Goal: Transaction & Acquisition: Purchase product/service

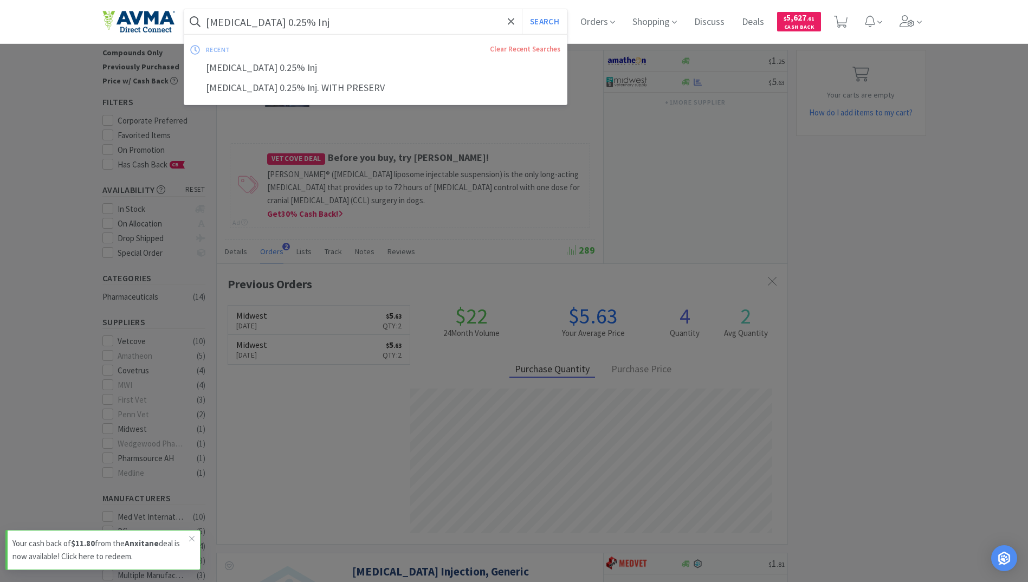
scroll to position [281, 571]
click at [856, 314] on div at bounding box center [514, 291] width 1028 height 582
click at [346, 29] on input "Bupivacaine 0.25% Inj" at bounding box center [375, 21] width 383 height 25
paste input "Drontal Feline 18.2/72.6 mg Tablets"
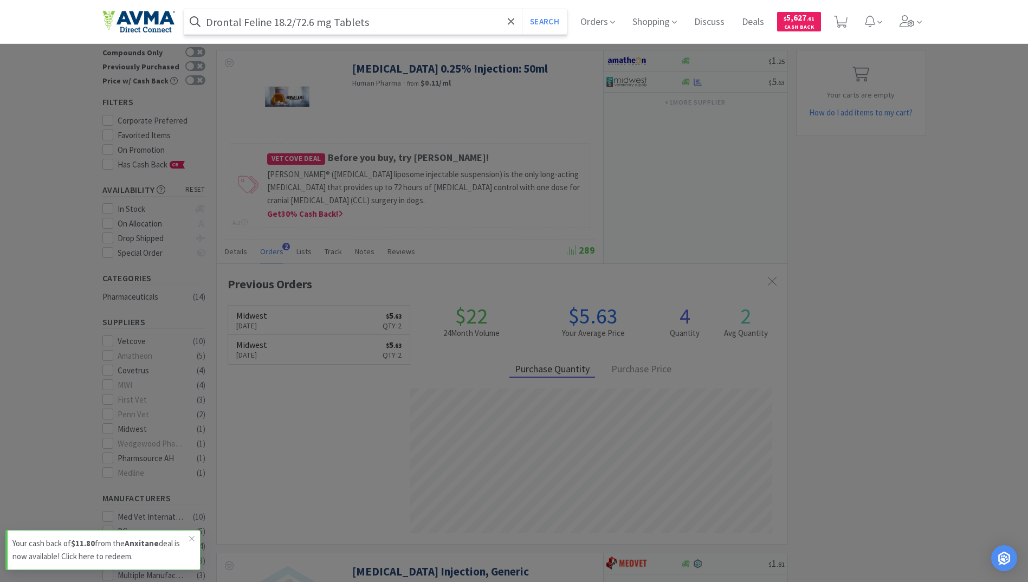
click at [522, 9] on button "Search" at bounding box center [544, 21] width 45 height 25
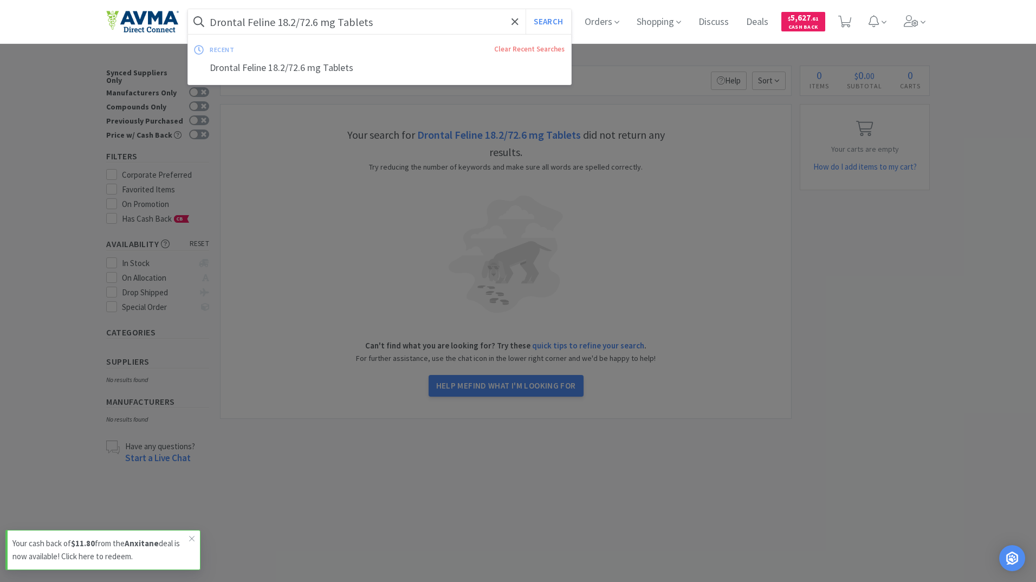
click at [400, 27] on input "Drontal Feline 18.2/72.6 mg Tablets" at bounding box center [379, 21] width 383 height 25
click at [398, 24] on input "Drontal Feline 18.2/72.6 mg Tablets" at bounding box center [379, 21] width 383 height 25
drag, startPoint x: 392, startPoint y: 24, endPoint x: 316, endPoint y: 29, distance: 76.6
click at [316, 29] on input "Drontal Feline 18.2/72.6 mg Tablets" at bounding box center [379, 21] width 383 height 25
click at [526, 9] on button "Search" at bounding box center [548, 21] width 45 height 25
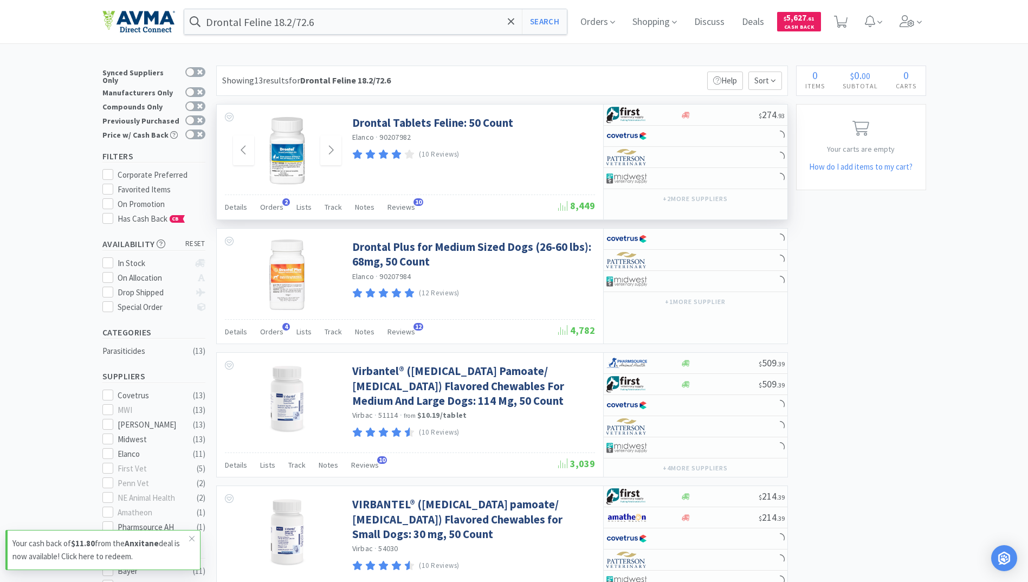
click at [280, 161] on img at bounding box center [287, 150] width 70 height 70
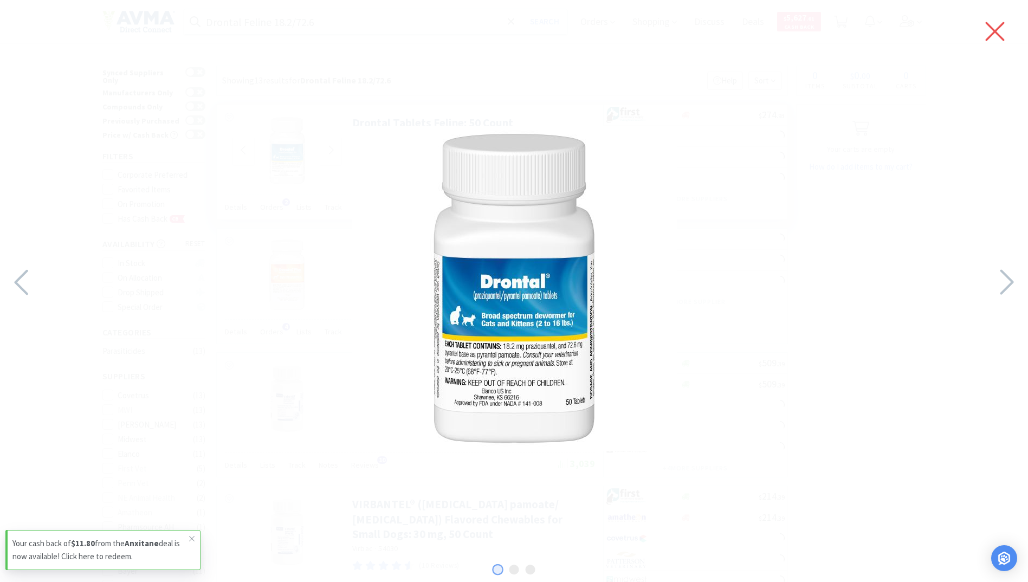
click at [993, 28] on icon at bounding box center [995, 31] width 23 height 30
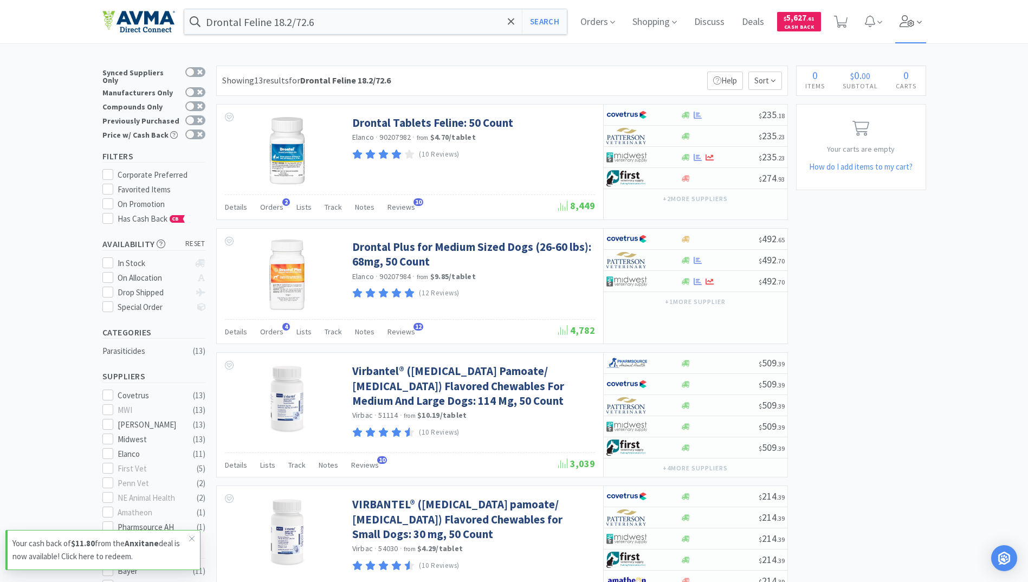
click at [918, 15] on span at bounding box center [910, 21] width 31 height 43
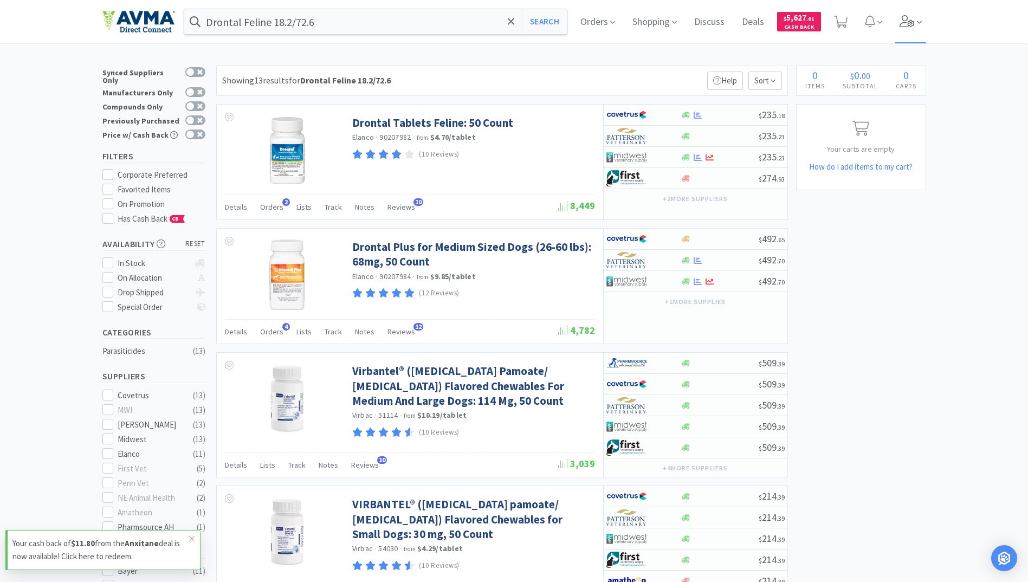
click at [912, 25] on icon at bounding box center [907, 21] width 15 height 12
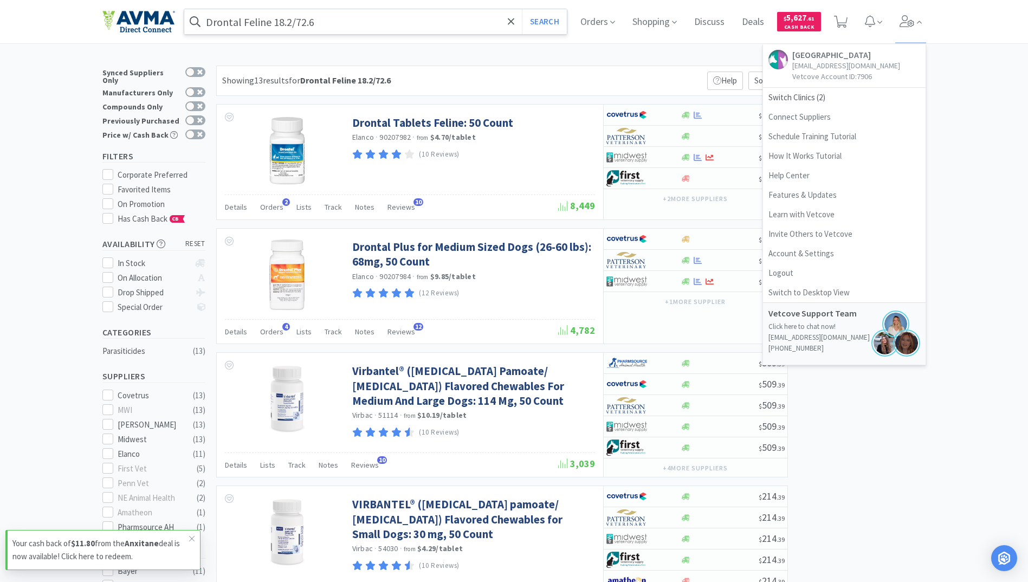
drag, startPoint x: 411, startPoint y: 23, endPoint x: 399, endPoint y: 21, distance: 12.0
click at [409, 22] on input "Drontal Feline 18.2/72.6" at bounding box center [375, 21] width 383 height 25
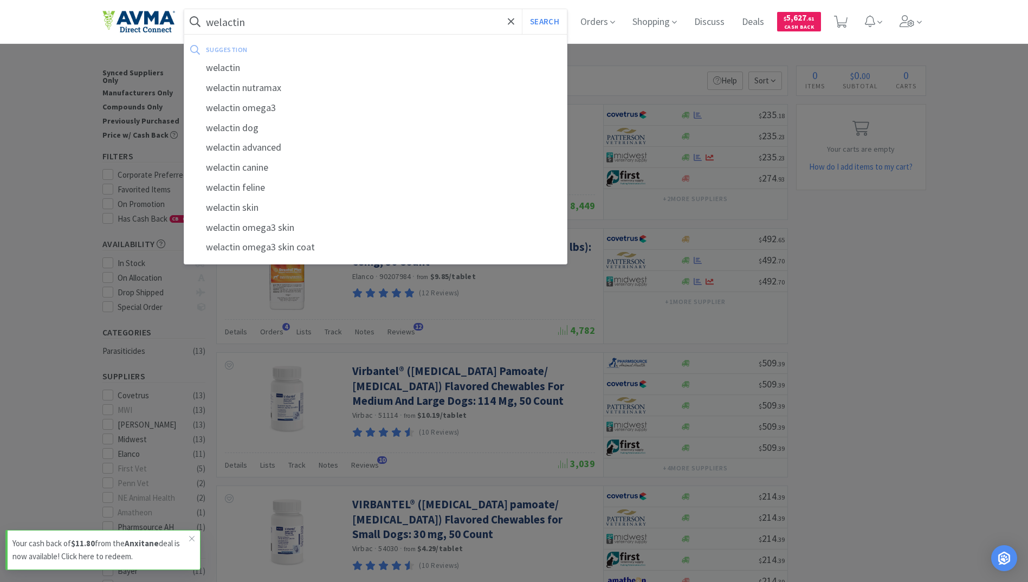
click at [522, 9] on button "Search" at bounding box center [544, 21] width 45 height 25
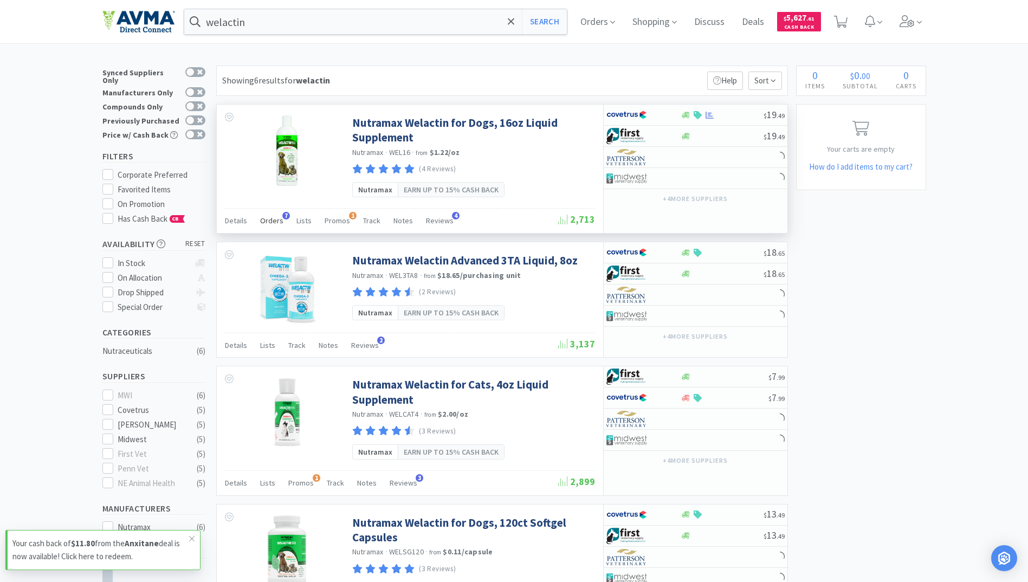
click at [267, 222] on span "Orders" at bounding box center [271, 221] width 23 height 10
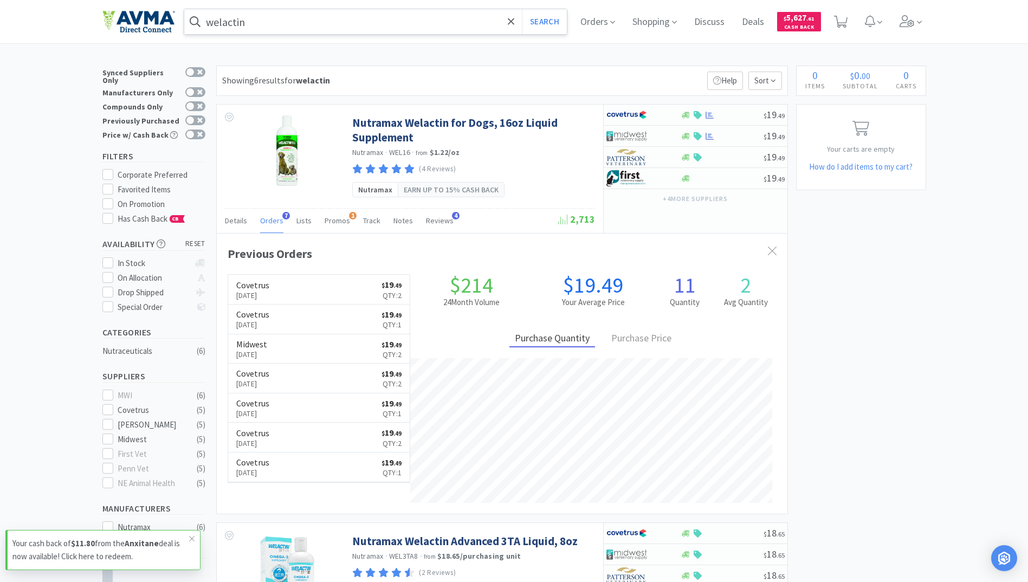
scroll to position [281, 571]
click at [314, 37] on div "welactin Search Orders Shopping Discuss Discuss Deals Deals $ 5,627 . 61 Cash B…" at bounding box center [514, 21] width 824 height 43
click at [324, 10] on input "welactin" at bounding box center [375, 21] width 383 height 25
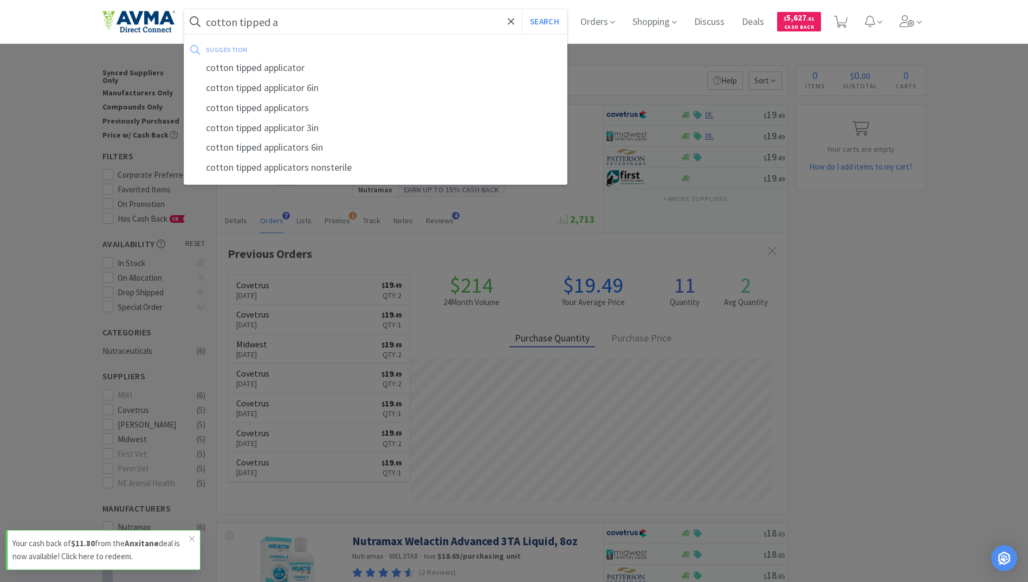
click at [288, 62] on div "cotton tipped applicator" at bounding box center [375, 68] width 383 height 20
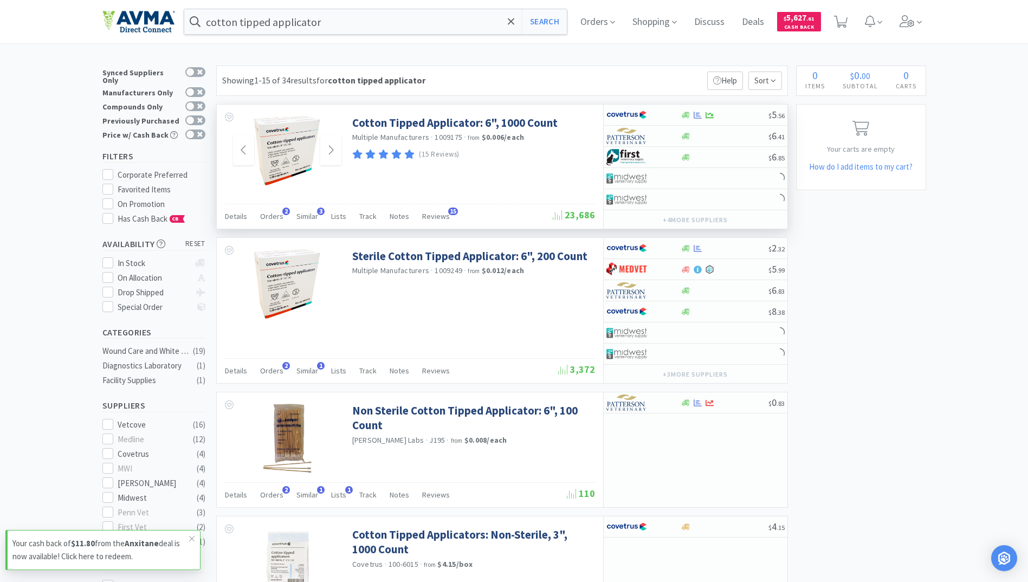
click at [281, 153] on img at bounding box center [287, 150] width 66 height 70
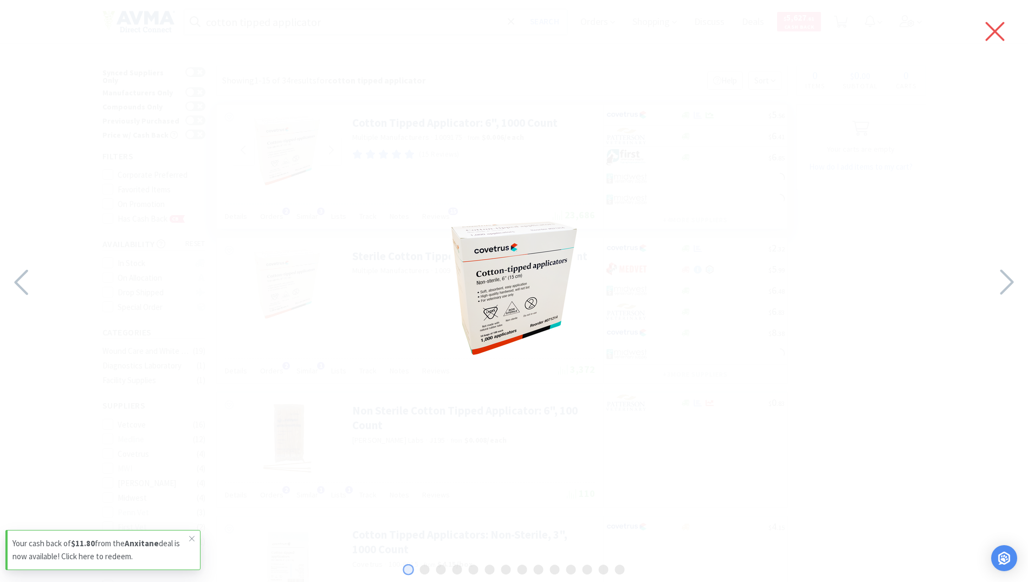
click at [989, 43] on icon at bounding box center [995, 31] width 23 height 30
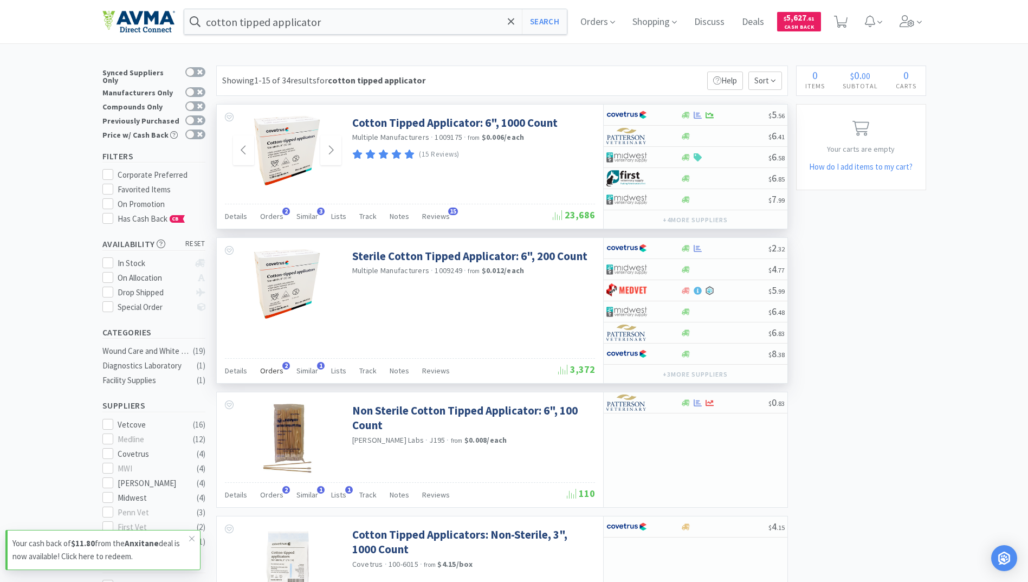
click at [262, 367] on span "Orders" at bounding box center [271, 371] width 23 height 10
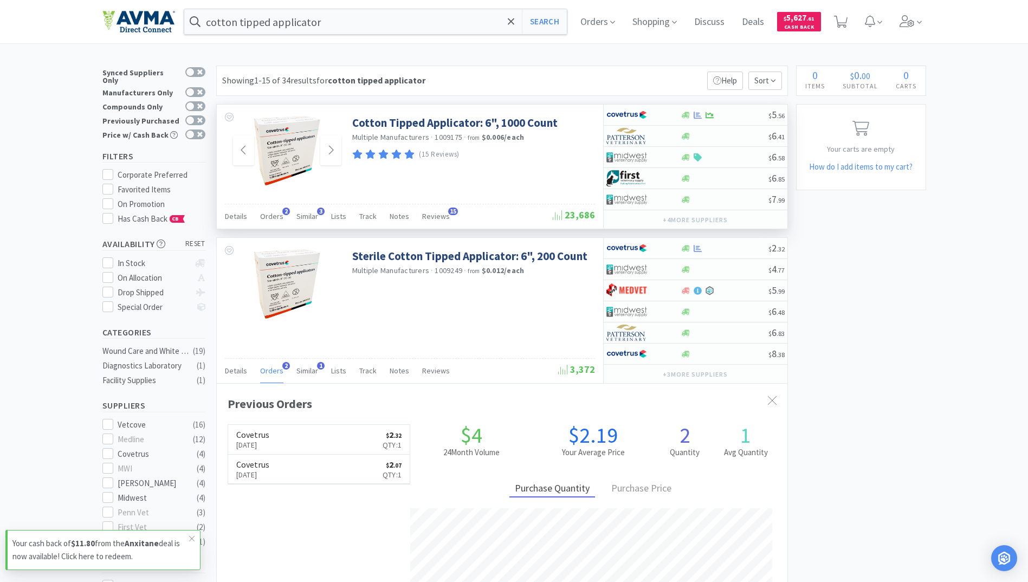
scroll to position [281, 571]
click at [921, 26] on icon at bounding box center [919, 22] width 5 height 10
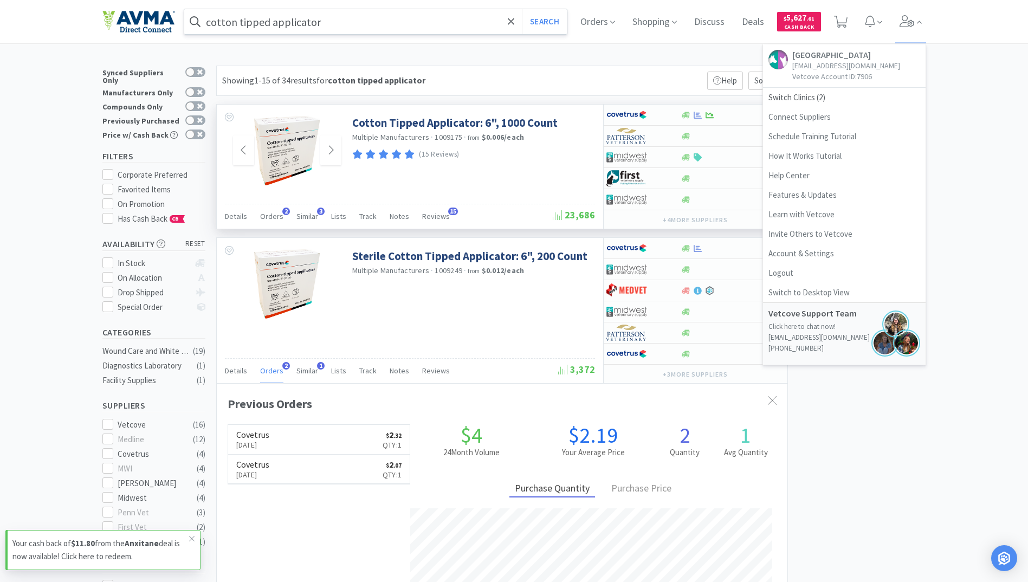
click at [381, 19] on input "cotton tipped applicator" at bounding box center [375, 21] width 383 height 25
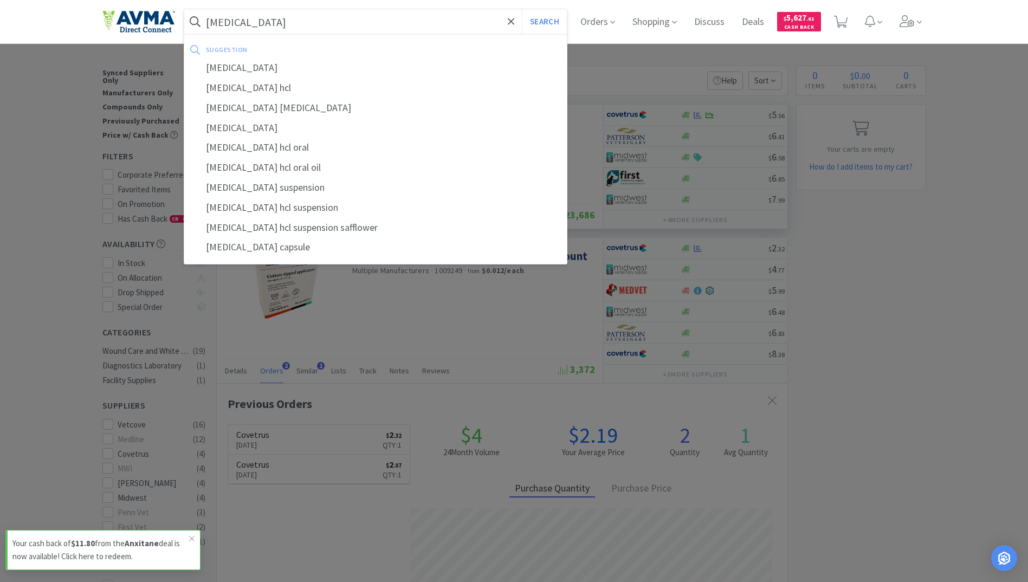
type input "TRAZODONE"
click at [522, 9] on button "Search" at bounding box center [544, 21] width 45 height 25
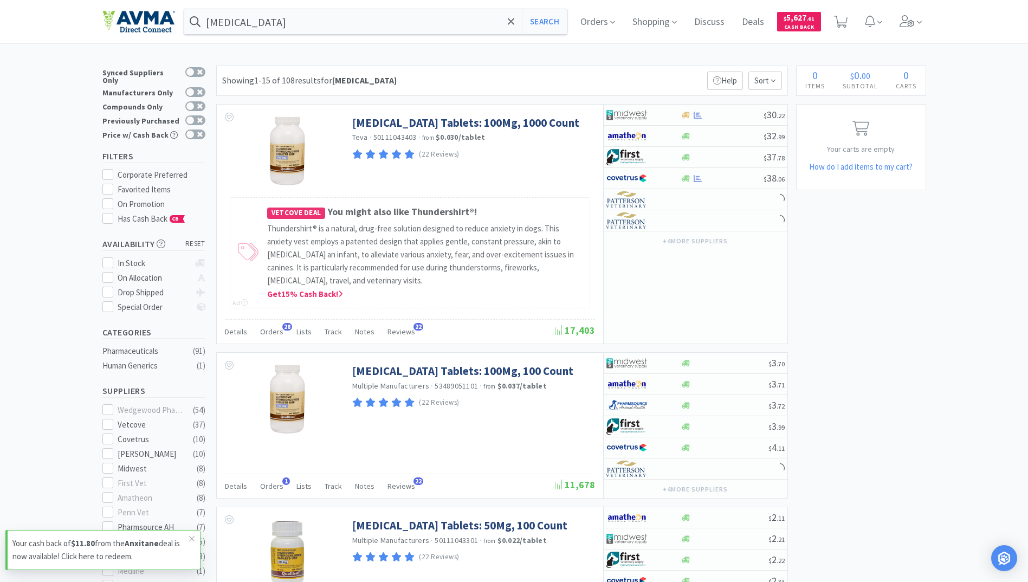
click at [919, 25] on span at bounding box center [910, 21] width 31 height 43
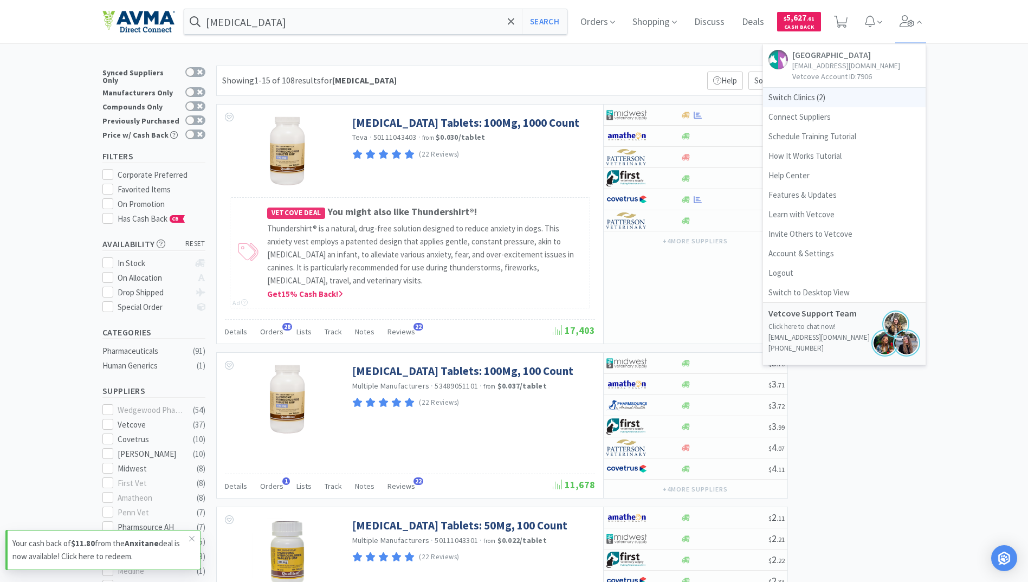
click at [801, 104] on span "Switch Clinics ( 2 )" at bounding box center [844, 98] width 163 height 20
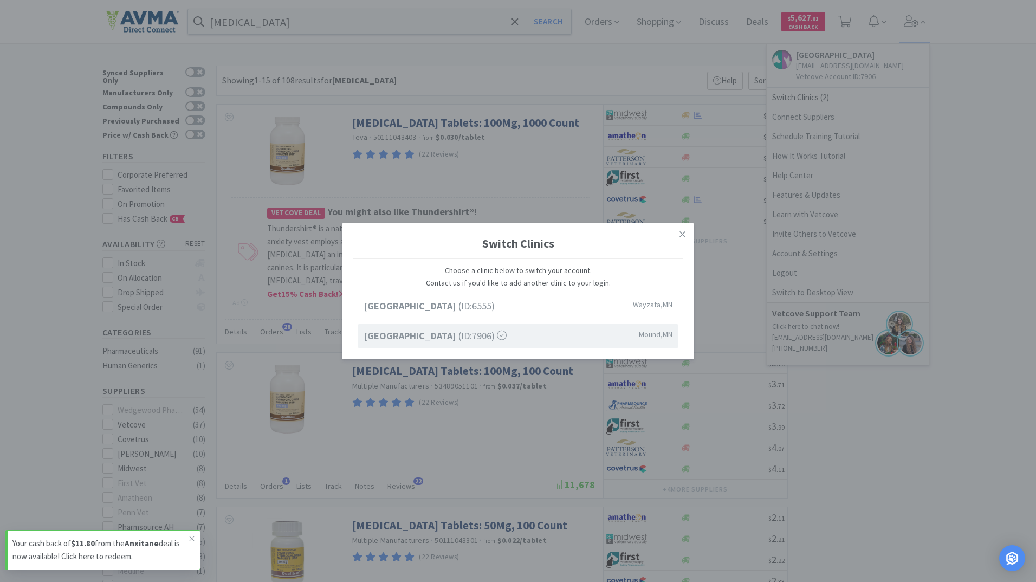
click at [436, 319] on div "Lake Minnetonka Pet Wellness Center (ID: 6555 ) Wayzata , MN Westonka Animal Ho…" at bounding box center [518, 321] width 331 height 54
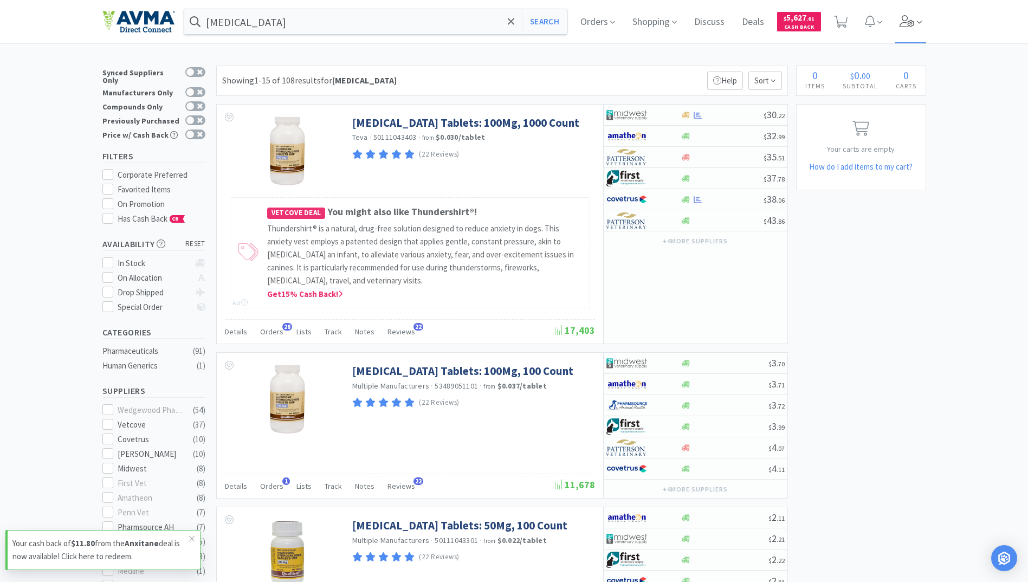
click at [915, 16] on icon at bounding box center [907, 21] width 15 height 12
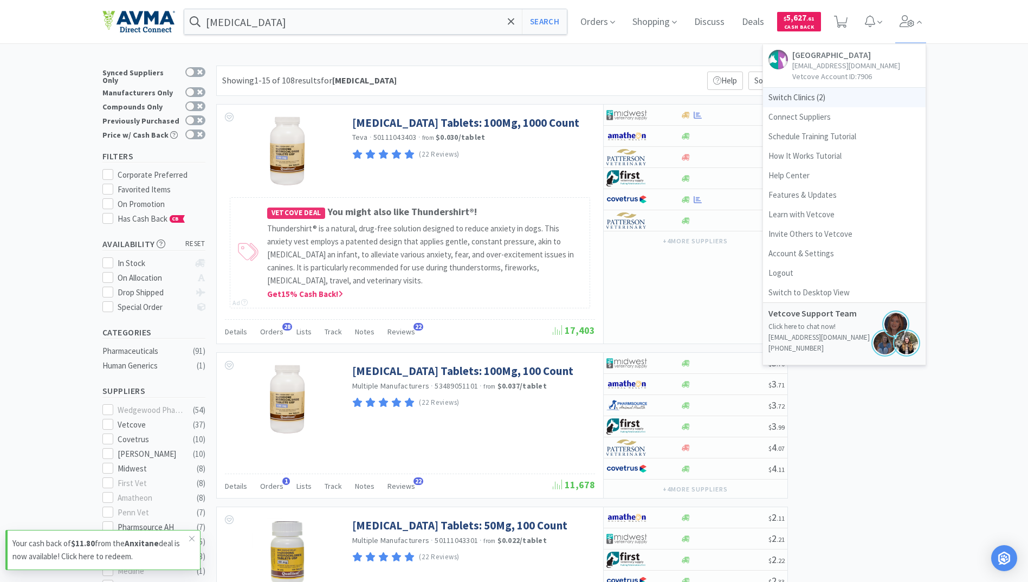
click at [783, 96] on span "Switch Clinics ( 2 )" at bounding box center [844, 98] width 163 height 20
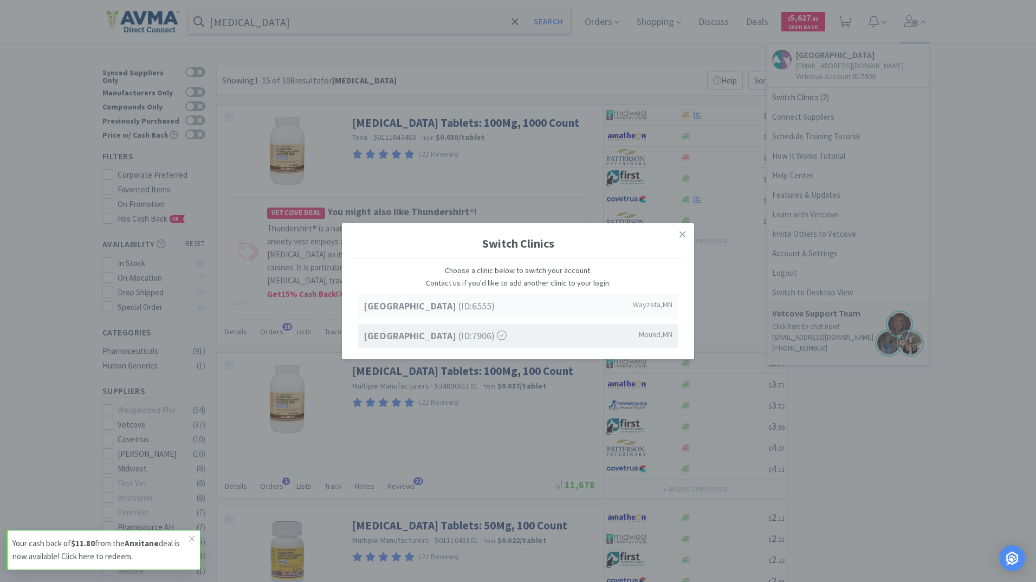
click at [410, 300] on strong "Lake Minnetonka Pet Wellness Center" at bounding box center [411, 306] width 95 height 12
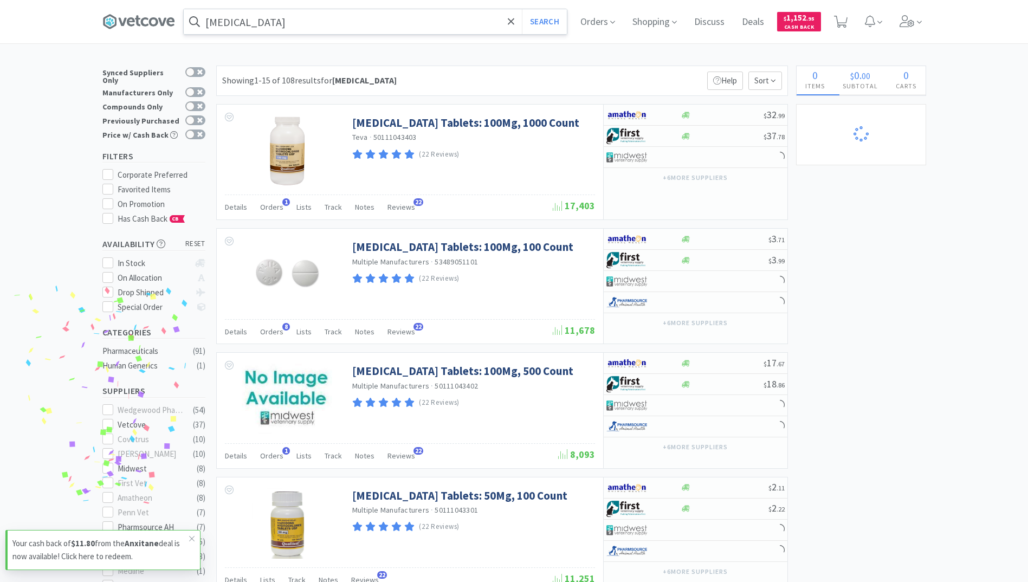
click at [315, 33] on input "TRAZODONE" at bounding box center [375, 21] width 383 height 25
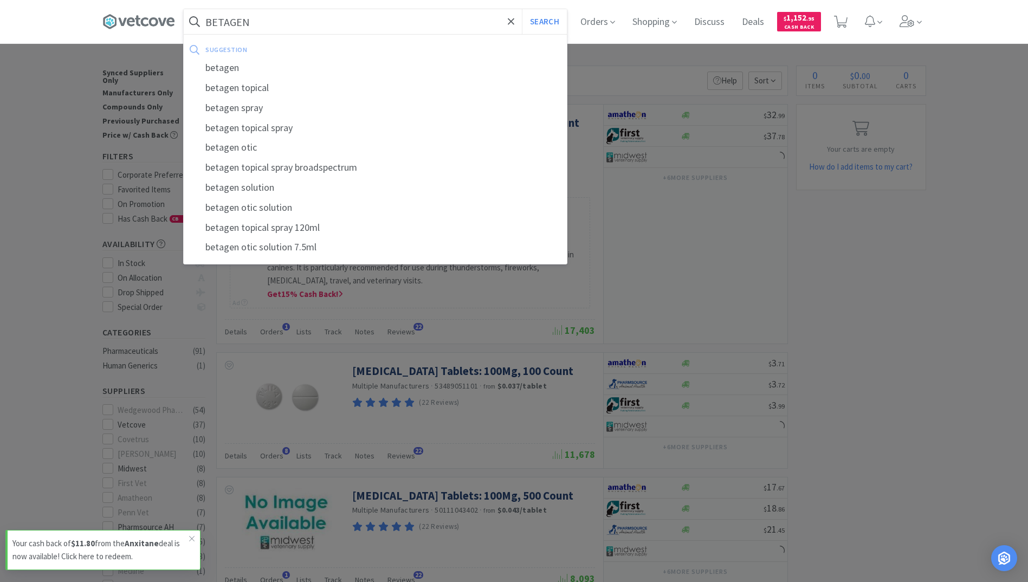
type input "BETAGEN"
click at [522, 9] on button "Search" at bounding box center [544, 21] width 45 height 25
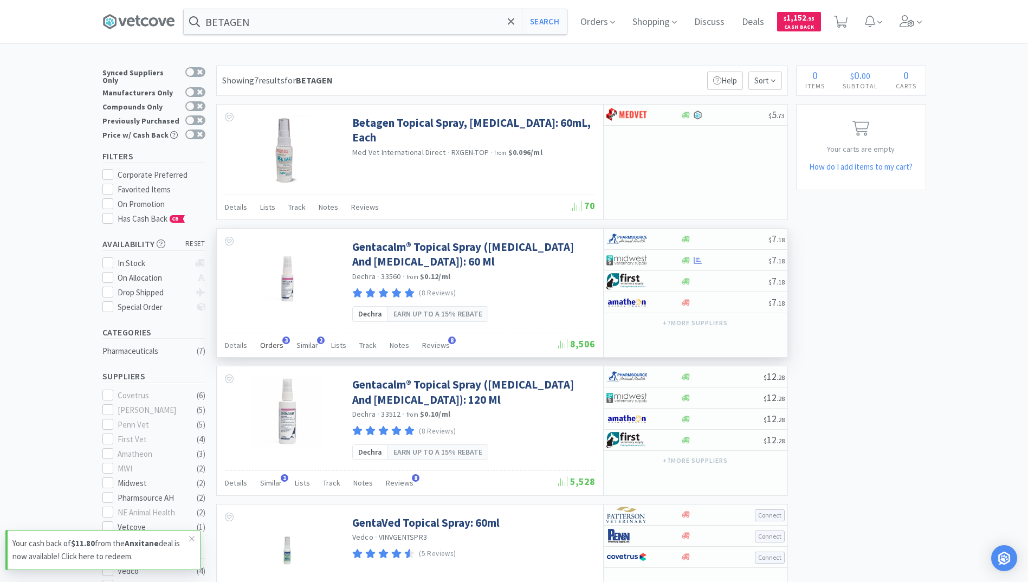
click at [263, 350] on span "Orders" at bounding box center [271, 345] width 23 height 10
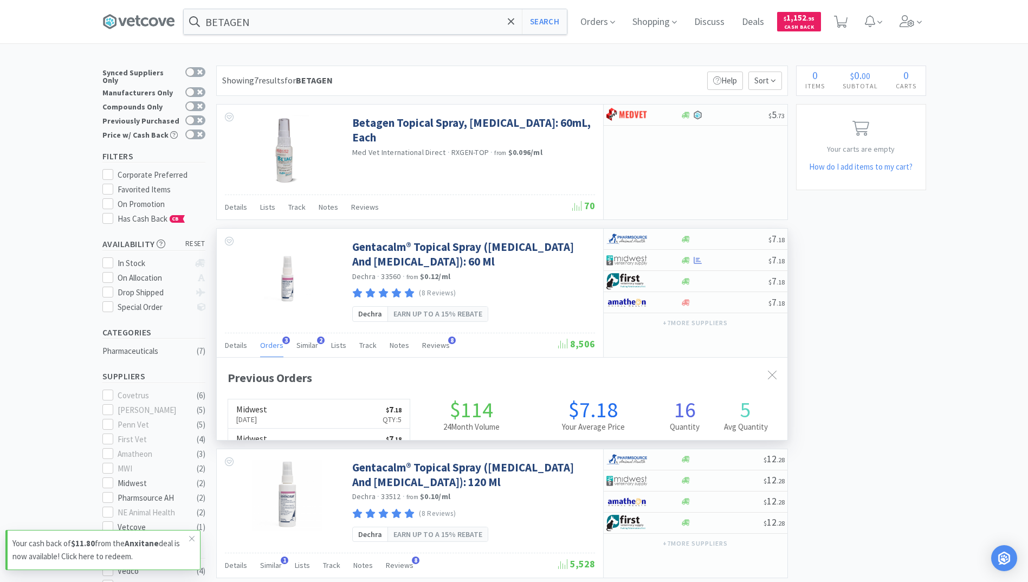
scroll to position [281, 571]
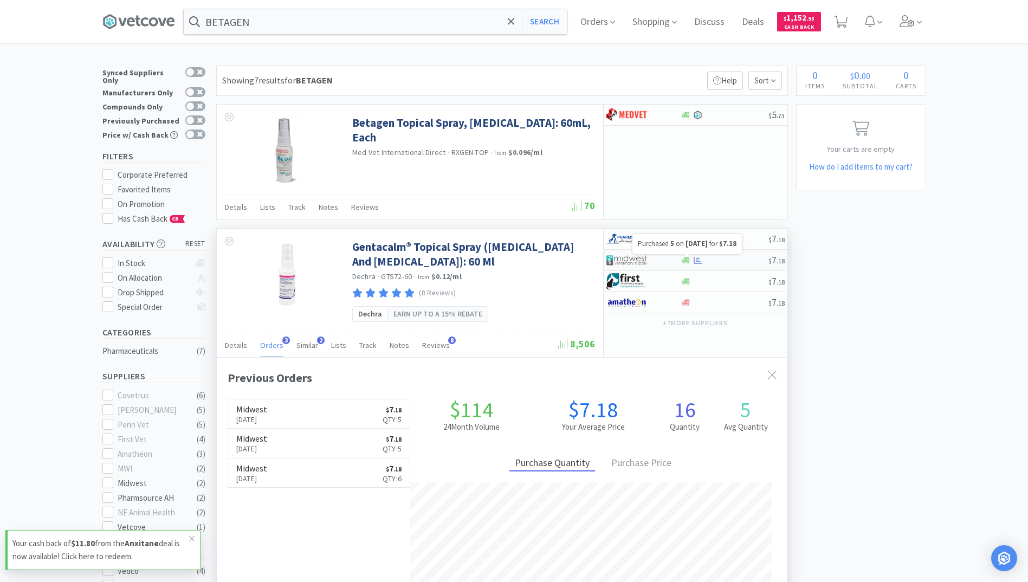
click at [698, 262] on icon at bounding box center [698, 260] width 8 height 8
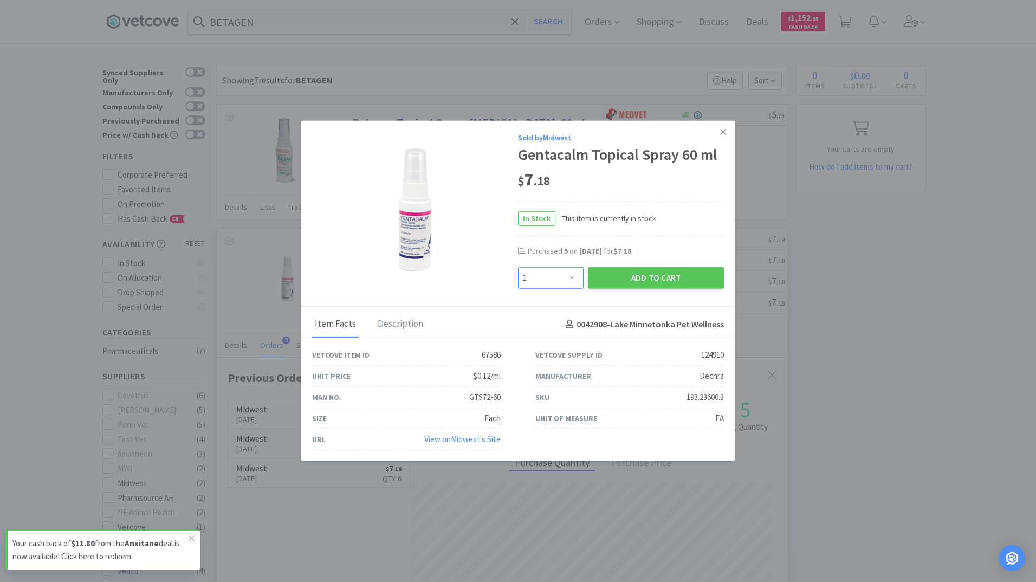
click at [578, 276] on select "Enter Quantity 1 2 3 4 5 6 7 8 9 10 11 12 13 14 15 16 17 18 19 20 Enter Quantity" at bounding box center [551, 278] width 66 height 22
select select "5"
click at [518, 267] on select "Enter Quantity 1 2 3 4 5 6 7 8 9 10 11 12 13 14 15 16 17 18 19 20 Enter Quantity" at bounding box center [551, 278] width 66 height 22
click at [647, 279] on button "Add to Cart" at bounding box center [656, 278] width 136 height 22
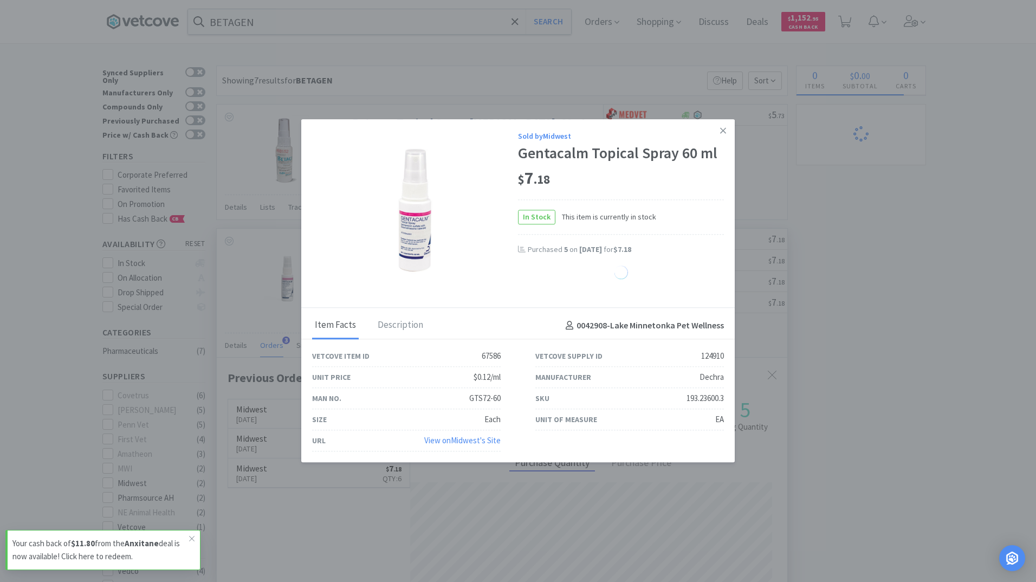
select select "5"
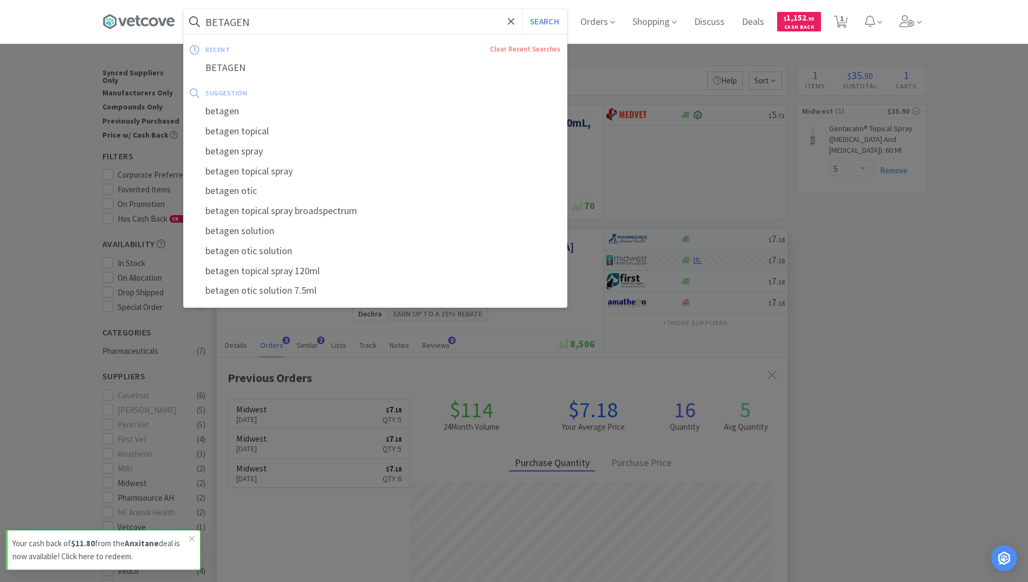
click at [325, 24] on input "BETAGEN" at bounding box center [375, 21] width 383 height 25
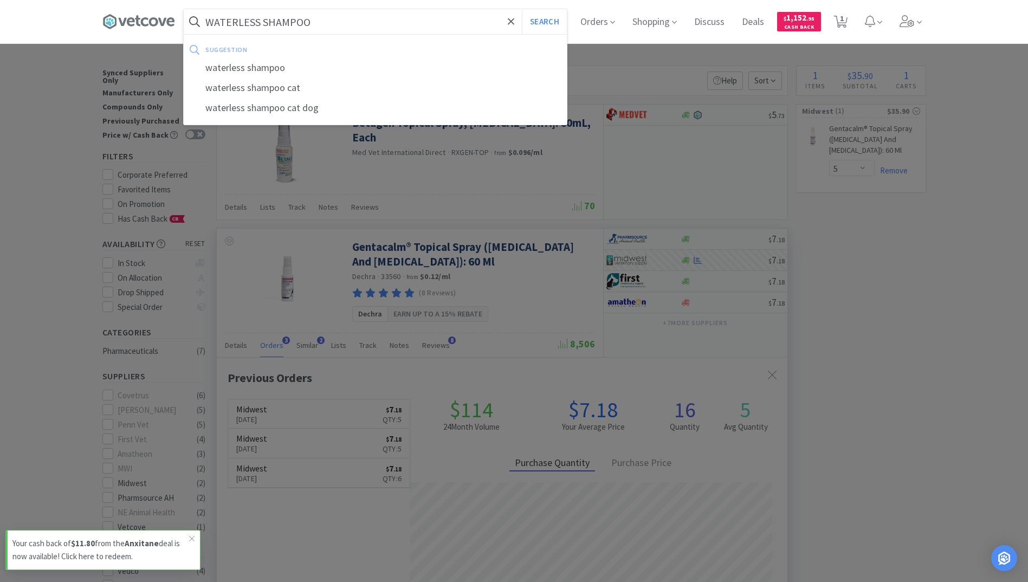
type input "WATERLESS SHAMPOO"
click at [522, 9] on button "Search" at bounding box center [544, 21] width 45 height 25
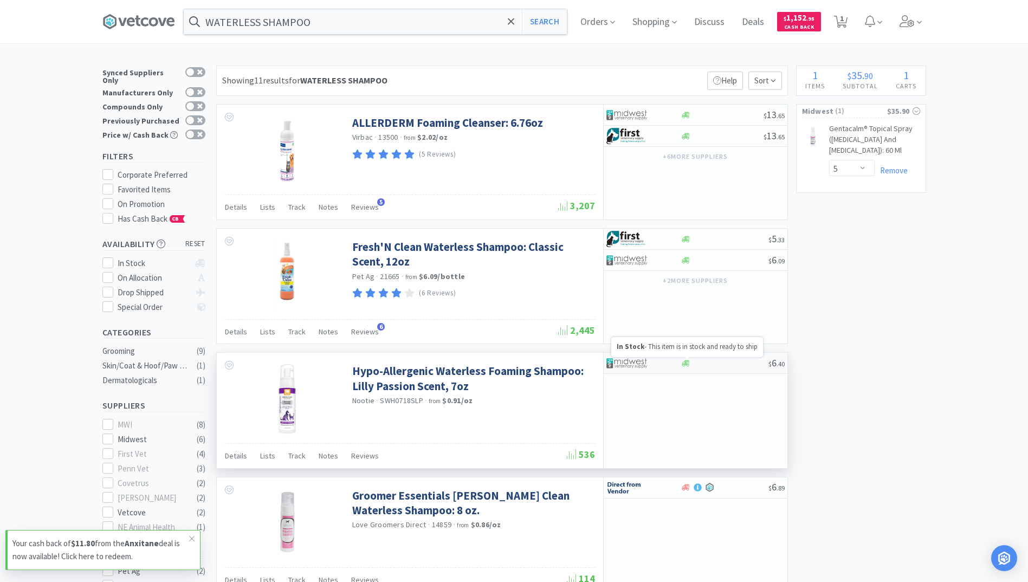
click at [689, 362] on icon at bounding box center [686, 363] width 8 height 7
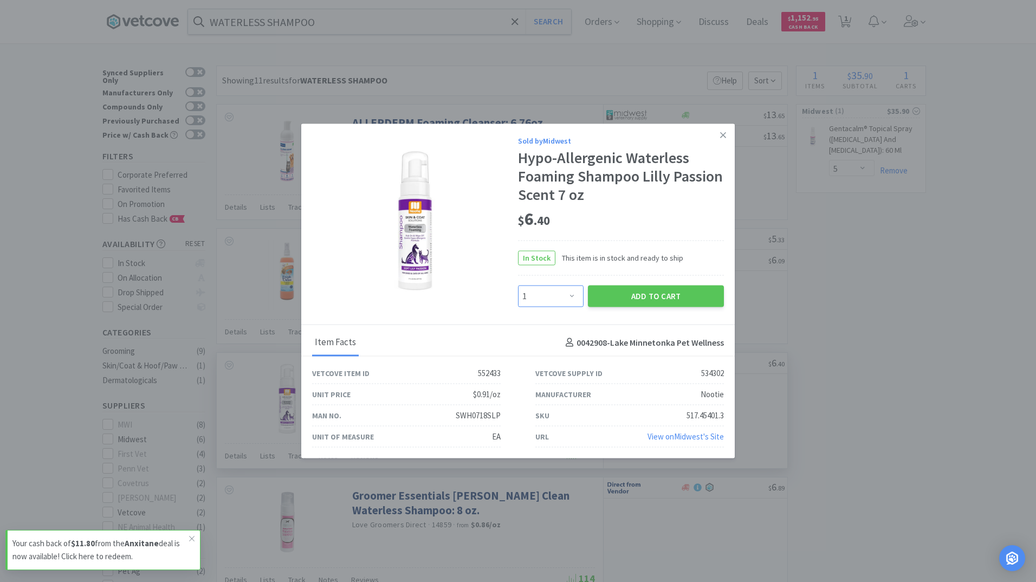
click at [573, 292] on select "Enter Quantity 1 2 3 4 5 6 7 8 9 10 11 12 13 14 15 16 17 18 19 20 Enter Quantity" at bounding box center [551, 296] width 66 height 22
select select "2"
click at [518, 285] on select "Enter Quantity 1 2 3 4 5 6 7 8 9 10 11 12 13 14 15 16 17 18 19 20 Enter Quantity" at bounding box center [551, 296] width 66 height 22
click at [672, 300] on button "Add to Cart" at bounding box center [656, 296] width 136 height 22
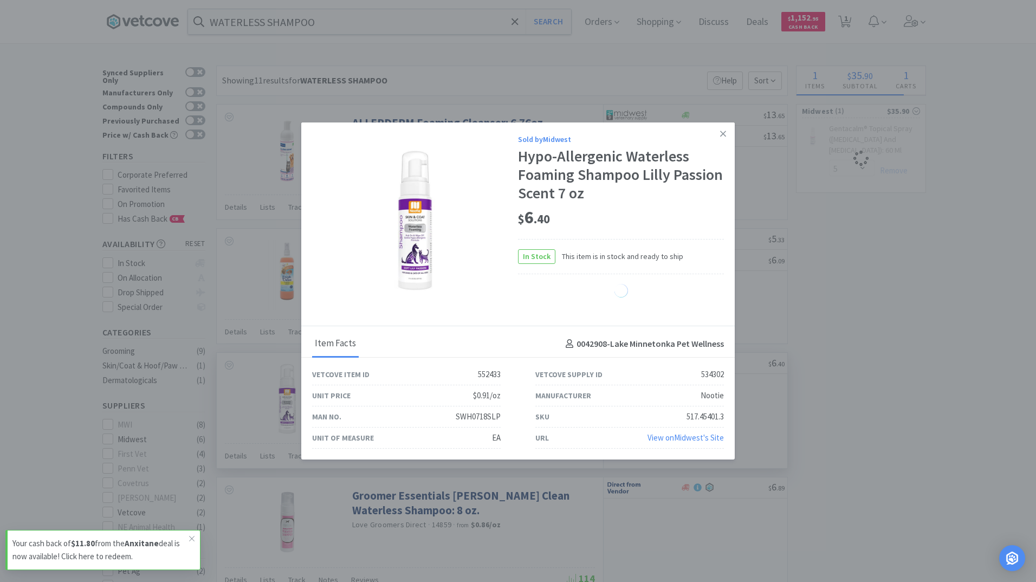
select select "2"
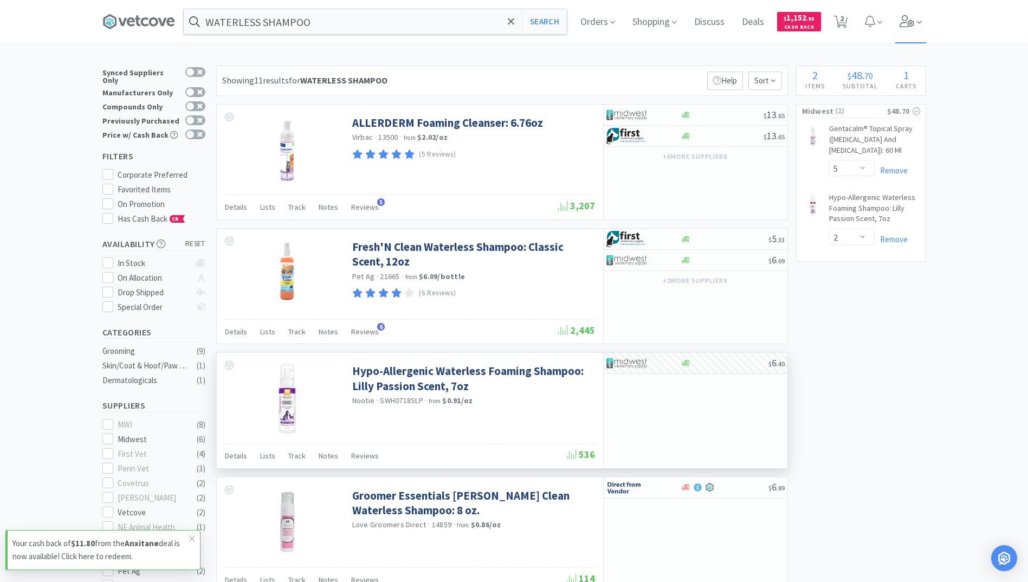
click at [915, 19] on icon at bounding box center [907, 21] width 15 height 12
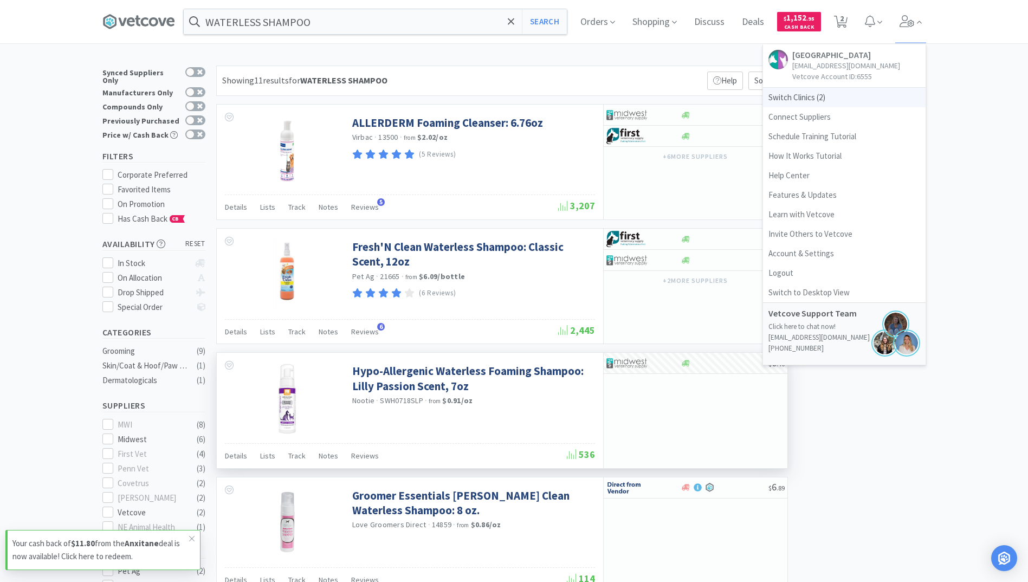
click at [779, 104] on span "Switch Clinics ( 2 )" at bounding box center [844, 98] width 163 height 20
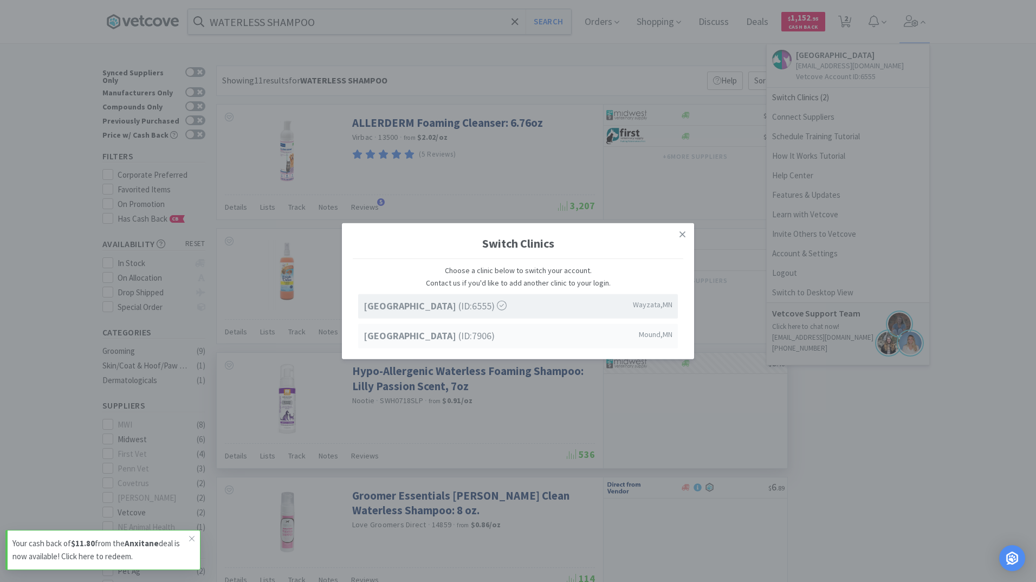
click at [423, 334] on strong "[GEOGRAPHIC_DATA]" at bounding box center [411, 335] width 95 height 12
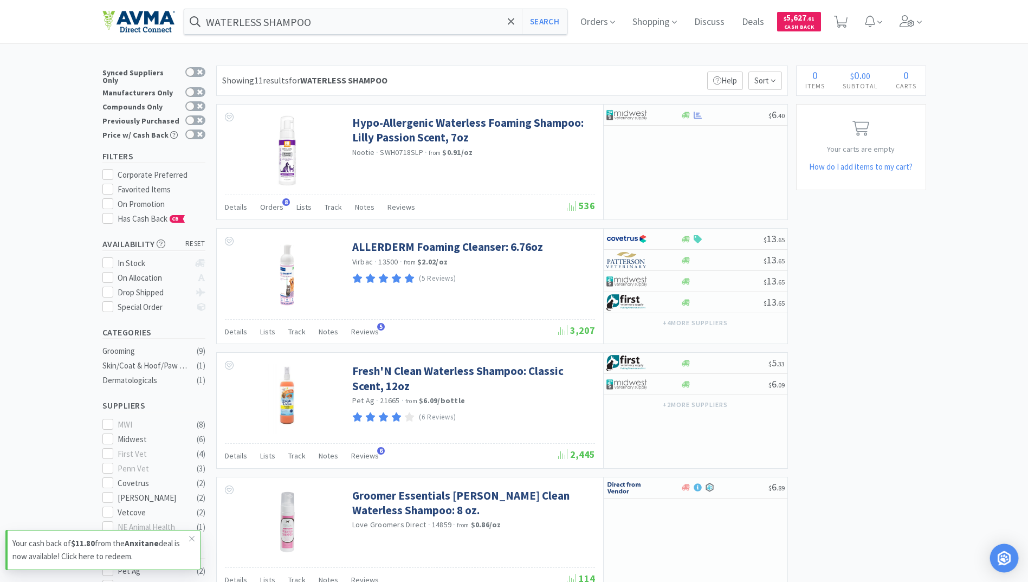
click at [999, 554] on img "Open Intercom Messenger" at bounding box center [1004, 558] width 14 height 14
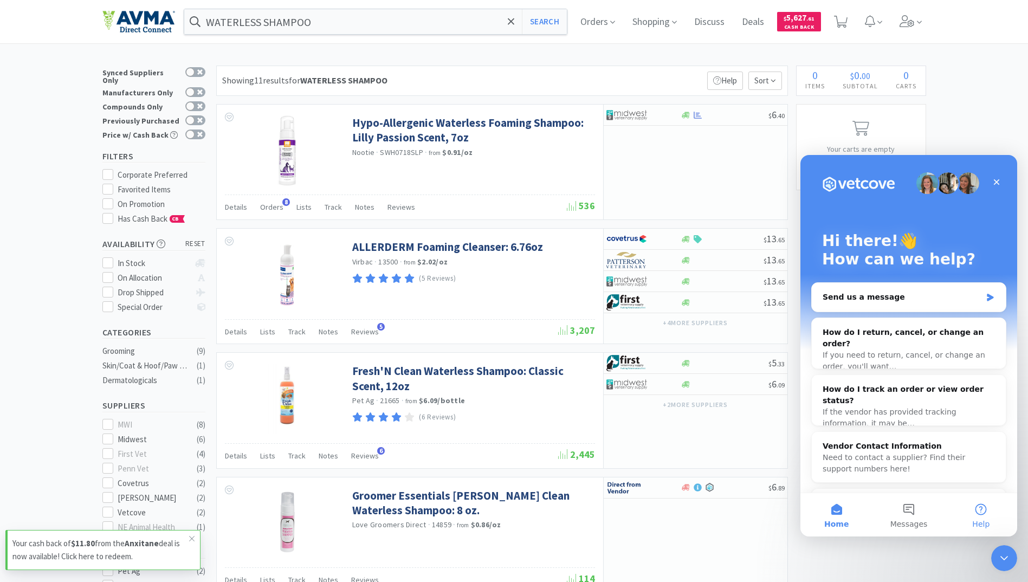
click at [983, 521] on span "Help" at bounding box center [980, 524] width 17 height 8
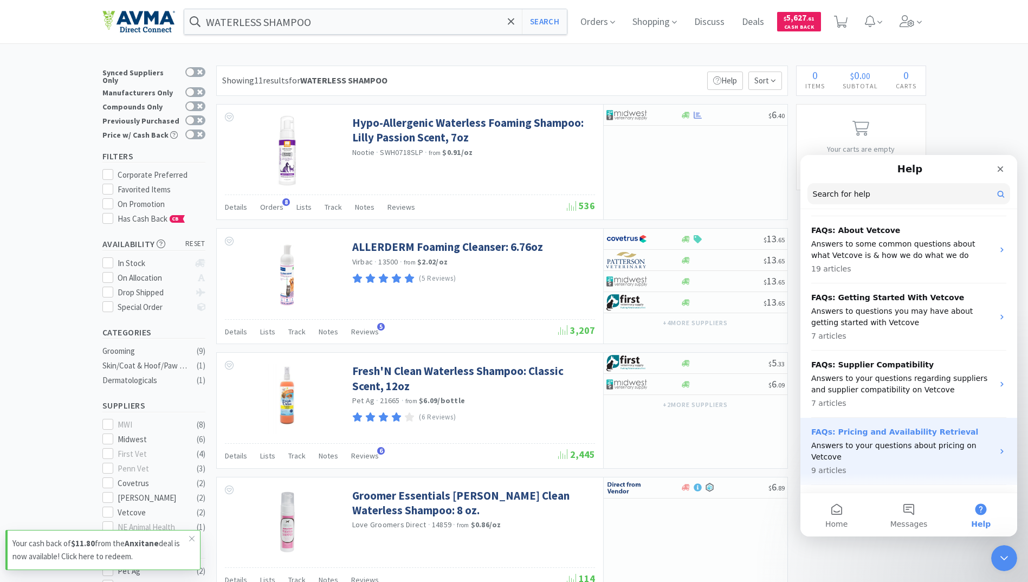
scroll to position [108, 0]
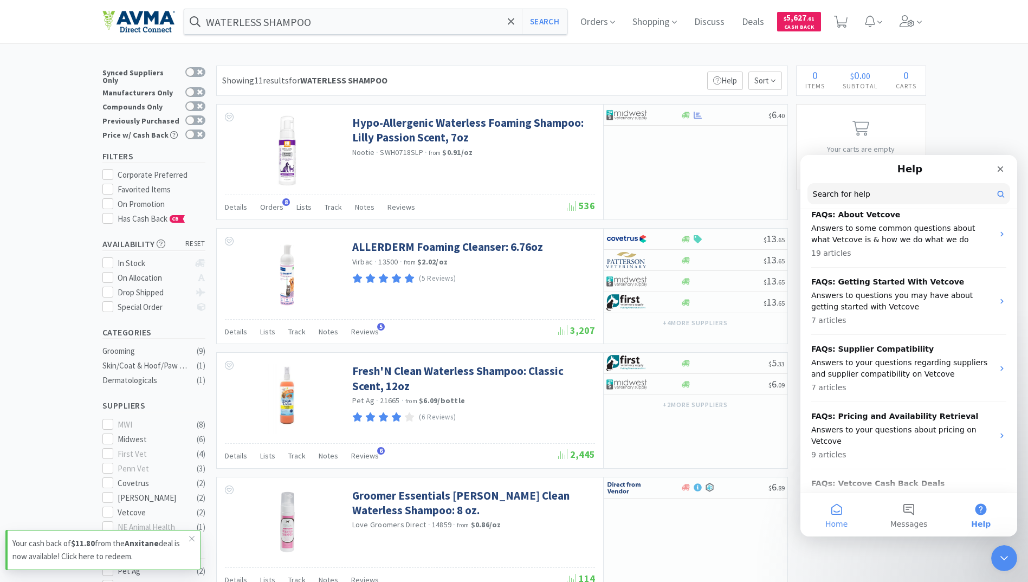
click at [841, 509] on button "Home" at bounding box center [837, 514] width 72 height 43
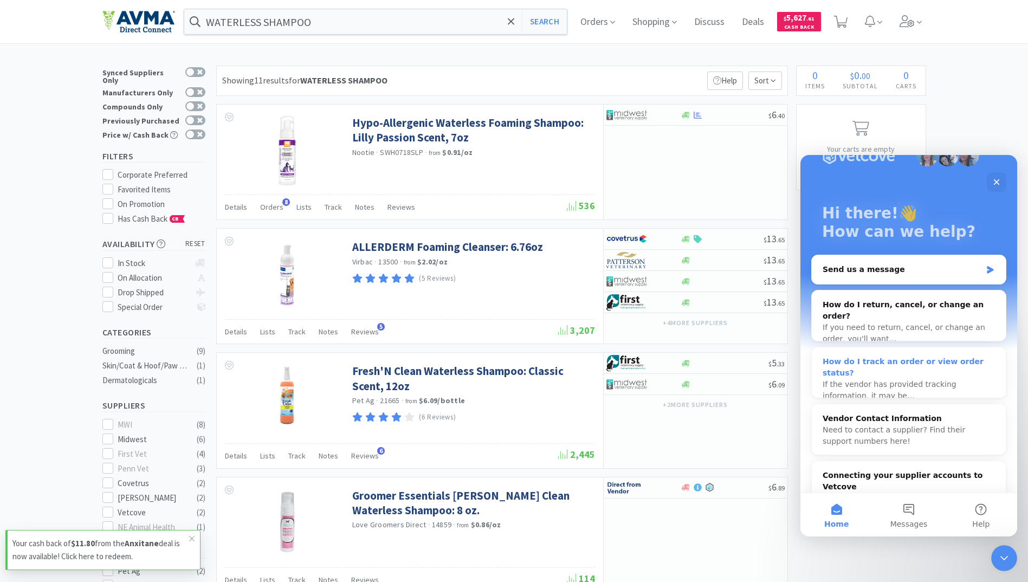
scroll to position [53, 0]
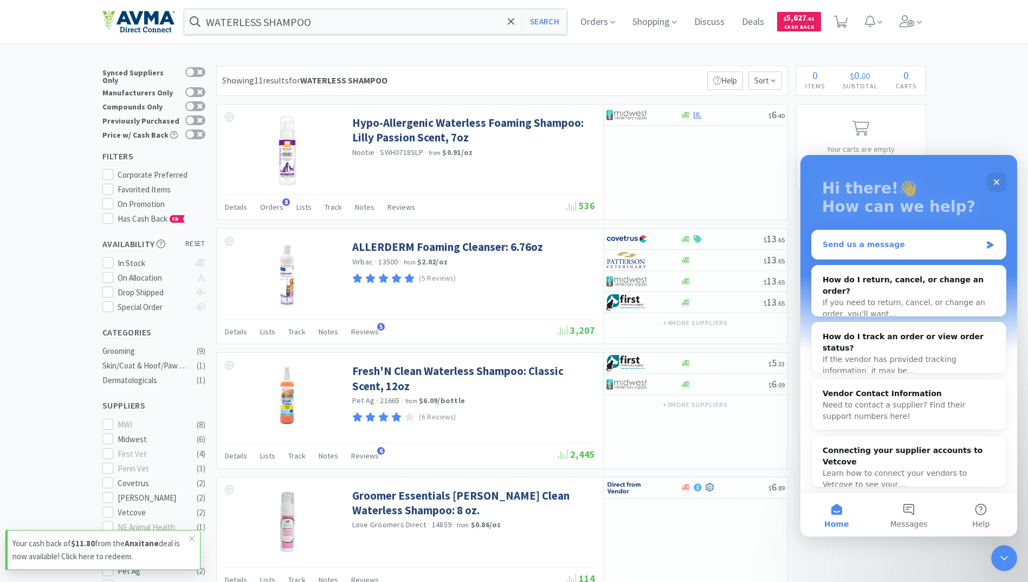
click at [885, 237] on div "Send us a message" at bounding box center [909, 244] width 194 height 29
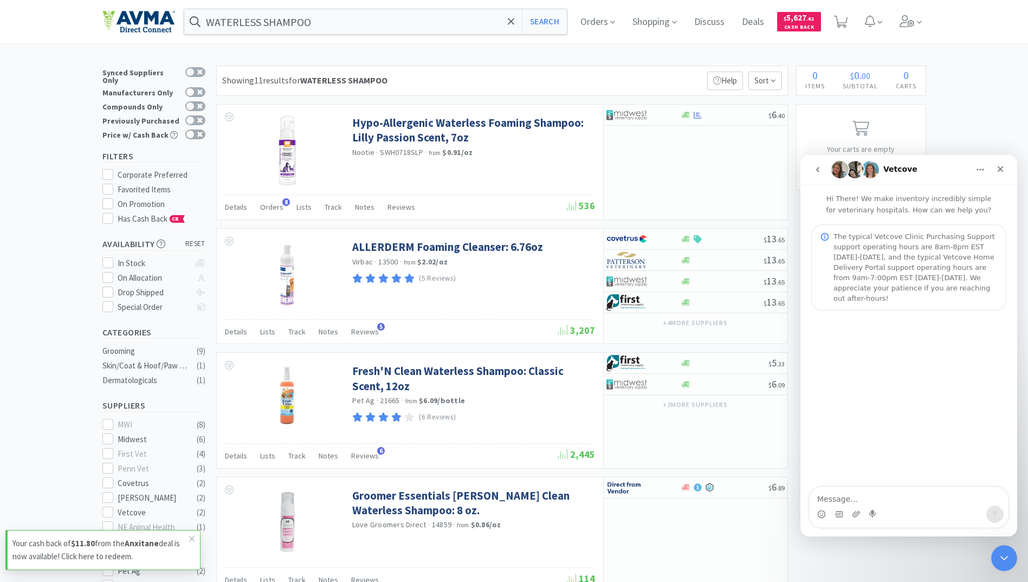
scroll to position [0, 0]
type textarea "vendor"
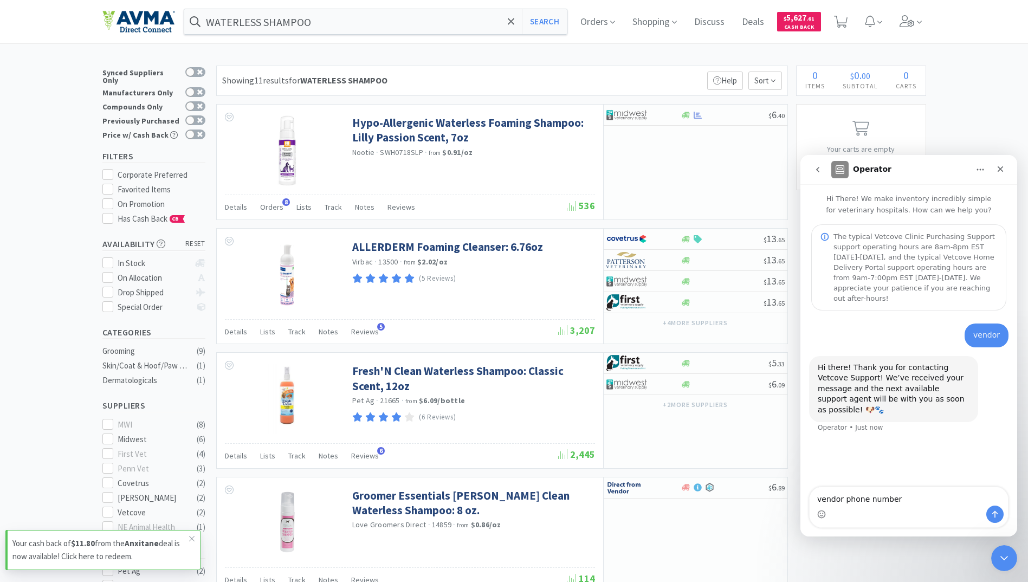
type textarea "vendor phone numbers"
click at [609, 24] on span "Orders" at bounding box center [597, 21] width 43 height 43
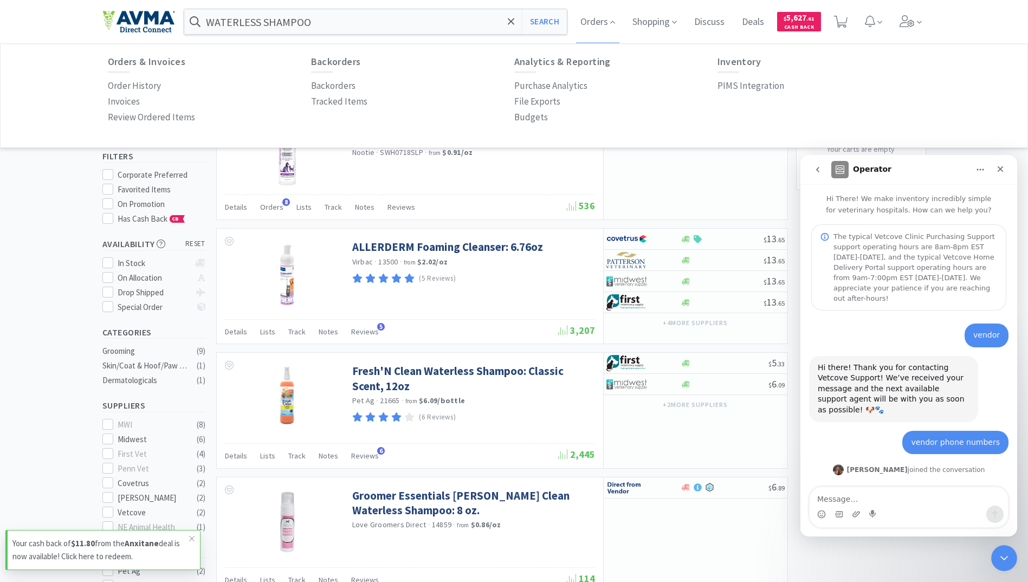
scroll to position [26, 0]
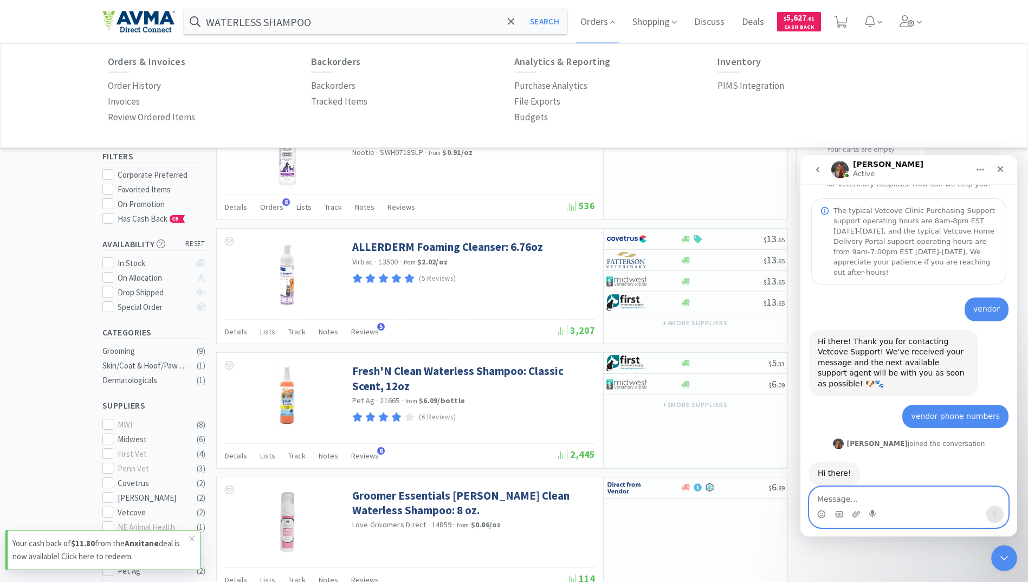
click at [857, 496] on textarea "Message…" at bounding box center [909, 496] width 198 height 18
type textarea "Hi. How do I get the vendor phone numbers to pop up?"
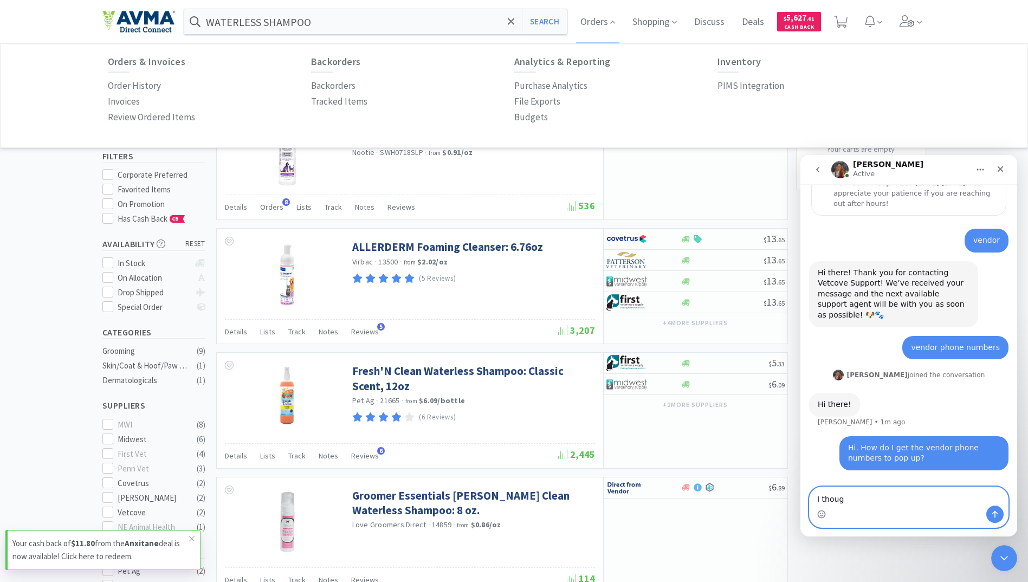
scroll to position [111, 0]
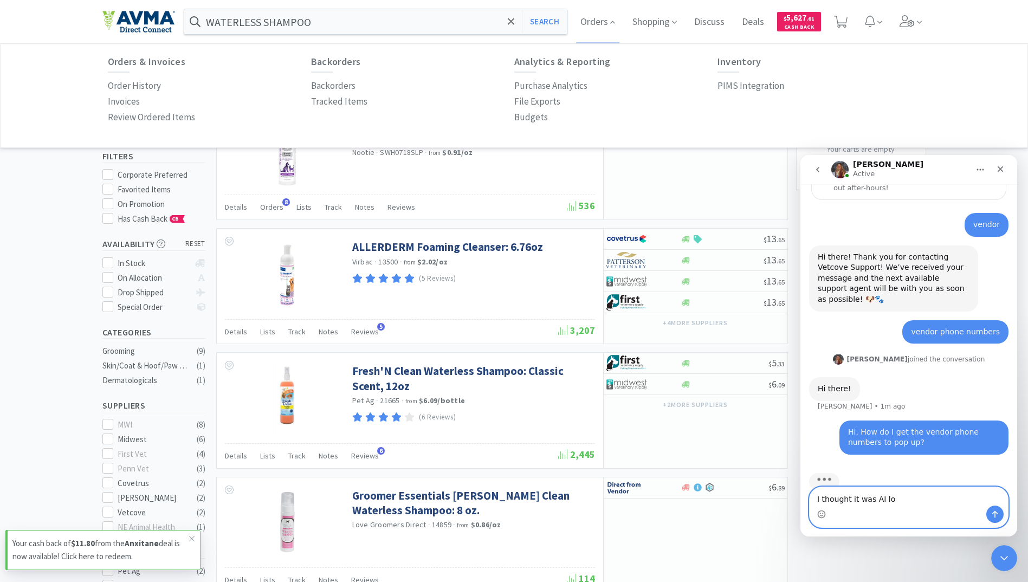
type textarea "I thought it was AI lol"
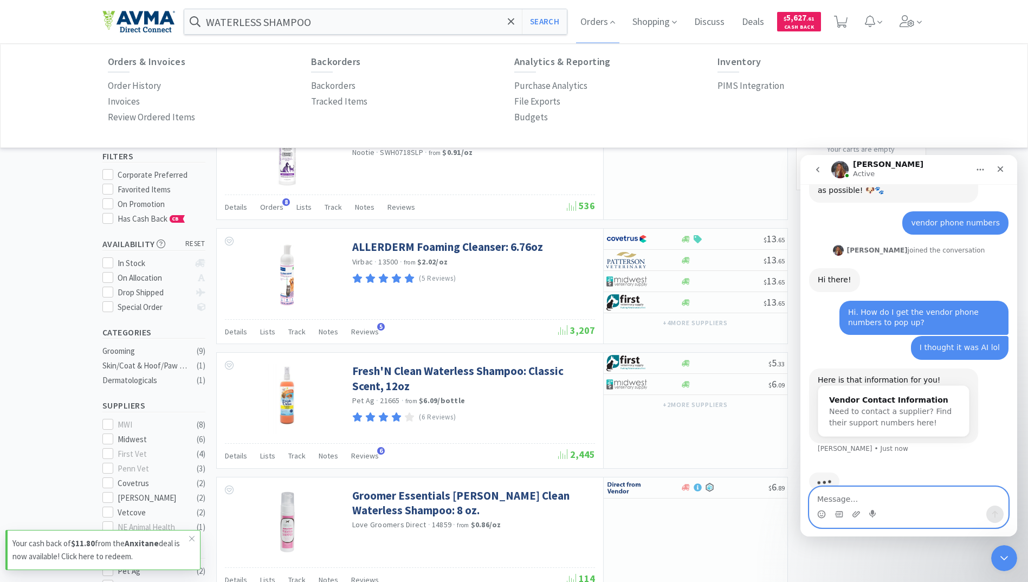
scroll to position [178, 0]
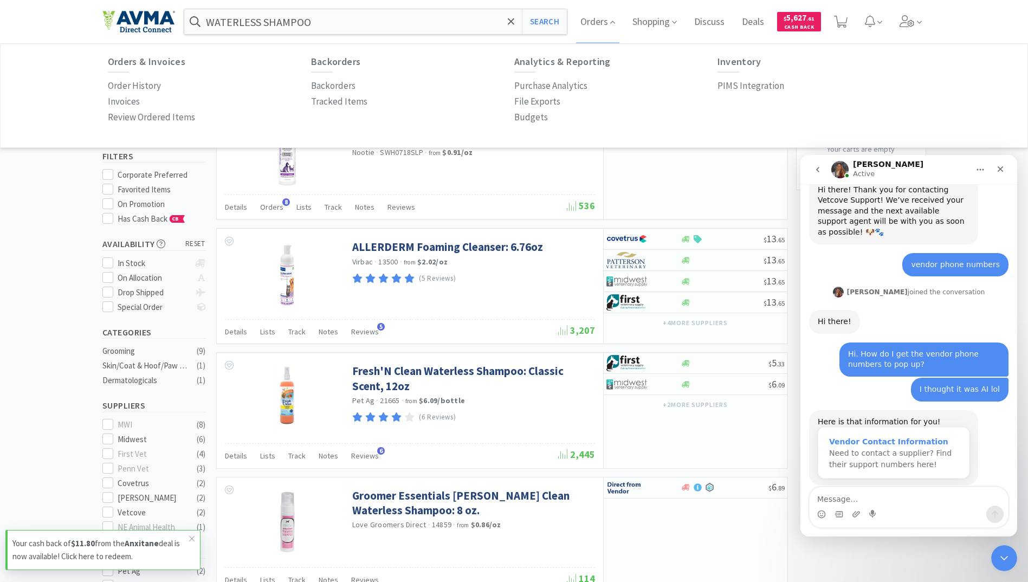
click at [892, 428] on div "Vendor Contact Information Need to contact a supplier? Find their support numbe…" at bounding box center [893, 453] width 151 height 51
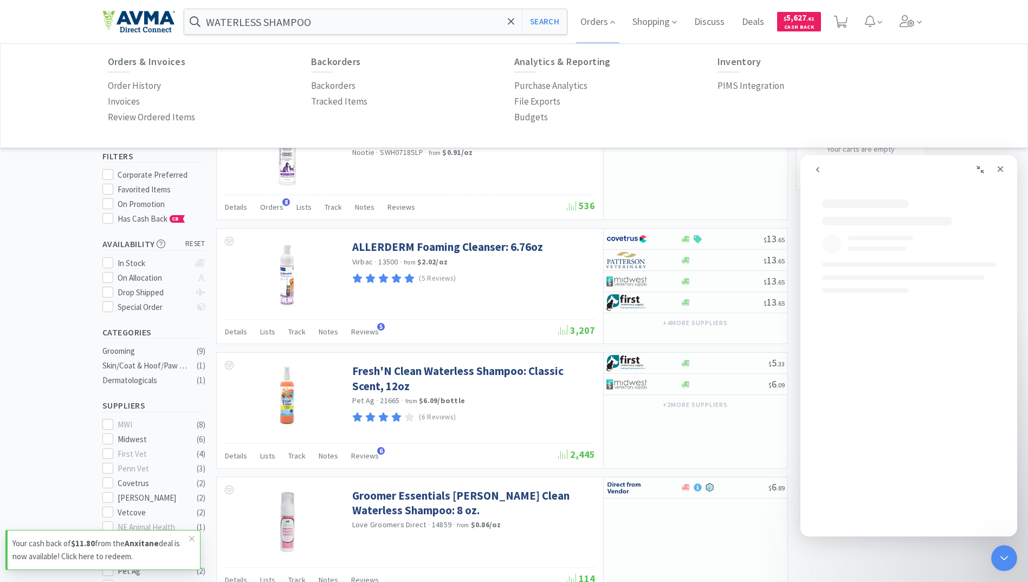
scroll to position [0, 0]
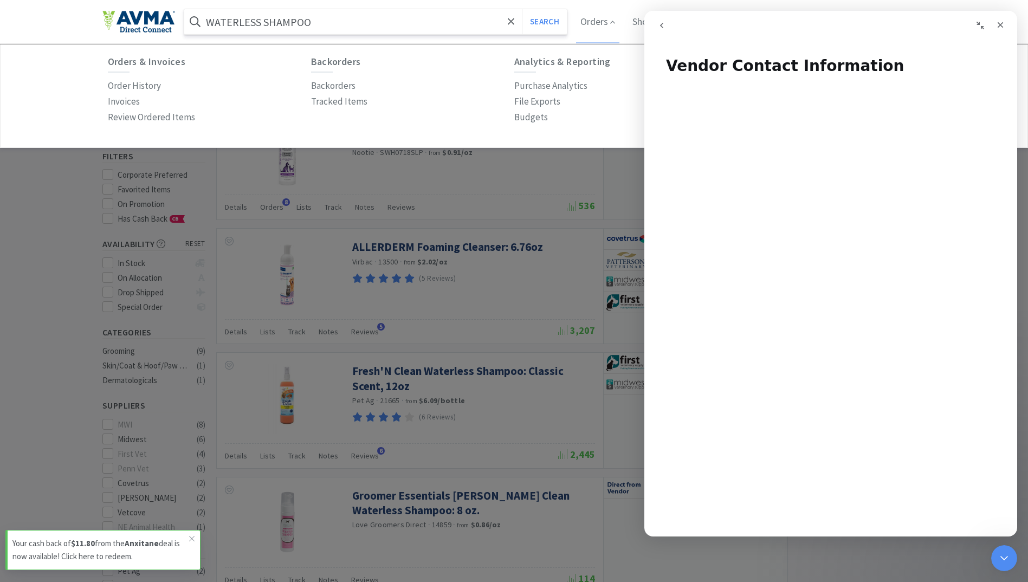
click at [325, 20] on input "WATERLESS SHAMPOO" at bounding box center [375, 21] width 383 height 25
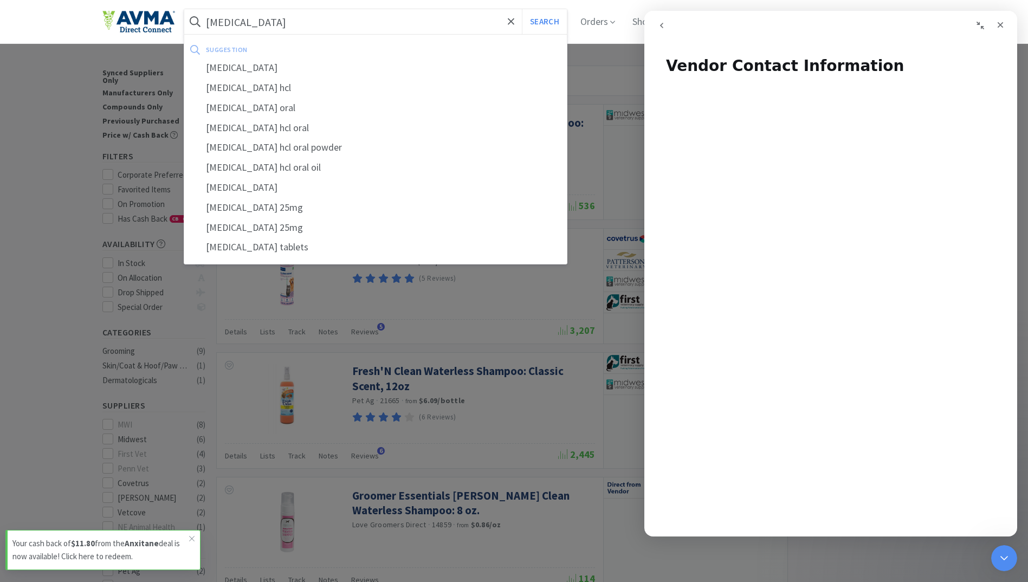
click at [522, 9] on button "Search" at bounding box center [544, 21] width 45 height 25
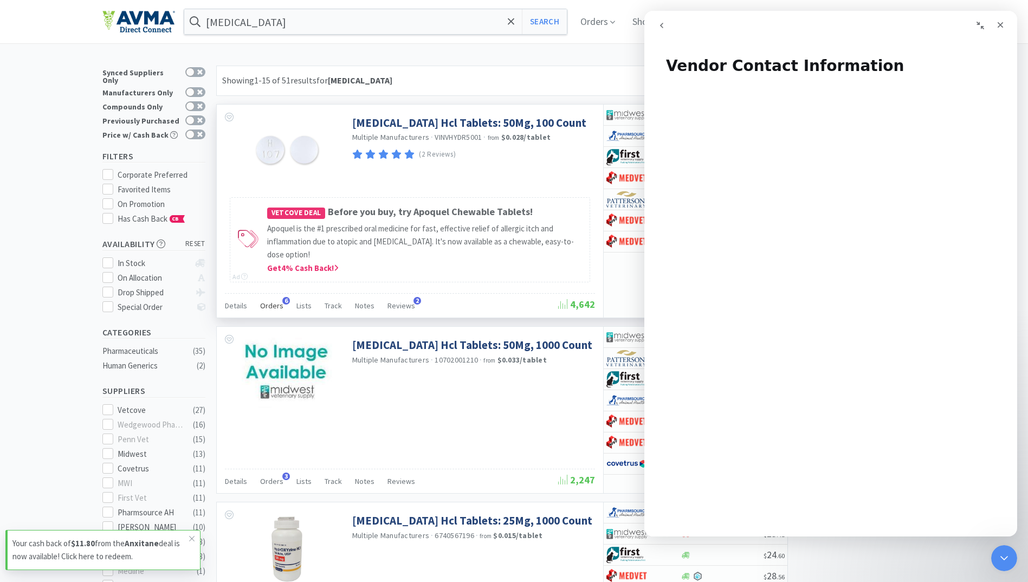
click at [266, 307] on span "Orders" at bounding box center [271, 306] width 23 height 10
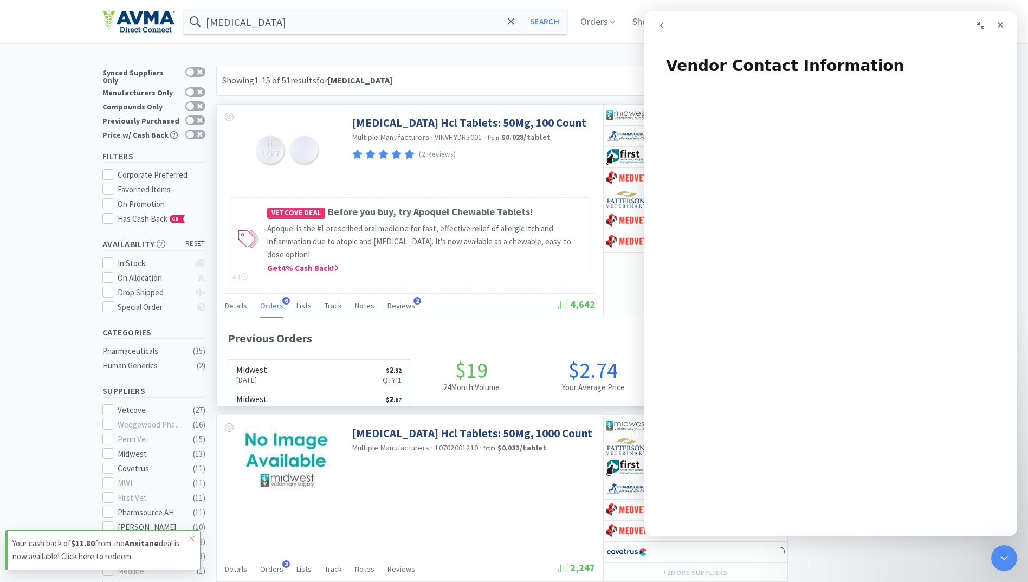
scroll to position [281, 571]
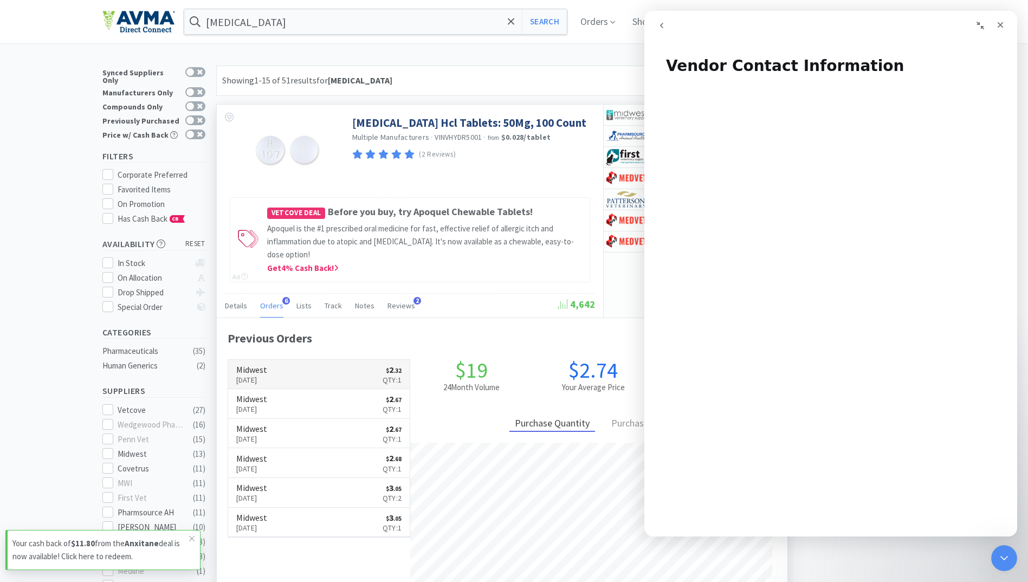
click at [271, 362] on link "Midwest Nov 27th, 2024 $ 2 . 32 Qty: 1" at bounding box center [319, 375] width 182 height 30
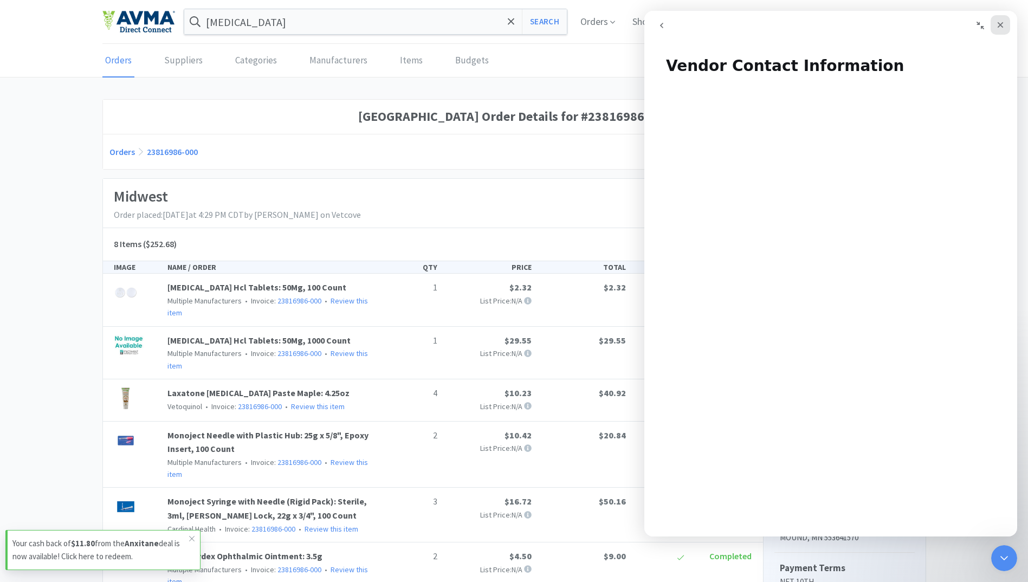
click at [1004, 24] on icon "Close" at bounding box center [1000, 25] width 9 height 9
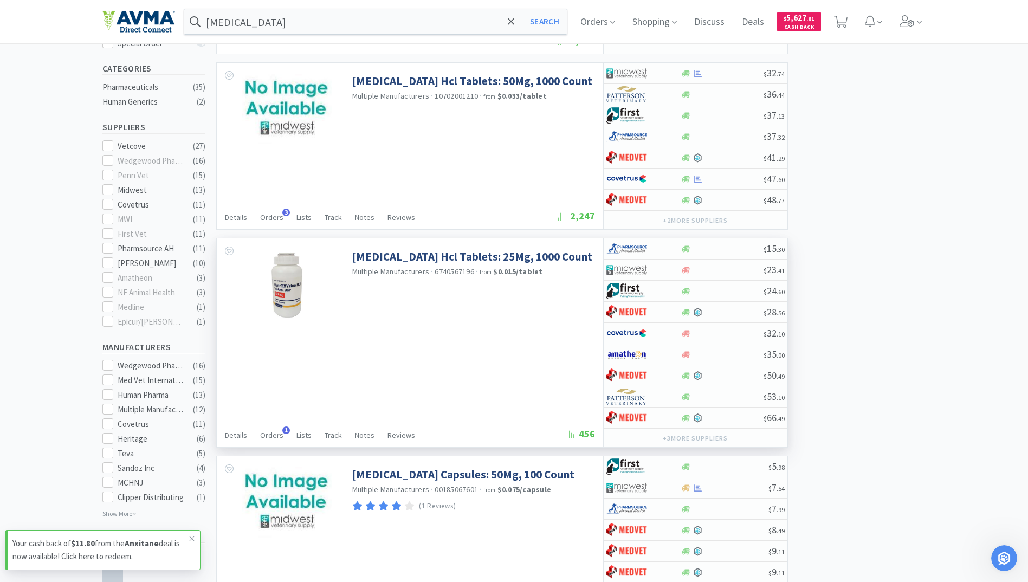
scroll to position [271, 0]
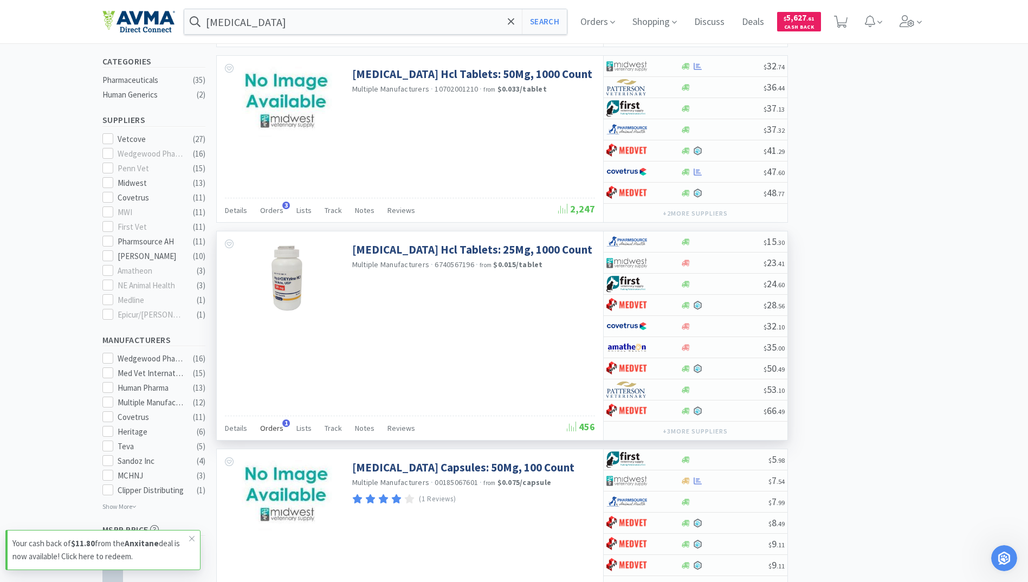
click at [272, 428] on span "Orders" at bounding box center [271, 428] width 23 height 10
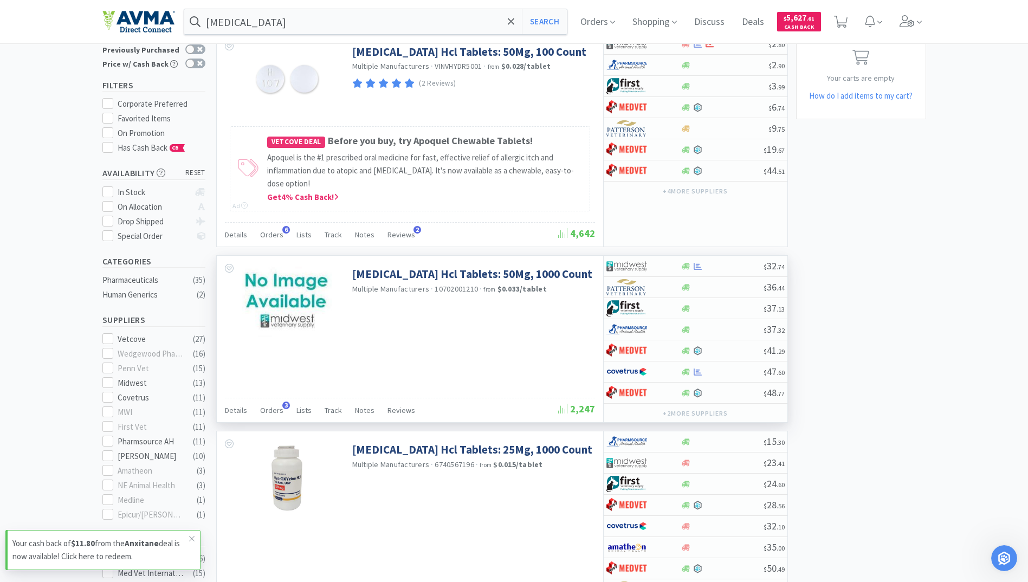
scroll to position [0, 0]
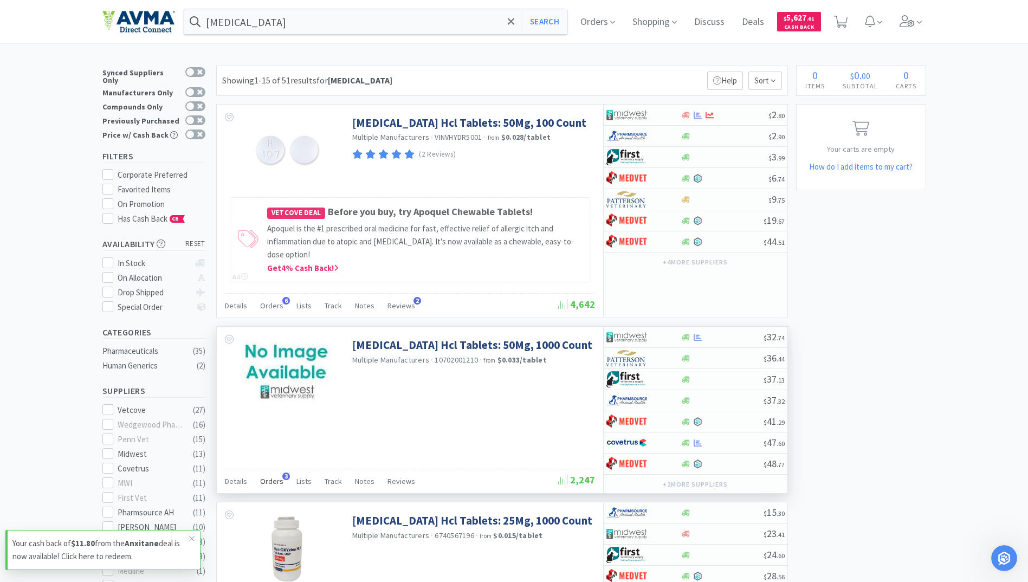
click at [270, 477] on span "Orders" at bounding box center [271, 481] width 23 height 10
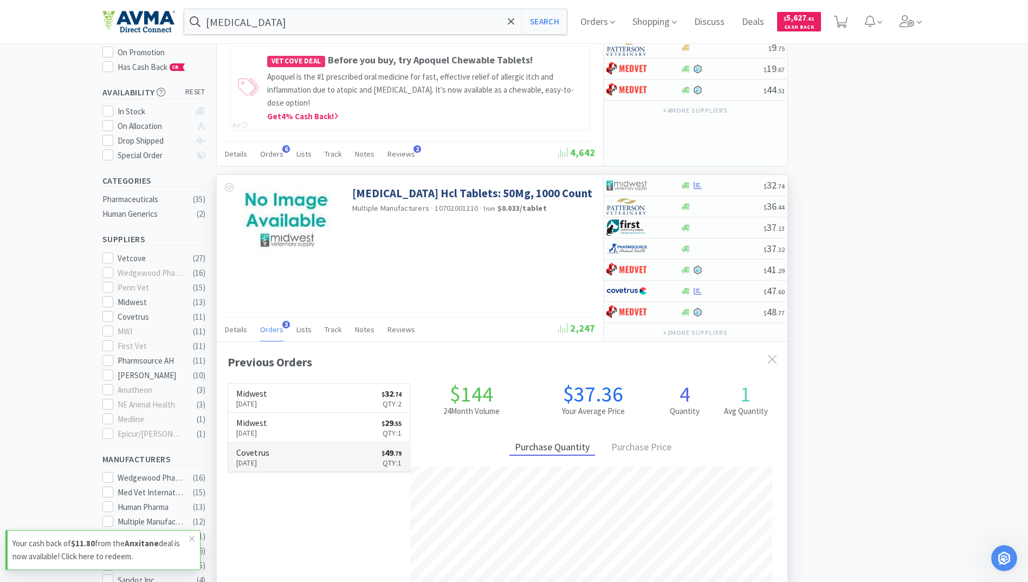
scroll to position [163, 0]
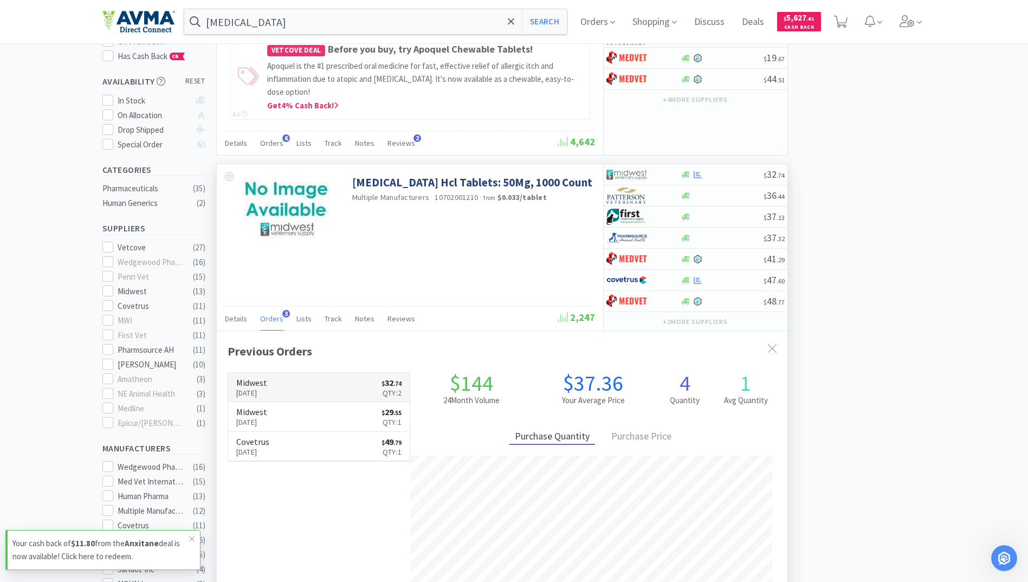
click at [265, 382] on h6 "Midwest" at bounding box center [251, 382] width 31 height 9
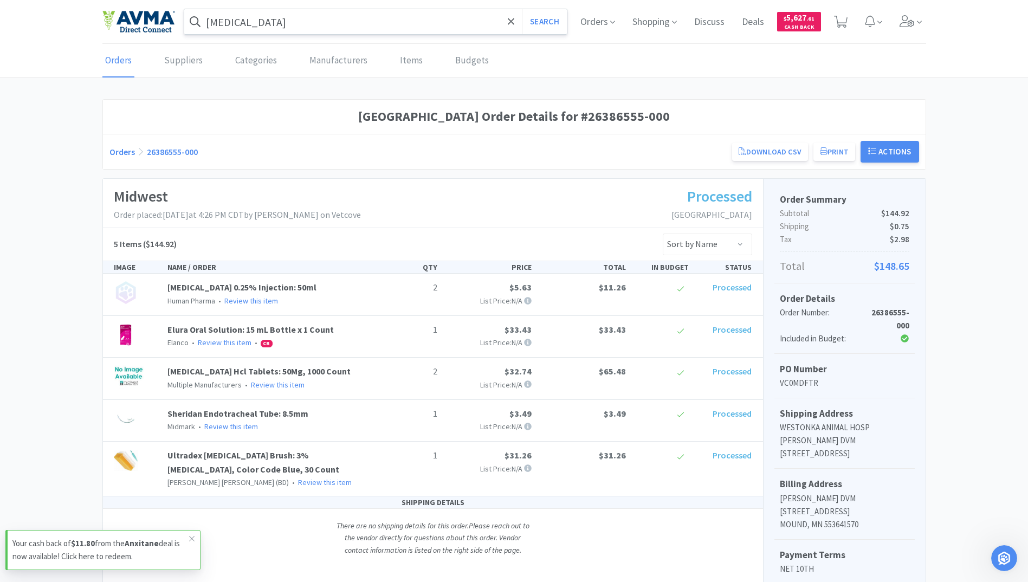
click at [323, 26] on input "hydroxyzine" at bounding box center [375, 21] width 383 height 25
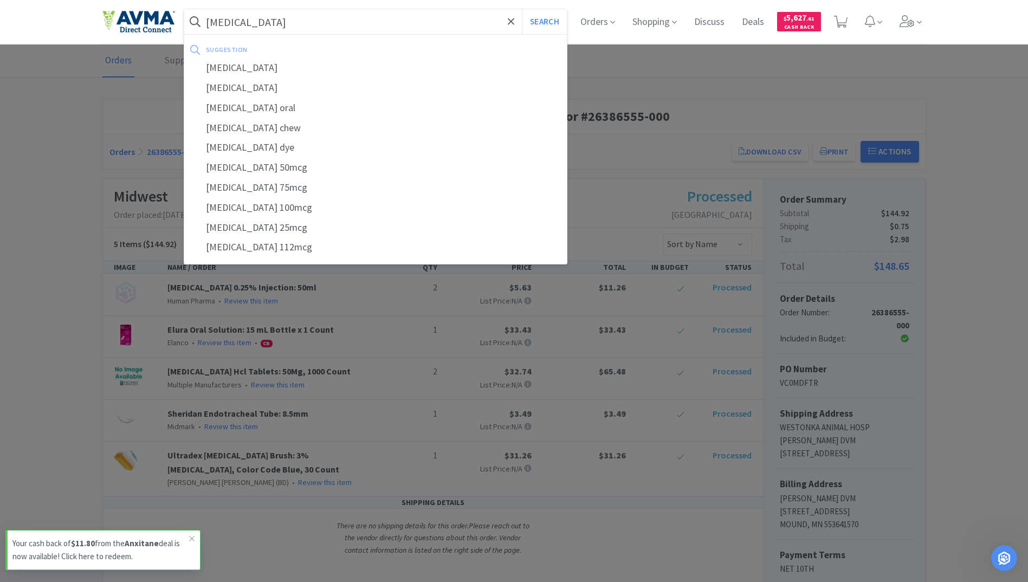
type input "[MEDICAL_DATA]"
click at [522, 9] on button "Search" at bounding box center [544, 21] width 45 height 25
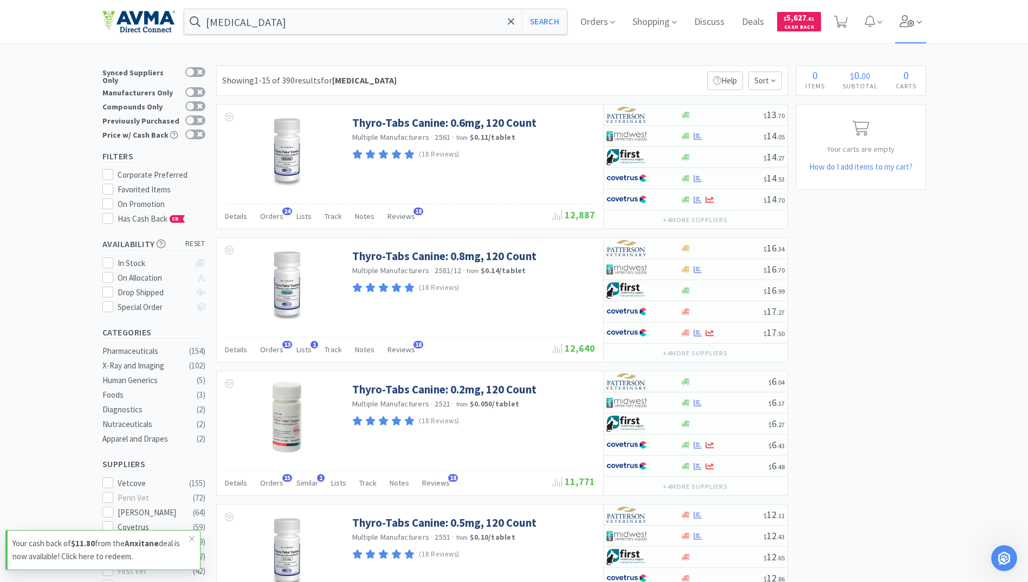
click at [921, 17] on icon at bounding box center [919, 22] width 5 height 10
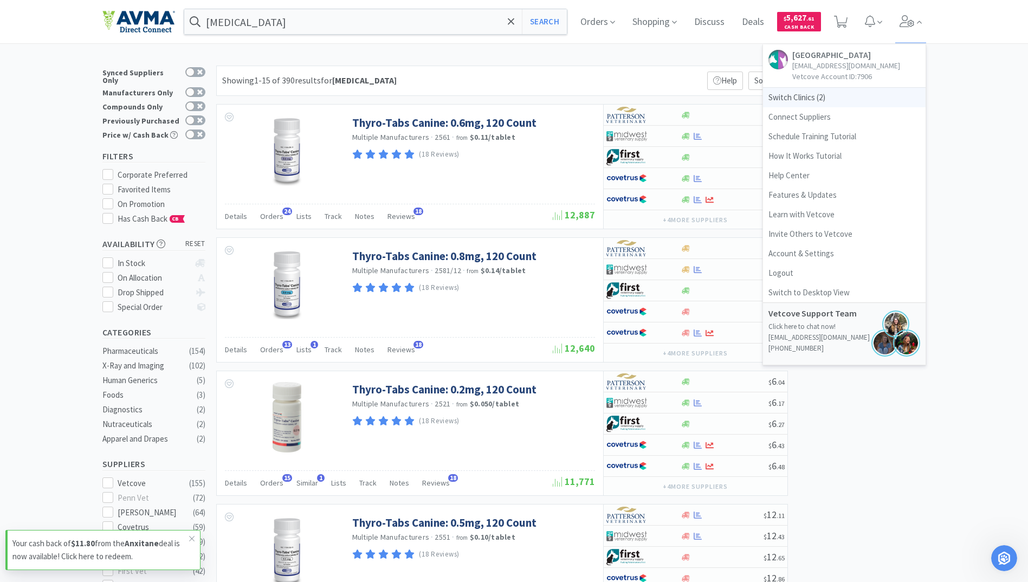
click at [787, 98] on span "Switch Clinics ( 2 )" at bounding box center [844, 98] width 163 height 20
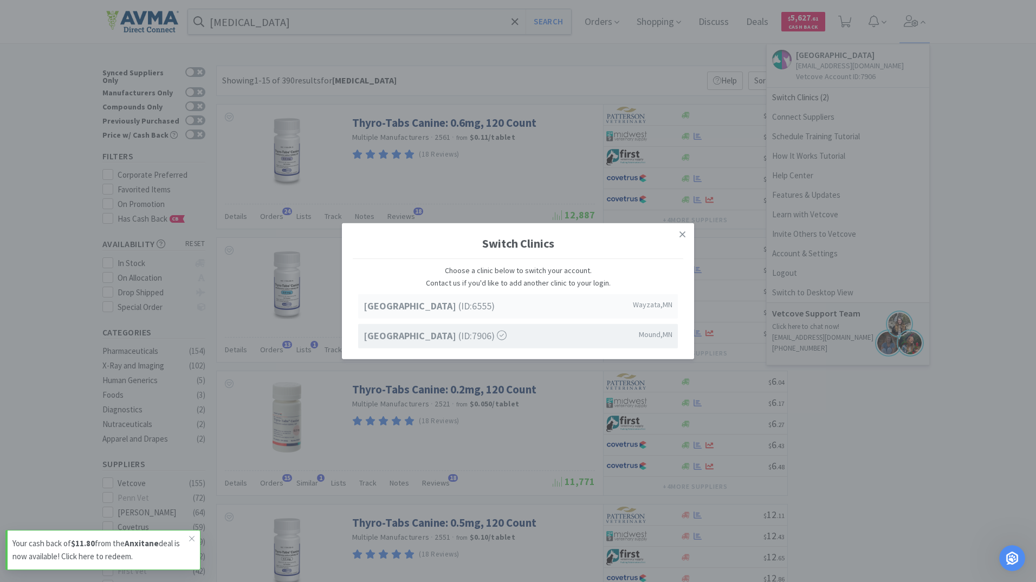
click at [426, 308] on strong "Lake Minnetonka Pet Wellness Center" at bounding box center [411, 306] width 95 height 12
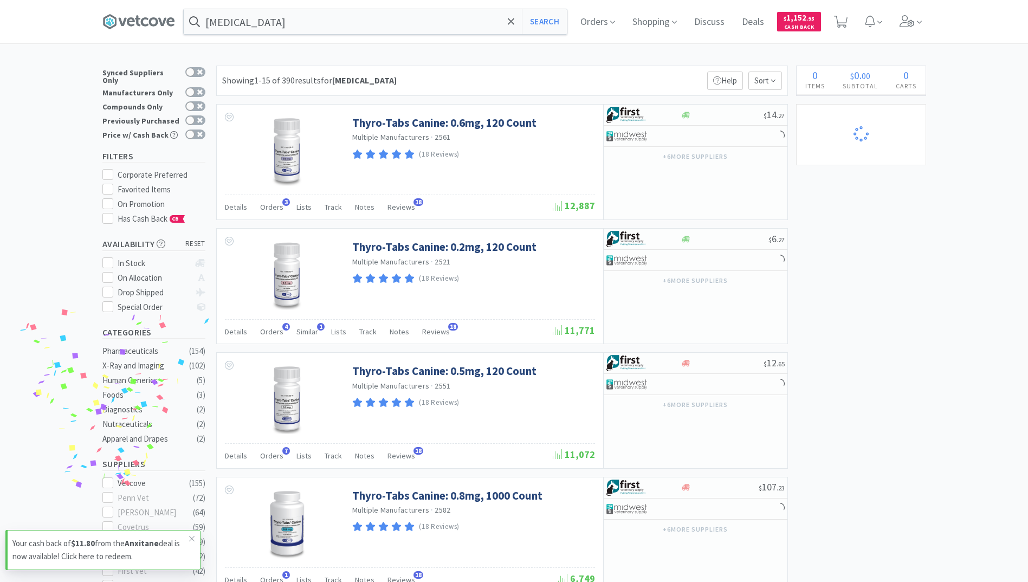
select select "5"
select select "2"
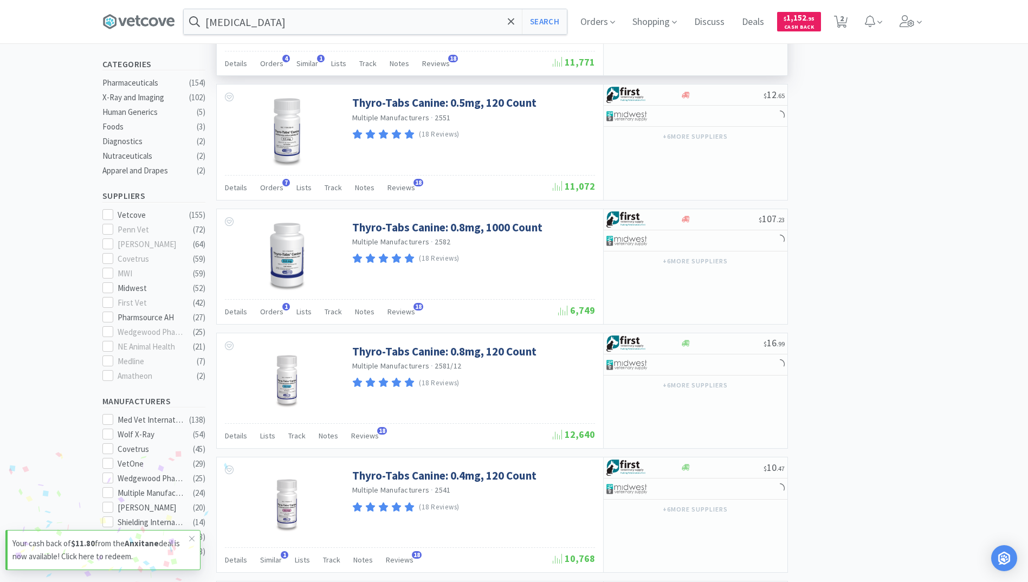
scroll to position [271, 0]
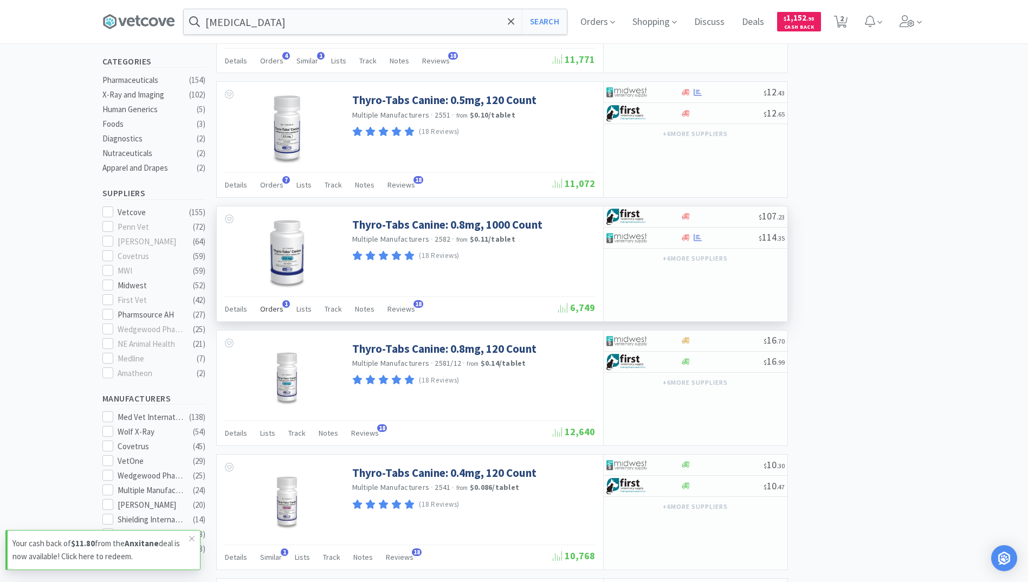
click at [272, 310] on span "Orders" at bounding box center [271, 309] width 23 height 10
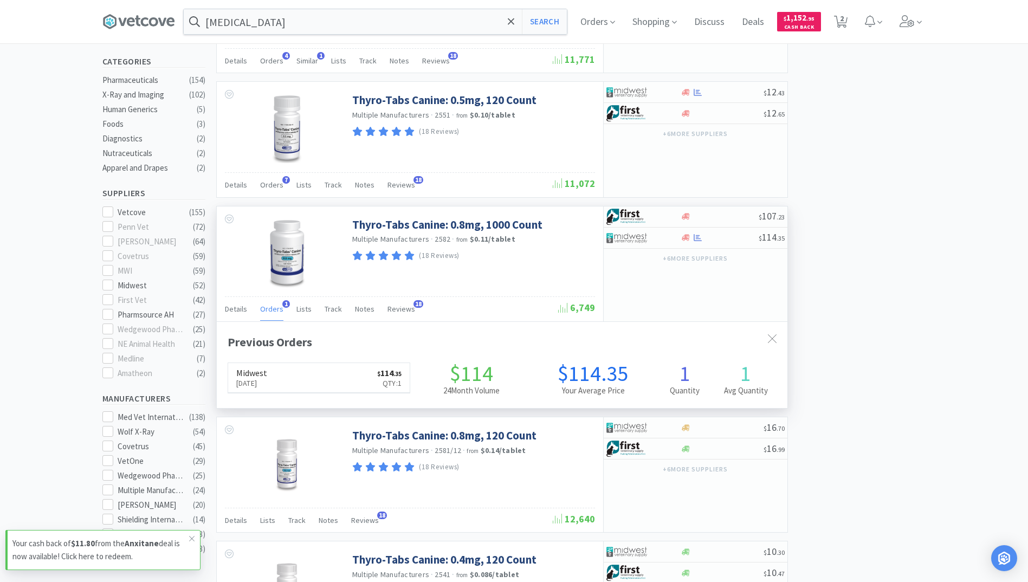
scroll to position [281, 571]
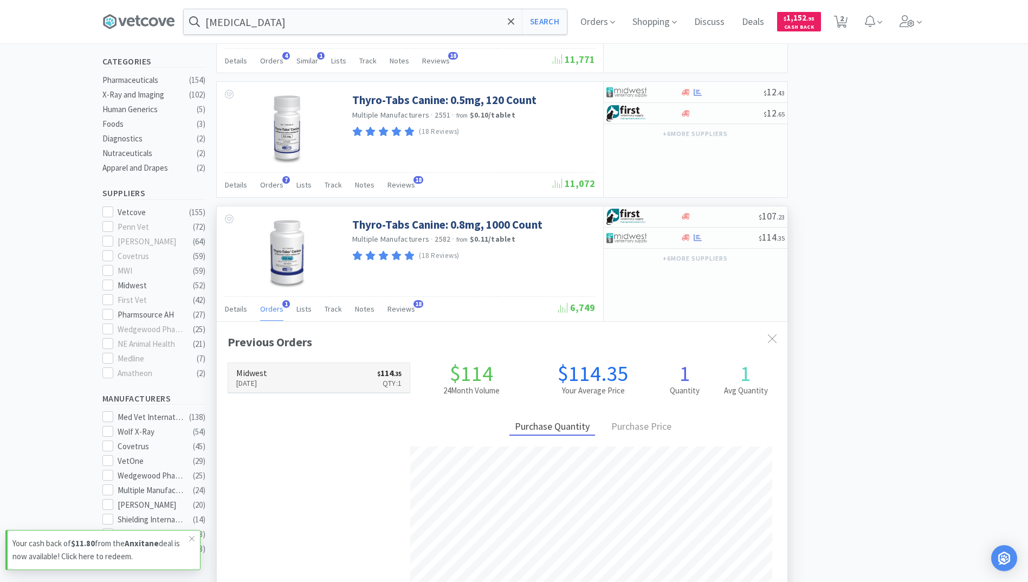
click at [267, 382] on p "Jul 30th, 2025" at bounding box center [251, 383] width 31 height 12
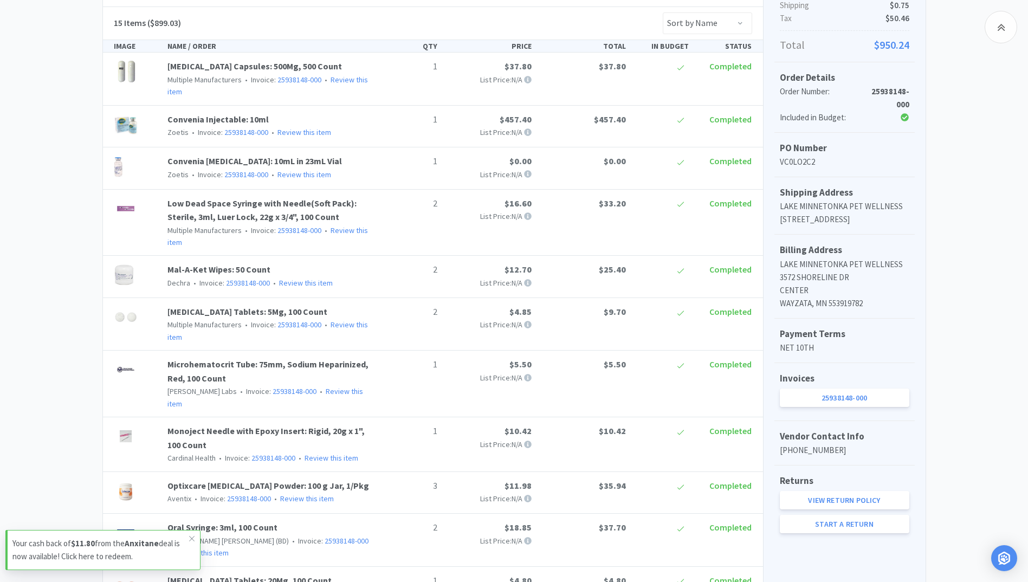
scroll to position [271, 0]
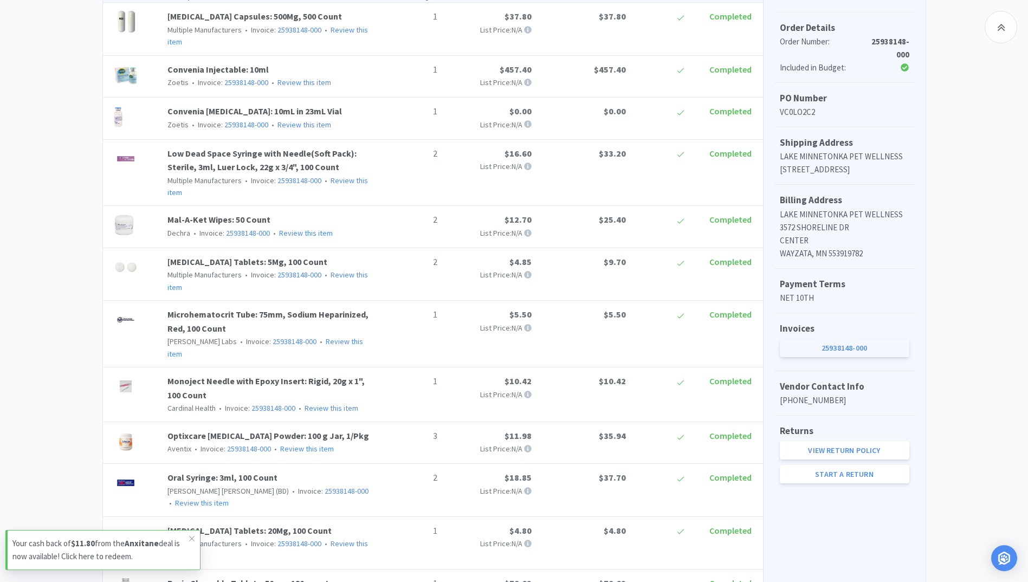
click at [854, 357] on link "25938148-000" at bounding box center [845, 348] width 130 height 18
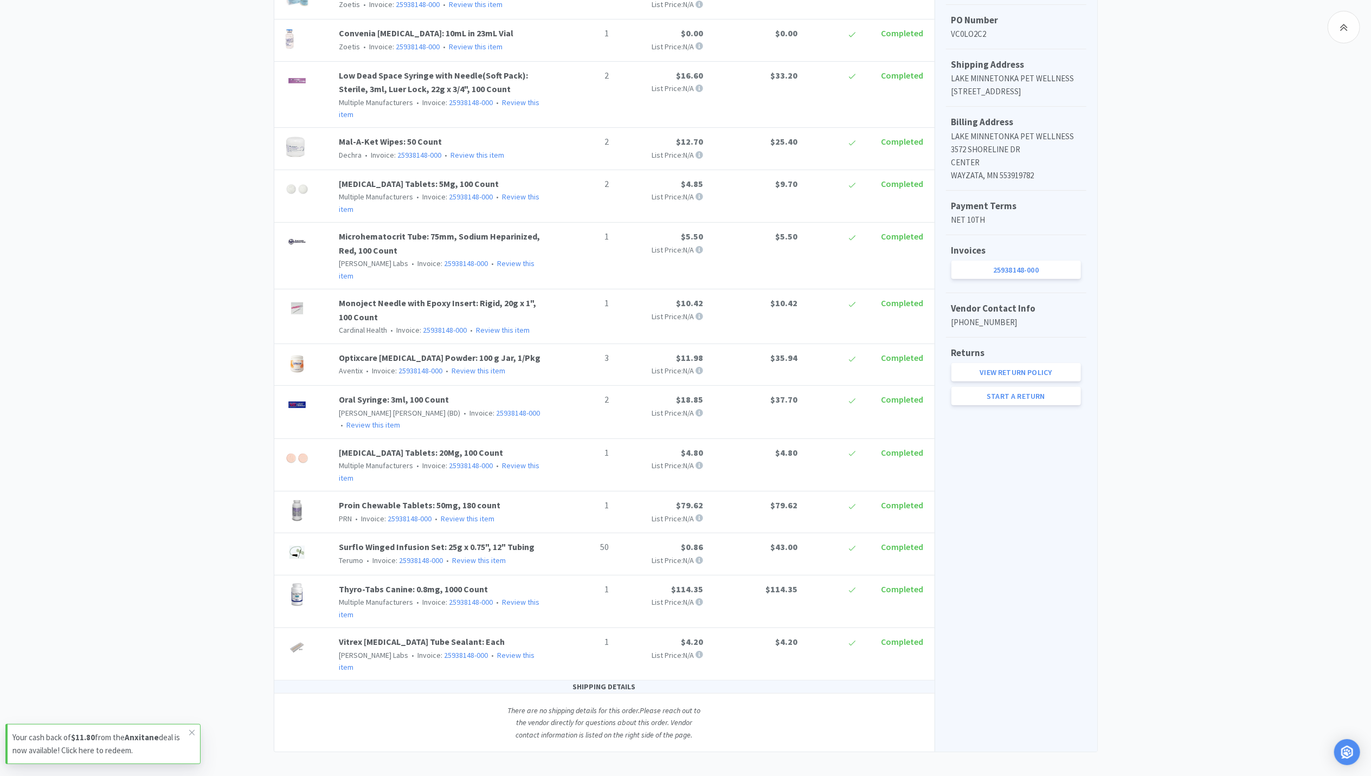
select select "5"
select select "2"
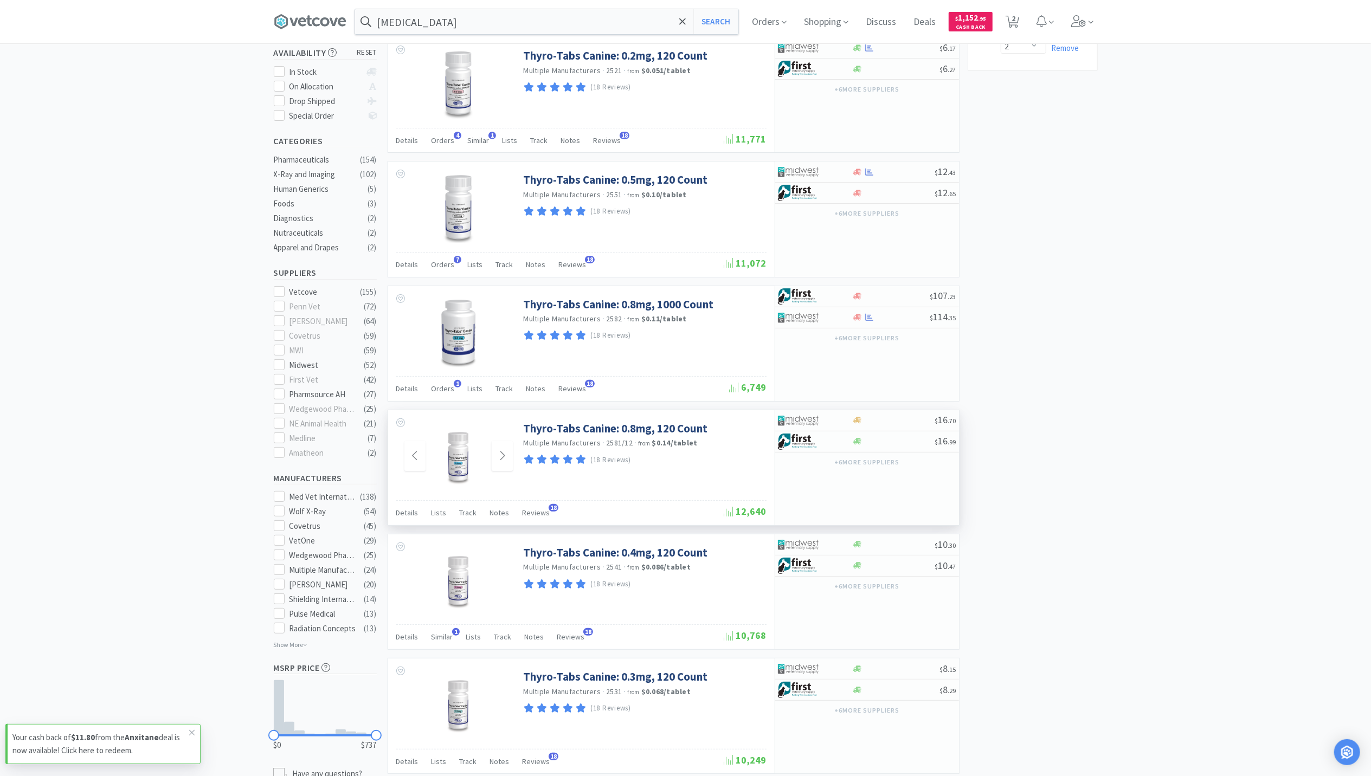
scroll to position [217, 0]
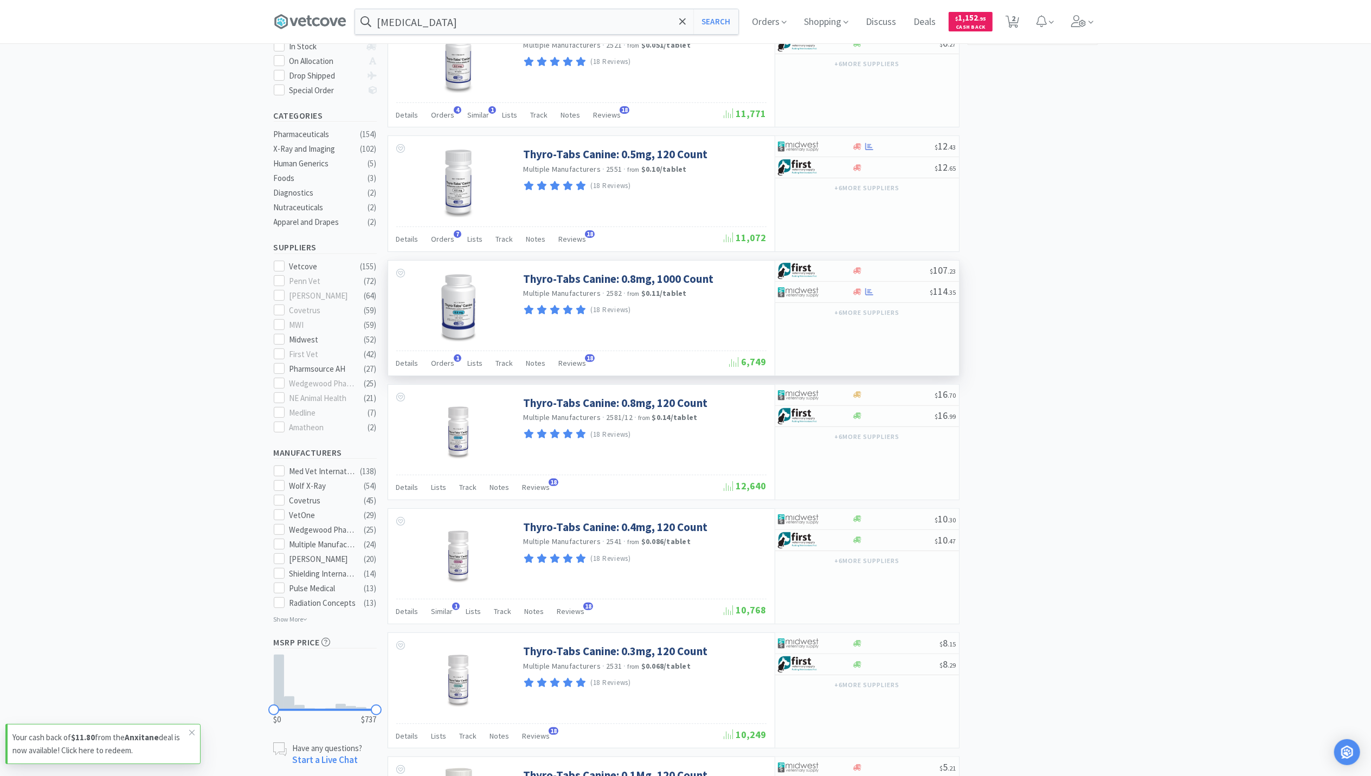
click at [430, 369] on div "Details Orders 1 Lists Track Notes Reviews 18" at bounding box center [562, 364] width 333 height 21
click at [436, 368] on span "Orders" at bounding box center [442, 363] width 23 height 10
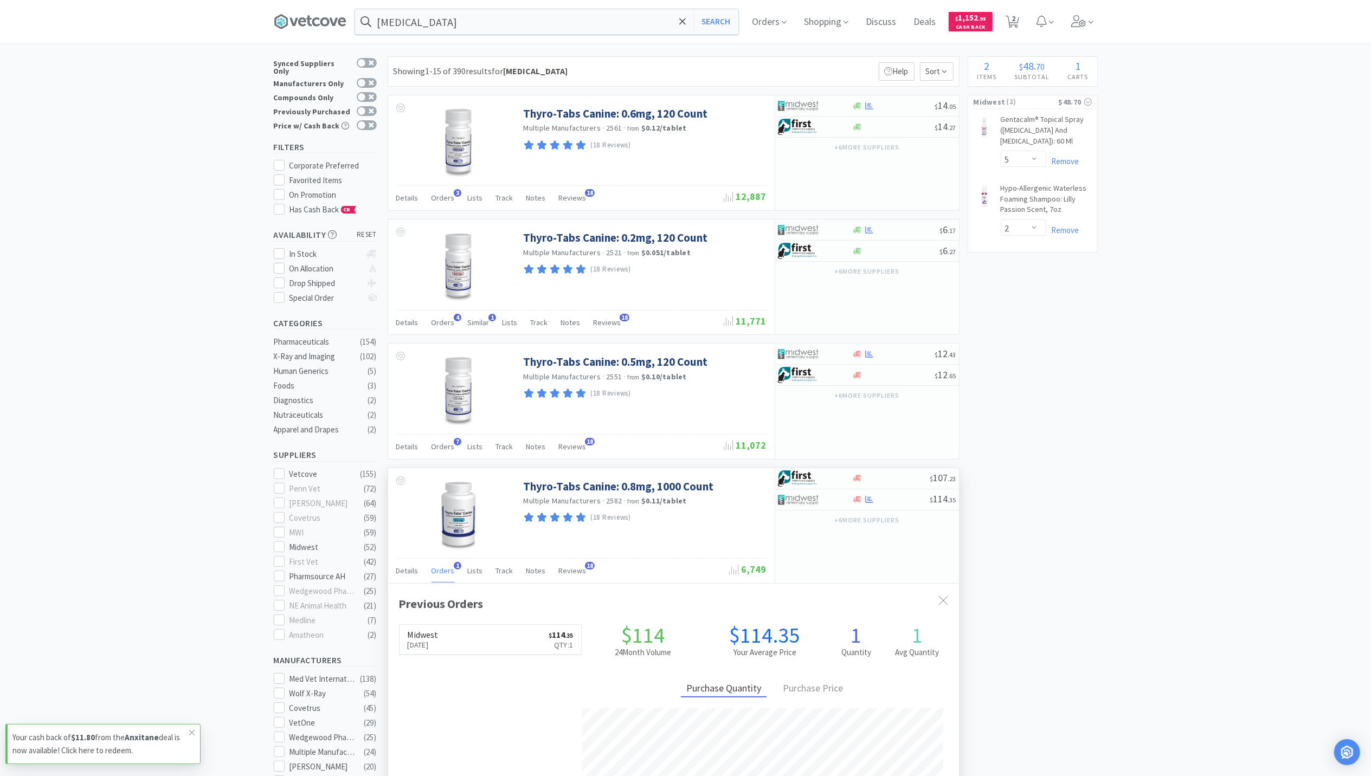
scroll to position [0, 0]
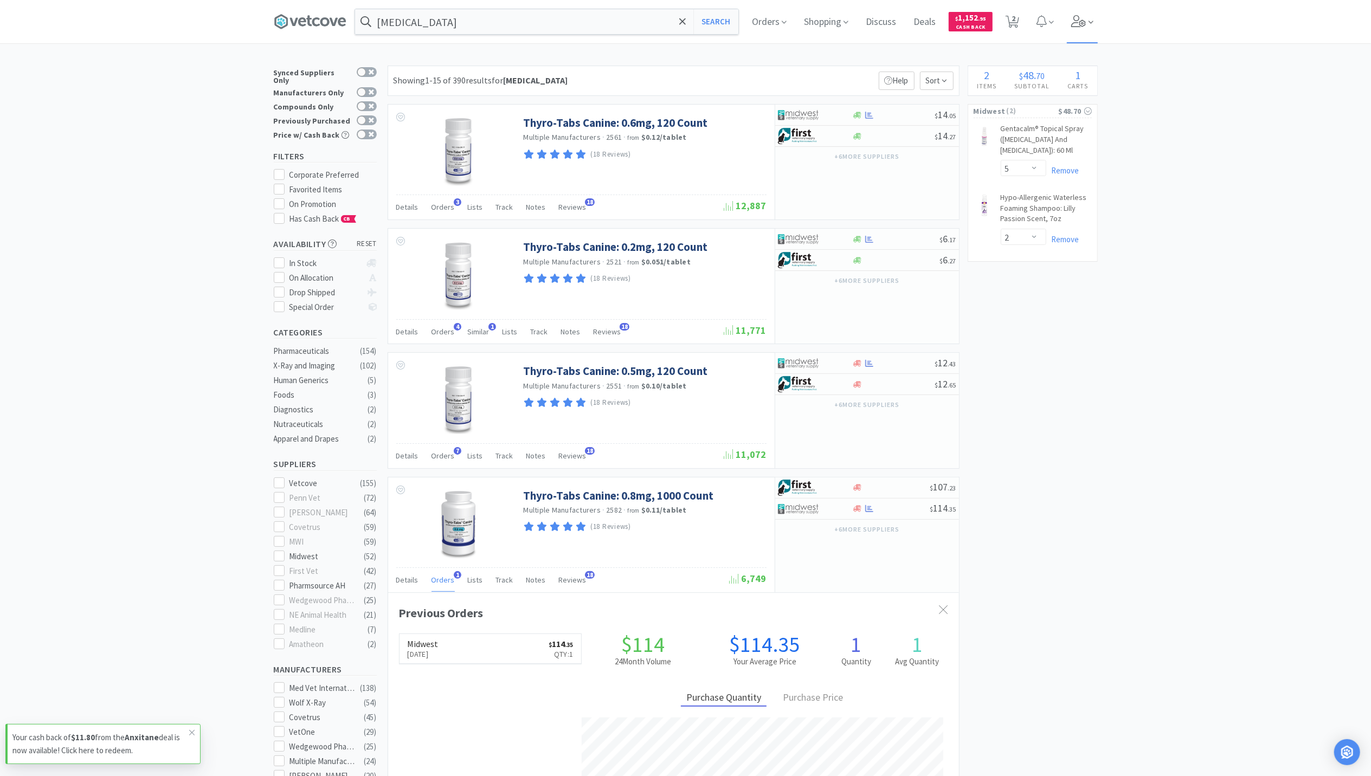
click at [1036, 24] on icon at bounding box center [1078, 21] width 15 height 12
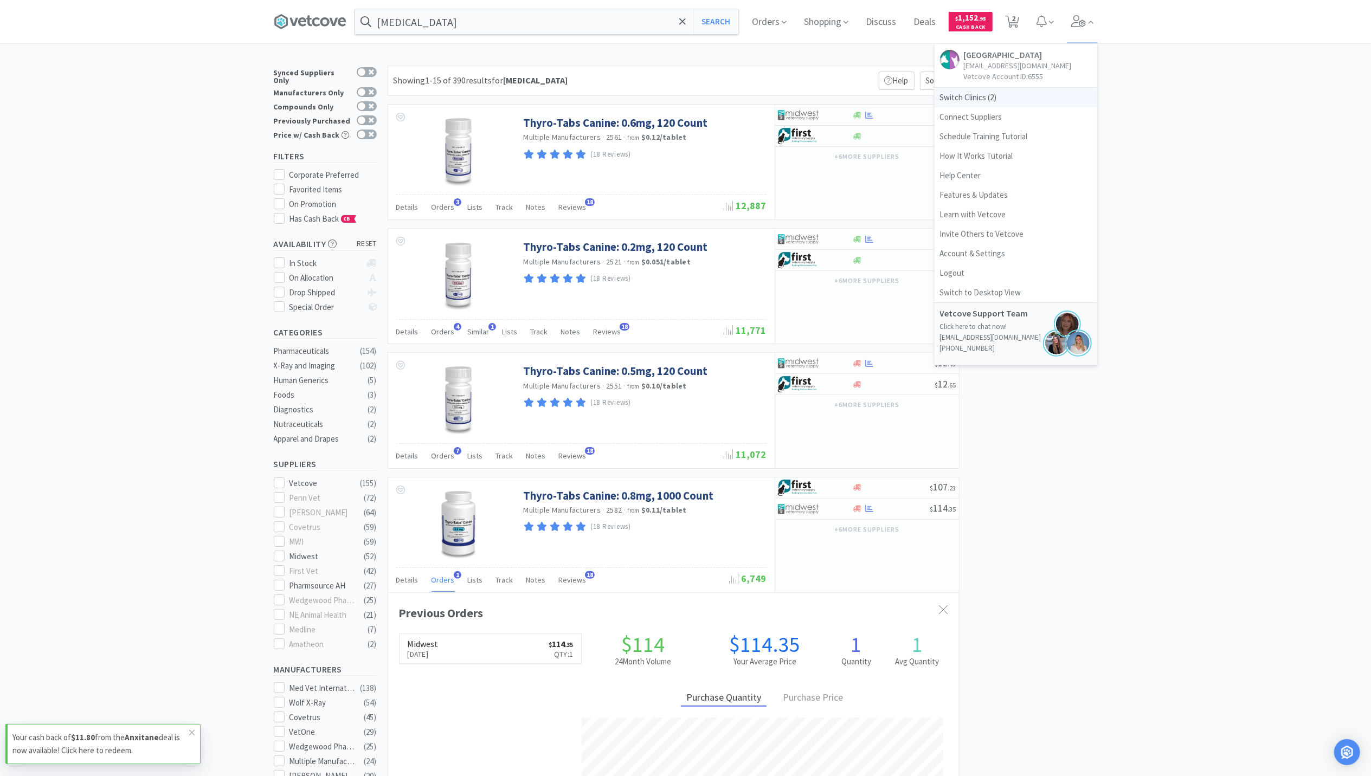
click at [991, 101] on span "Switch Clinics ( 2 )" at bounding box center [1015, 98] width 163 height 20
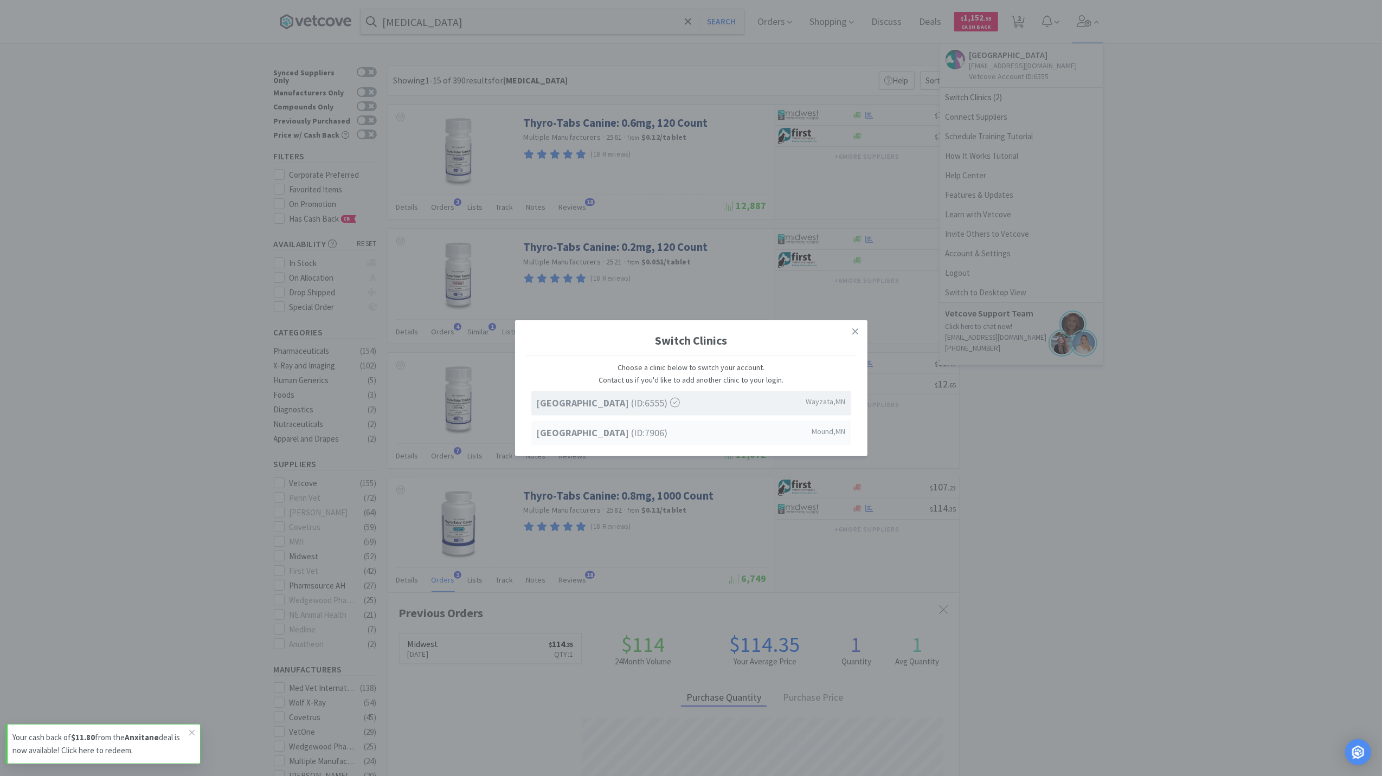
click at [599, 436] on strong "[GEOGRAPHIC_DATA]" at bounding box center [584, 432] width 95 height 12
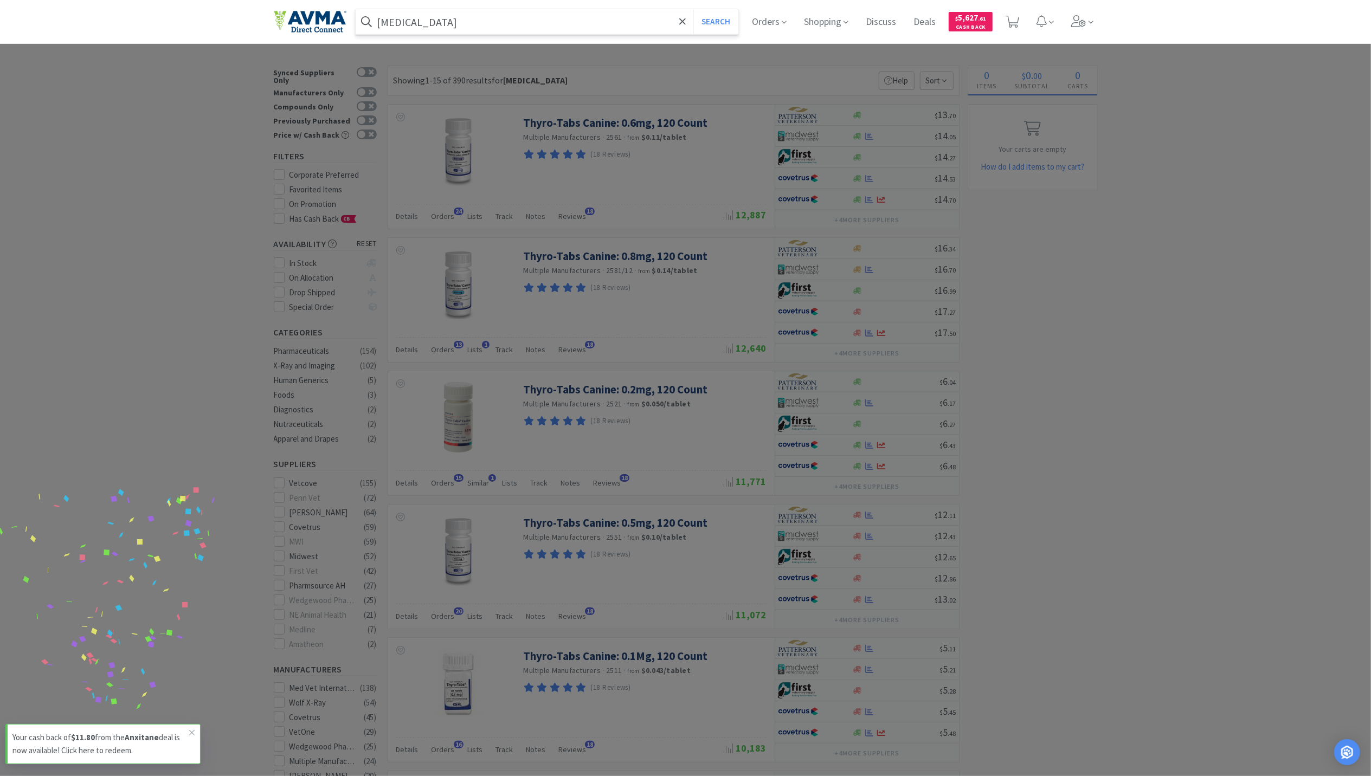
click at [460, 23] on input "[MEDICAL_DATA]" at bounding box center [547, 21] width 383 height 25
click at [693, 9] on button "Search" at bounding box center [715, 21] width 45 height 25
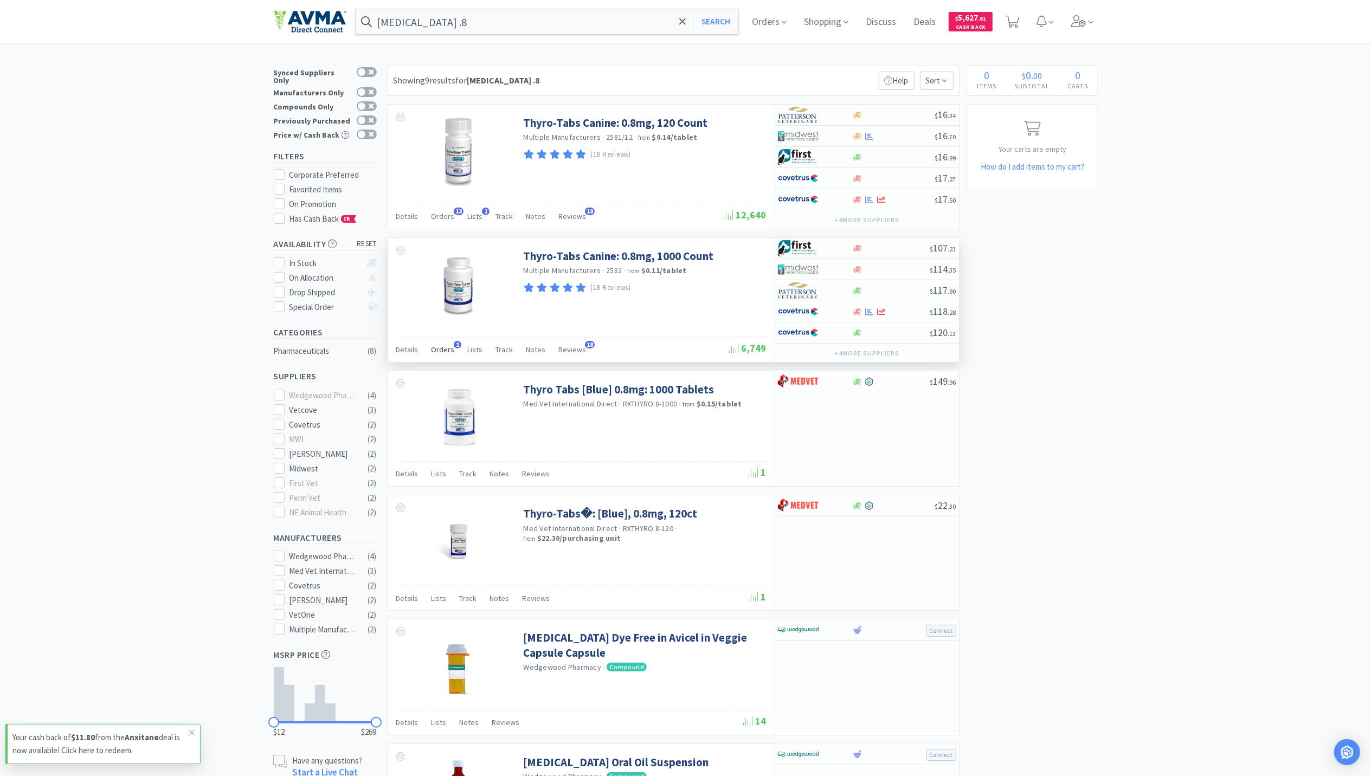
click at [440, 347] on span "Orders" at bounding box center [442, 350] width 23 height 10
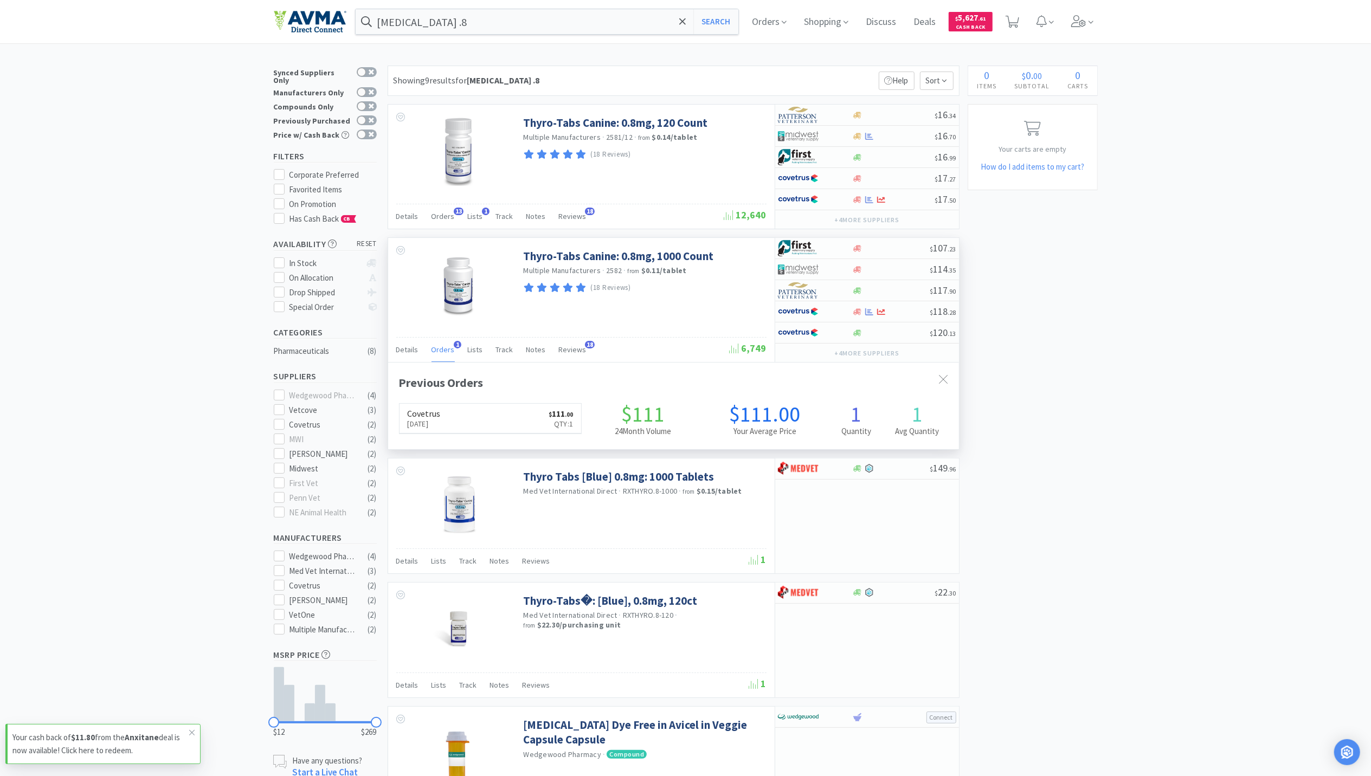
scroll to position [280, 571]
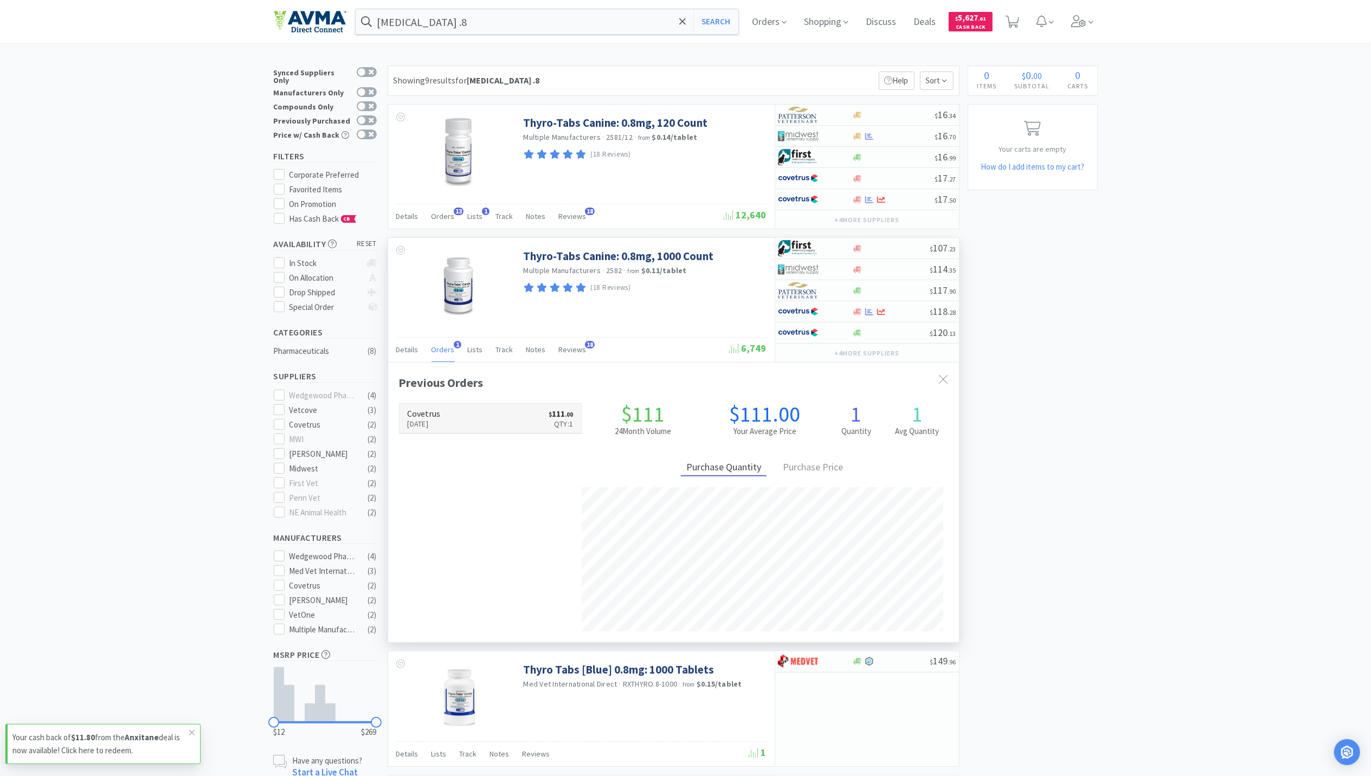
click at [433, 424] on p "[DATE]" at bounding box center [424, 424] width 33 height 12
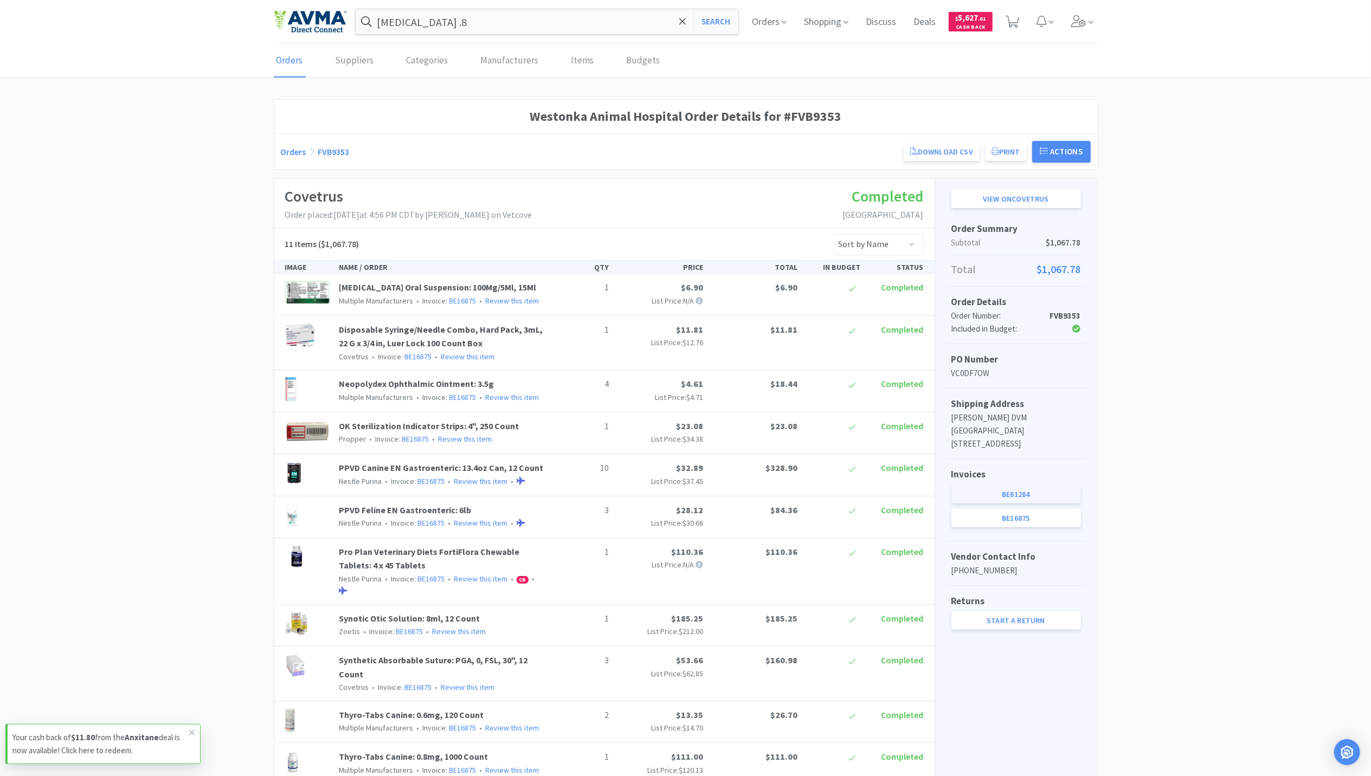
click at [1034, 493] on link "BE61284" at bounding box center [1016, 494] width 130 height 18
click at [1008, 517] on link "BE16875" at bounding box center [1016, 518] width 130 height 18
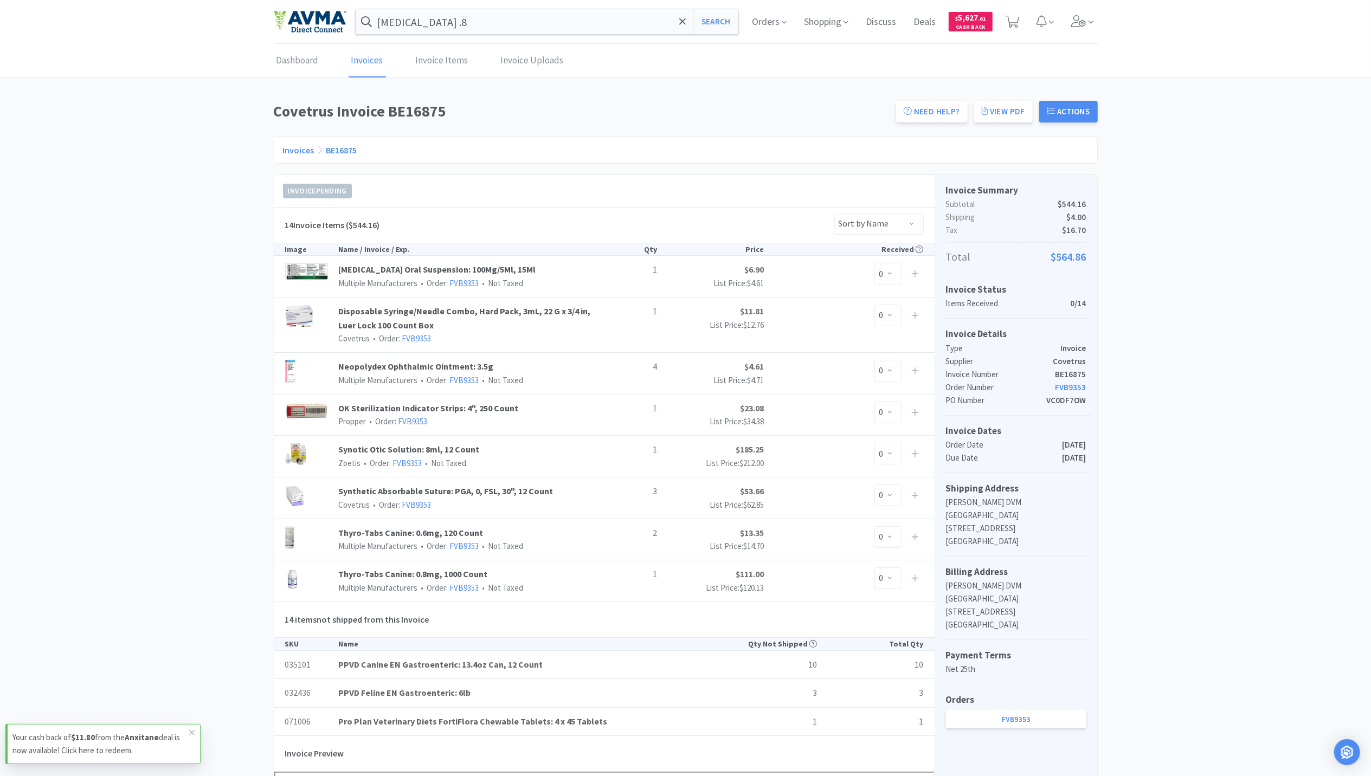
click at [172, 92] on div "Dashboard Invoices Invoice Items Invoice Uploads Covetrus Invoice BE16875 Need …" at bounding box center [685, 735] width 1371 height 1382
click at [1069, 22] on span at bounding box center [1082, 21] width 31 height 43
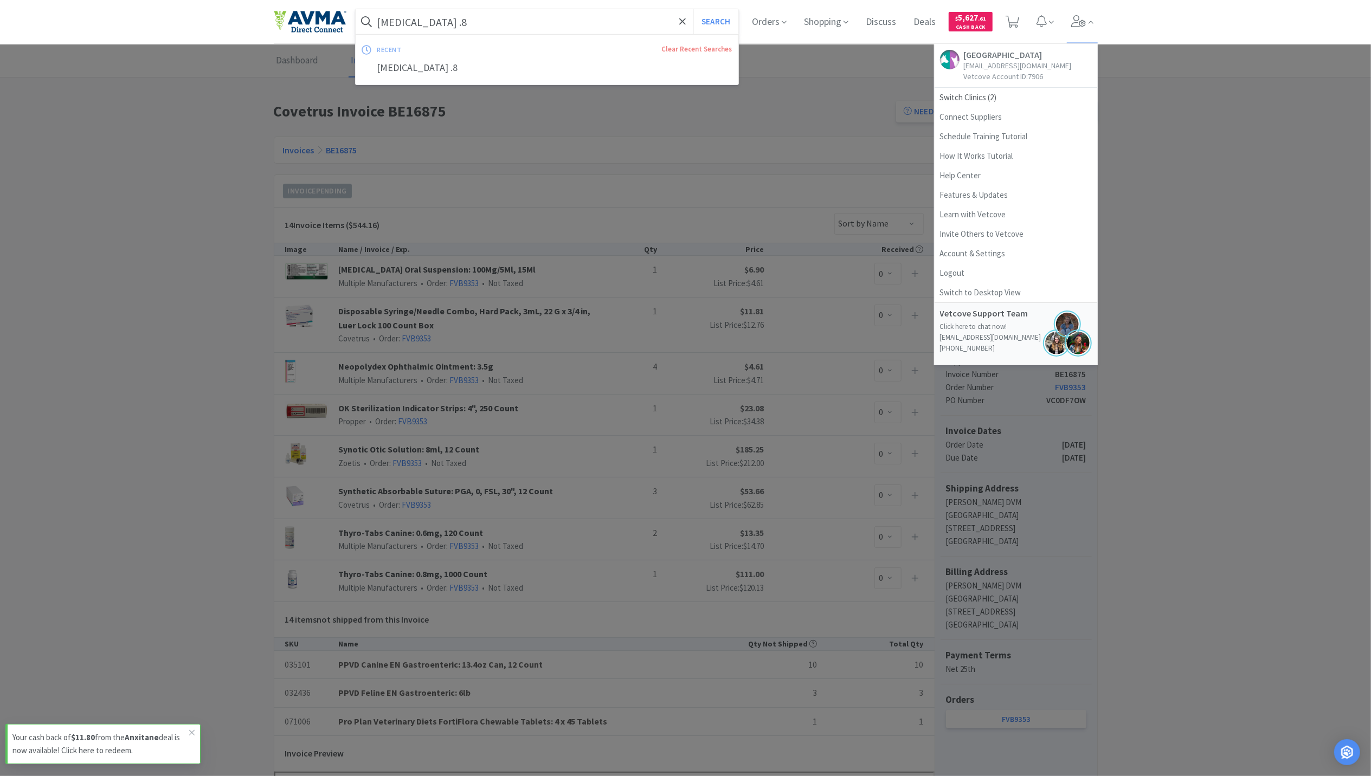
click at [532, 31] on input "[MEDICAL_DATA] .8" at bounding box center [547, 21] width 383 height 25
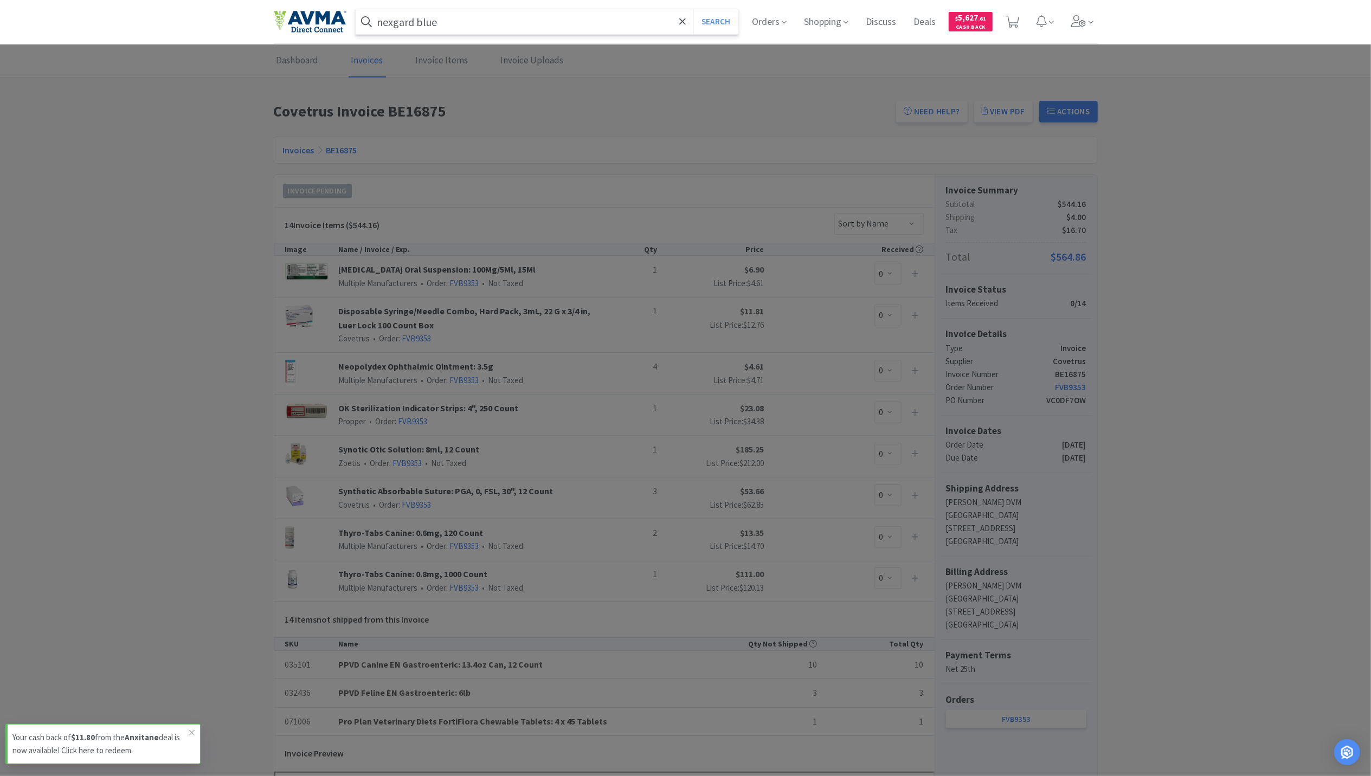
click at [693, 9] on button "Search" at bounding box center [715, 21] width 45 height 25
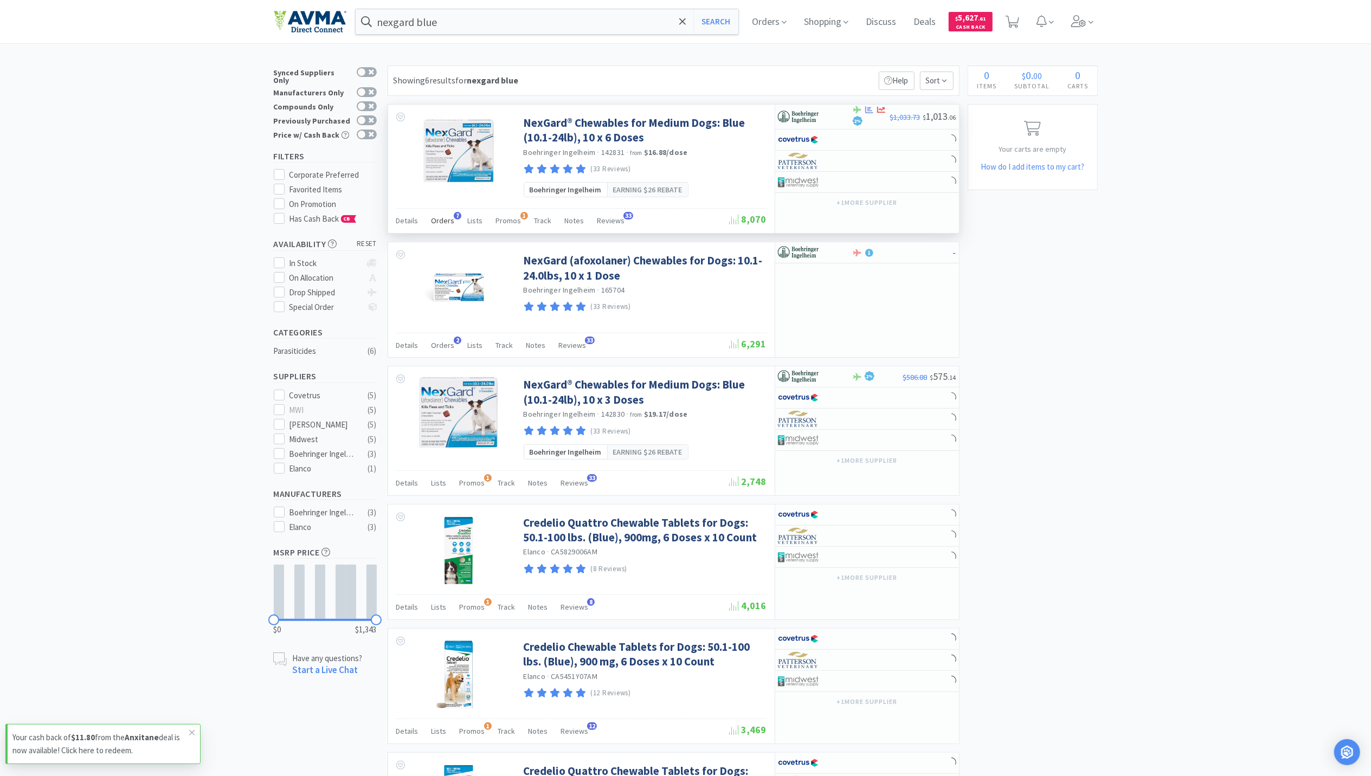
click at [439, 221] on span "Orders" at bounding box center [442, 221] width 23 height 10
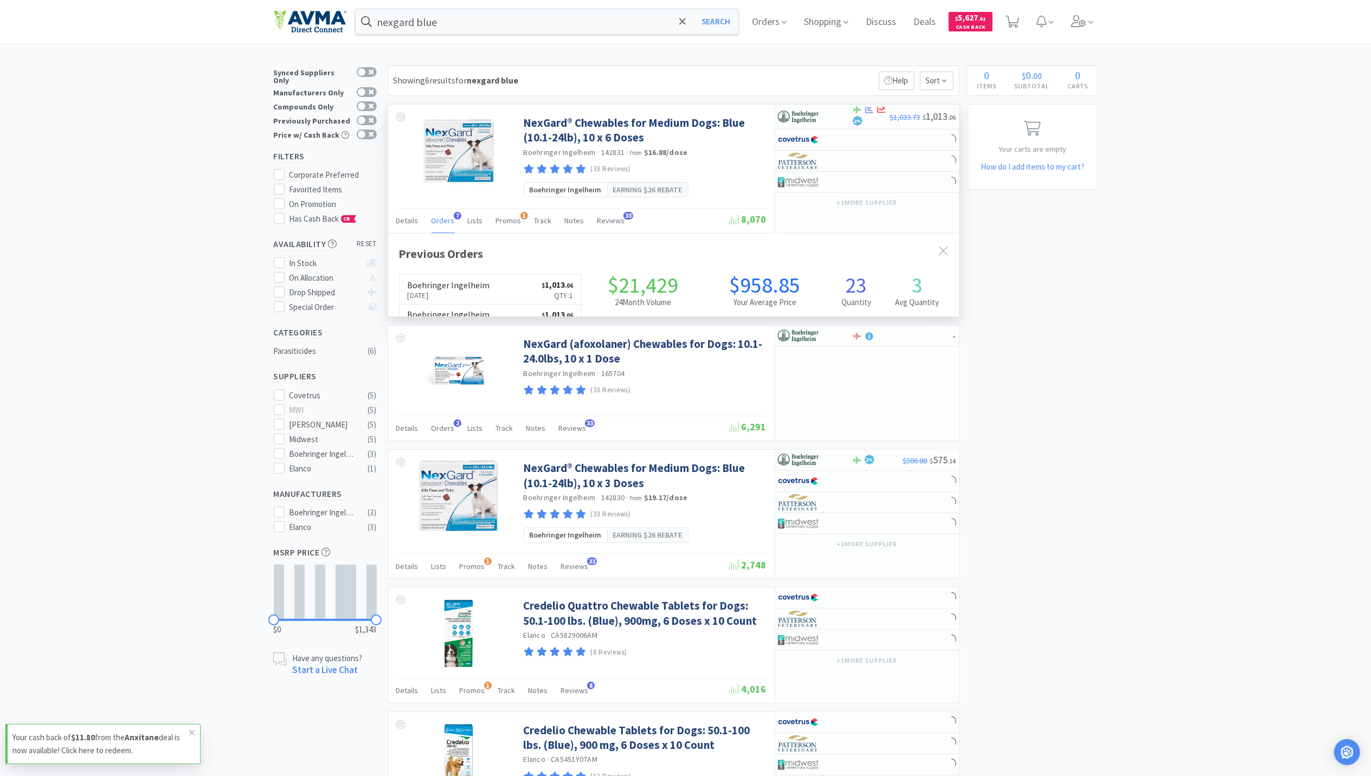
scroll to position [280, 571]
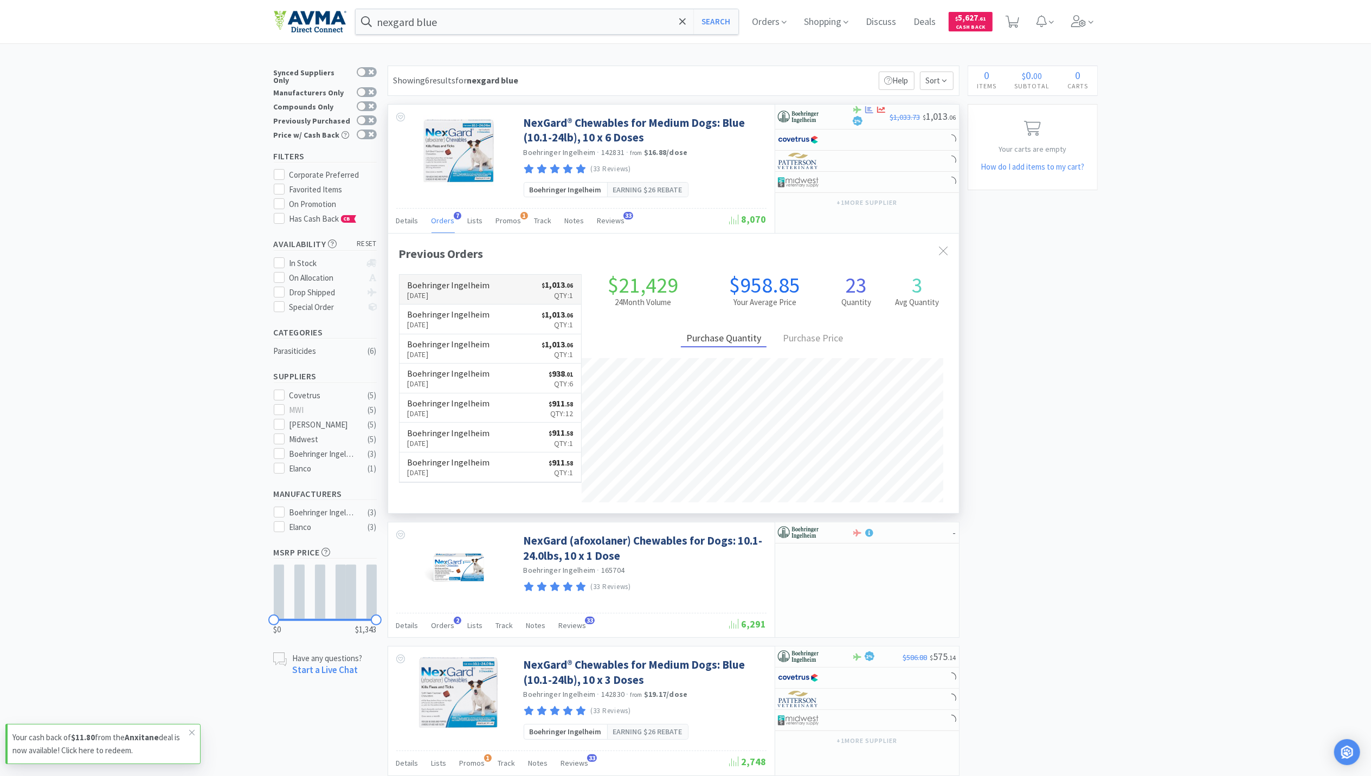
click at [416, 286] on h6 "Boehringer Ingelheim" at bounding box center [449, 285] width 82 height 9
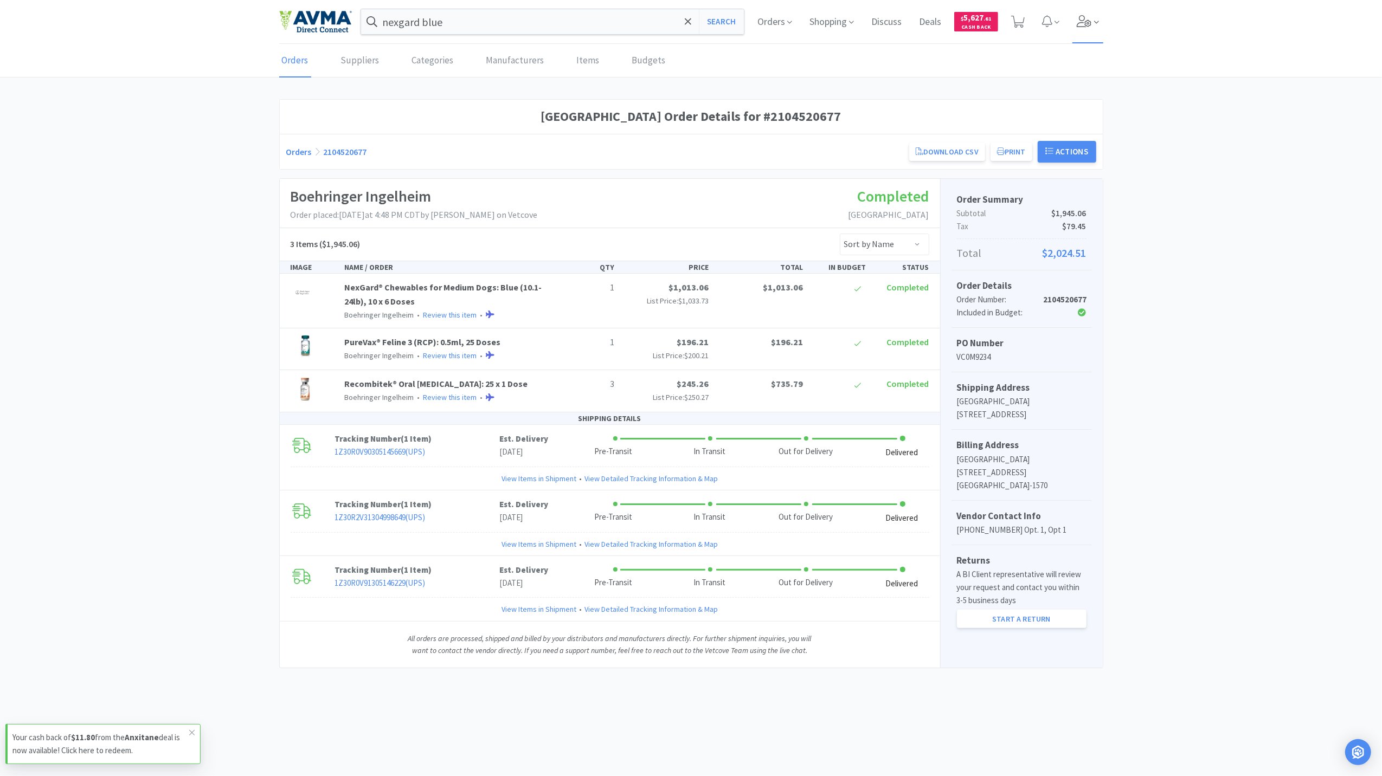
click at [1077, 23] on icon at bounding box center [1083, 21] width 15 height 12
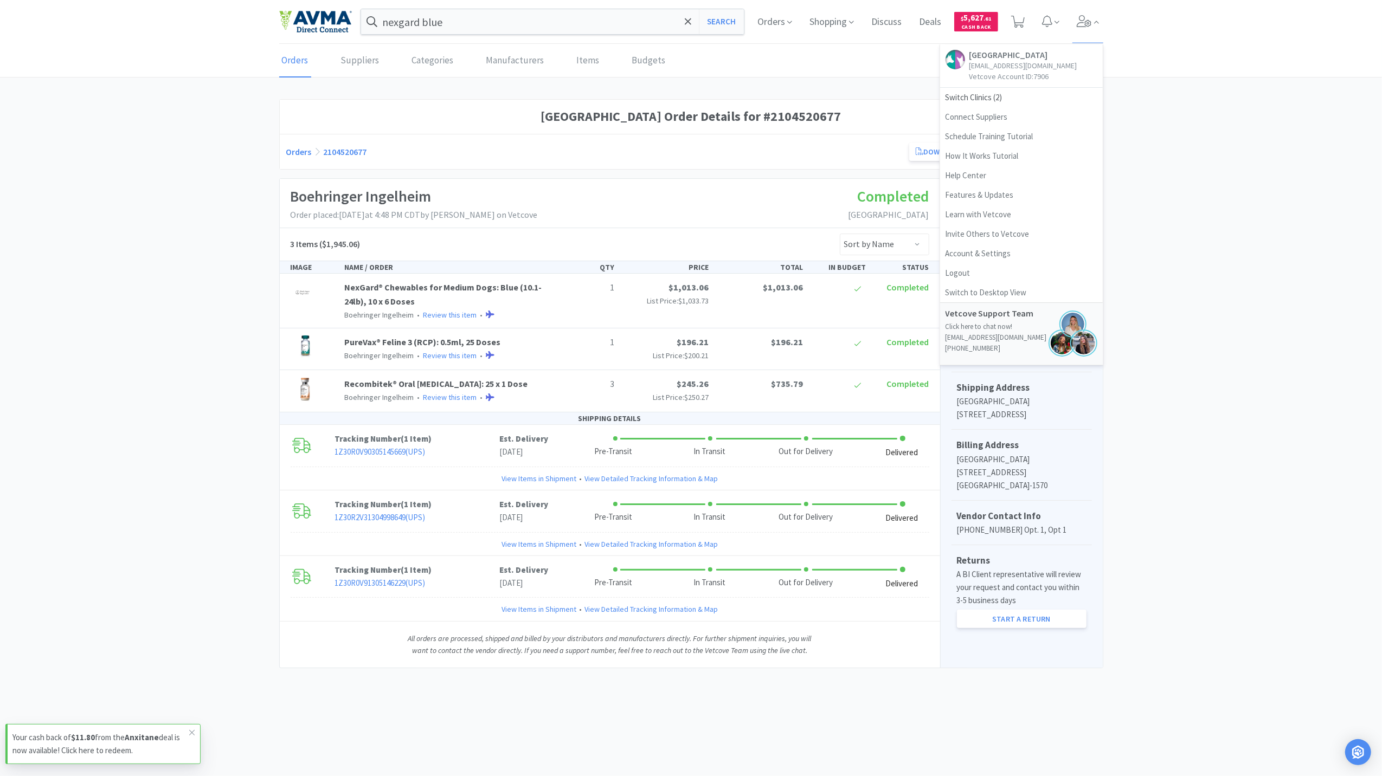
click at [1286, 66] on div "Orders Suppliers Categories Manufacturers Items Budgets" at bounding box center [691, 60] width 1382 height 33
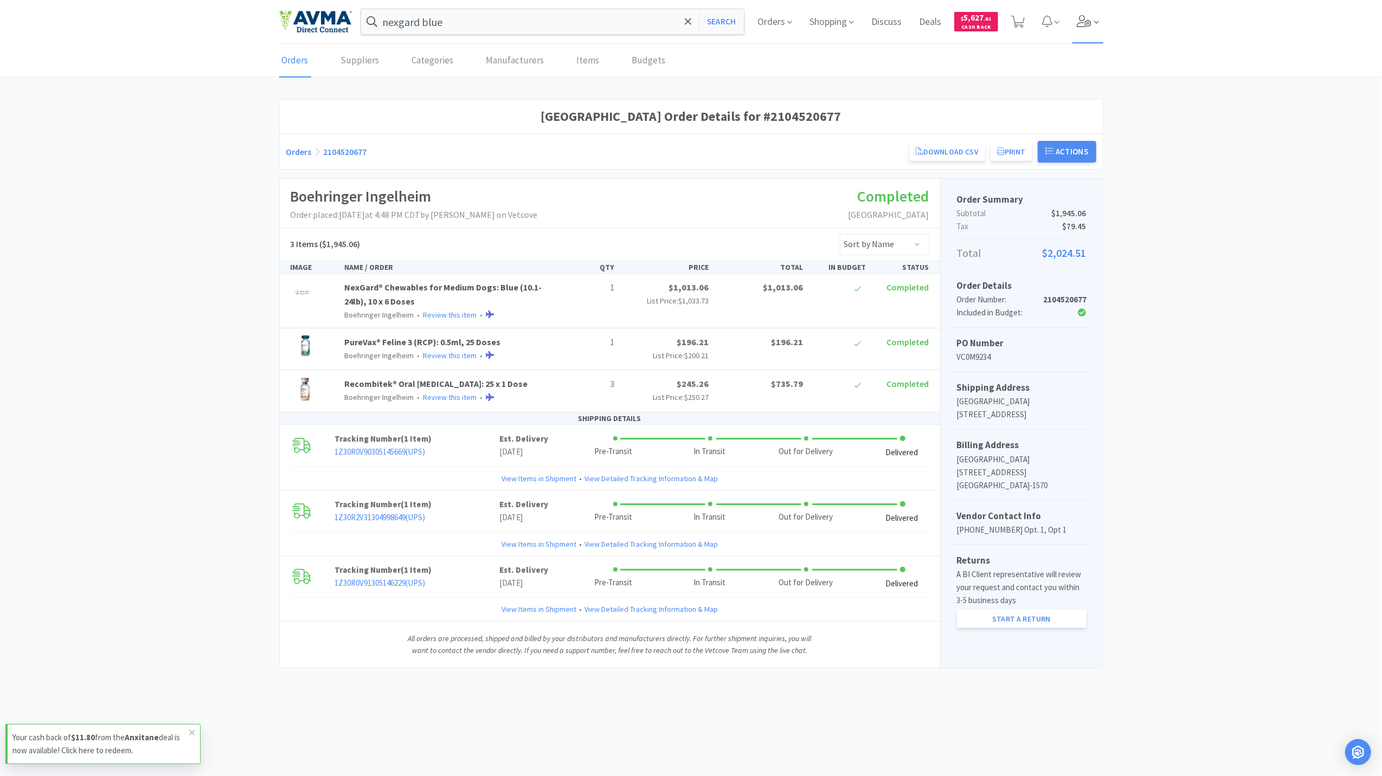
click at [1088, 22] on icon at bounding box center [1083, 21] width 15 height 12
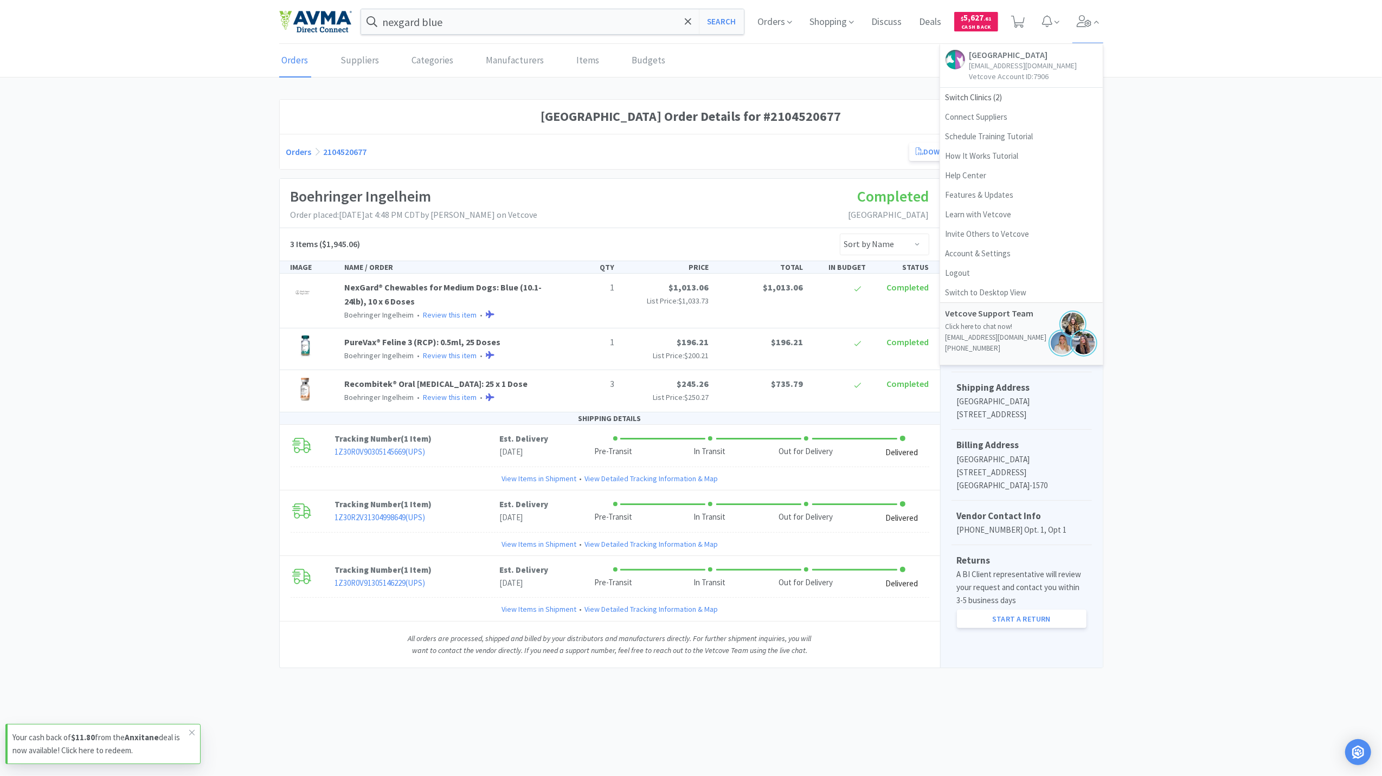
click at [202, 448] on div "[GEOGRAPHIC_DATA] Order Details for #2104520677 Orders 2104520677 Download CSV …" at bounding box center [691, 383] width 1382 height 569
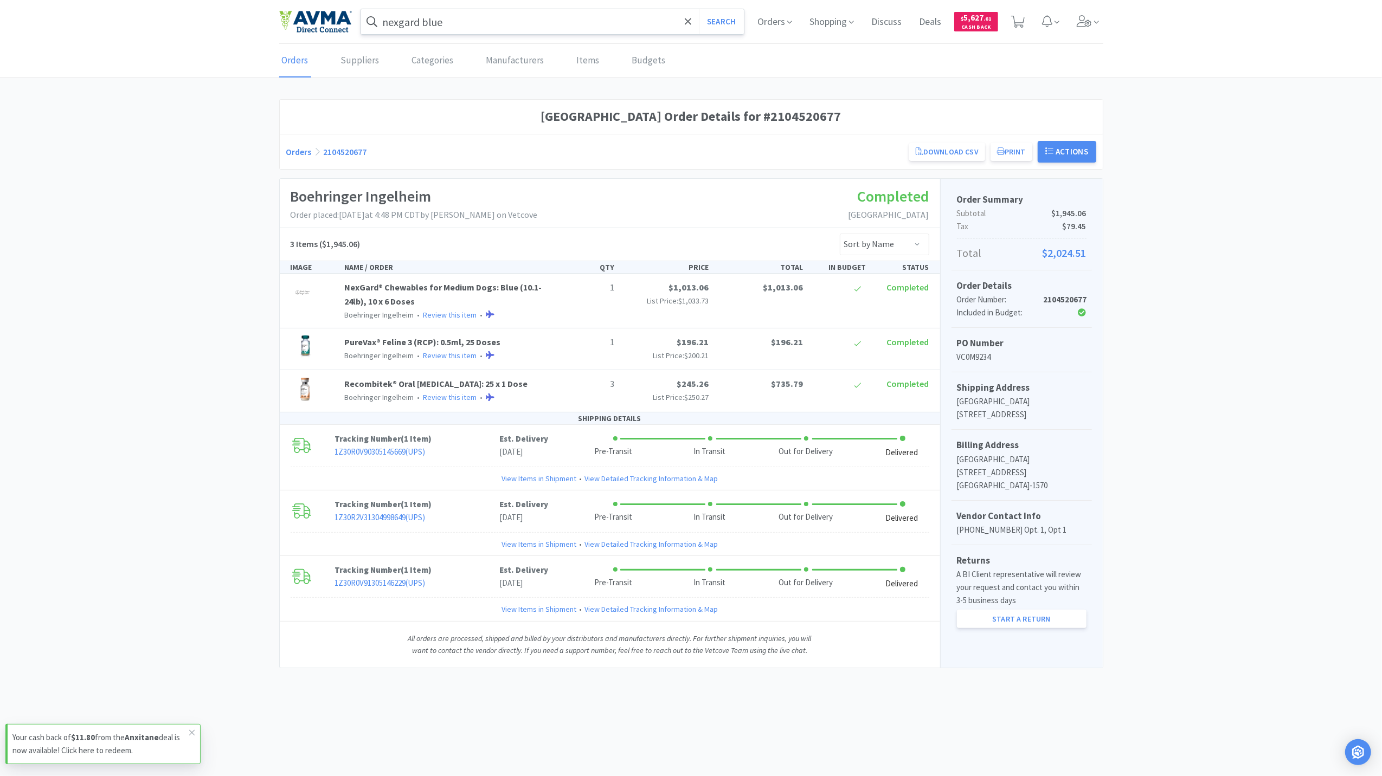
click at [477, 29] on input "nexgard blue" at bounding box center [552, 21] width 383 height 25
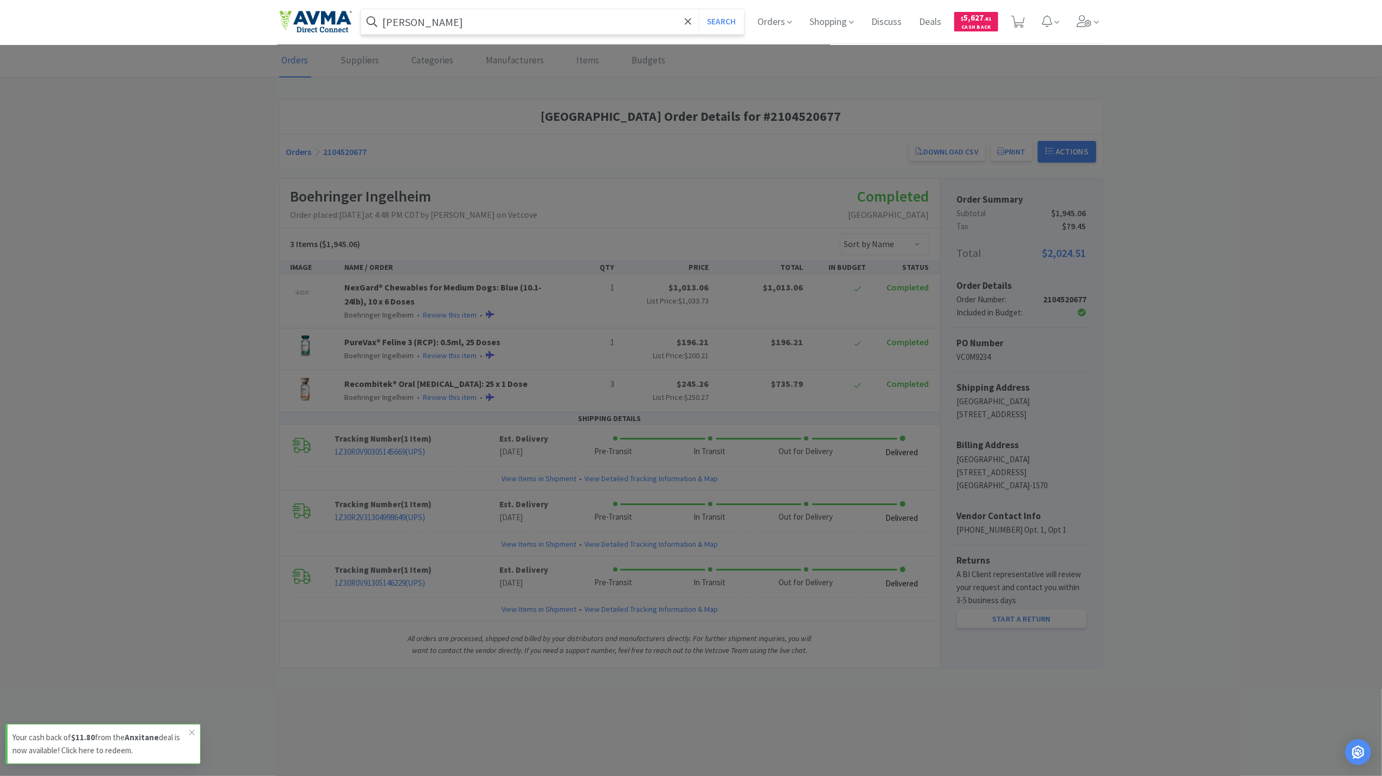
type input "[PERSON_NAME]"
click at [699, 9] on button "Search" at bounding box center [721, 21] width 45 height 25
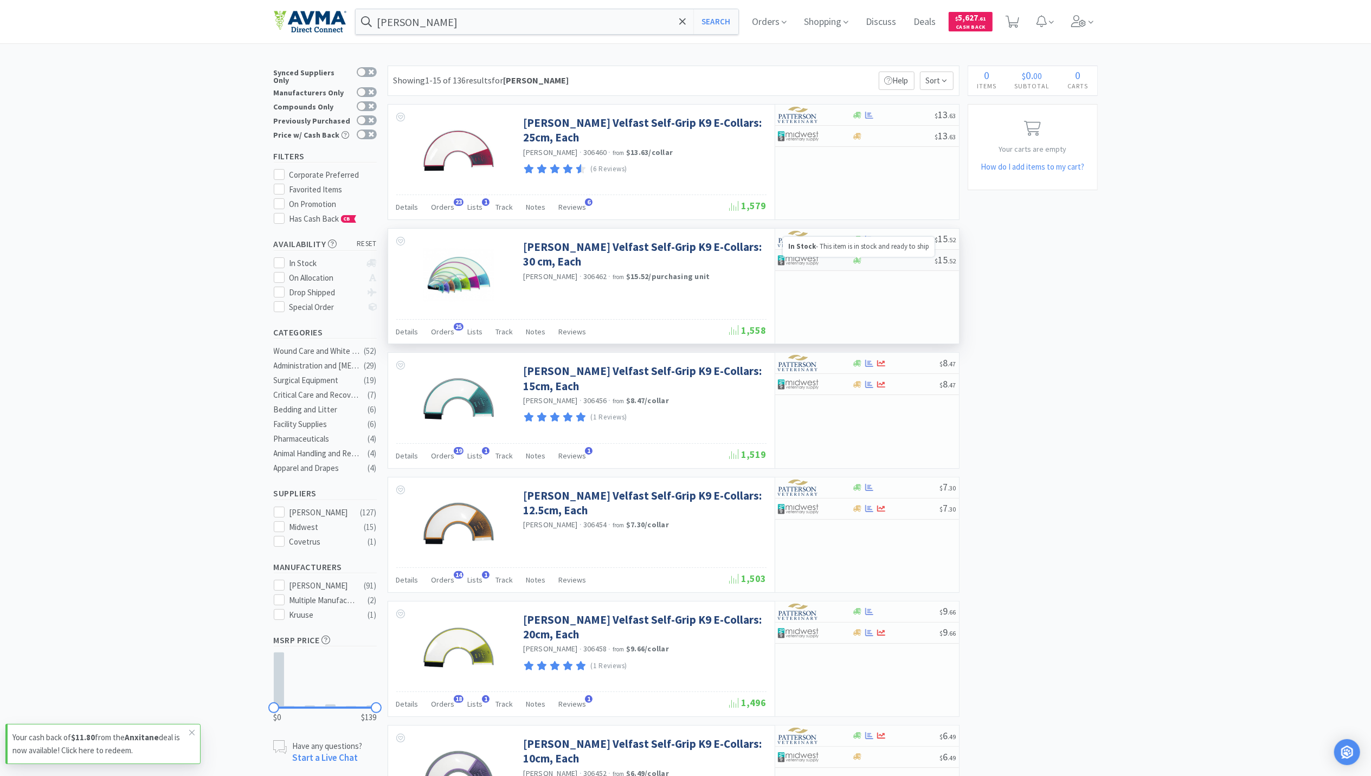
click at [855, 263] on icon at bounding box center [857, 260] width 8 height 7
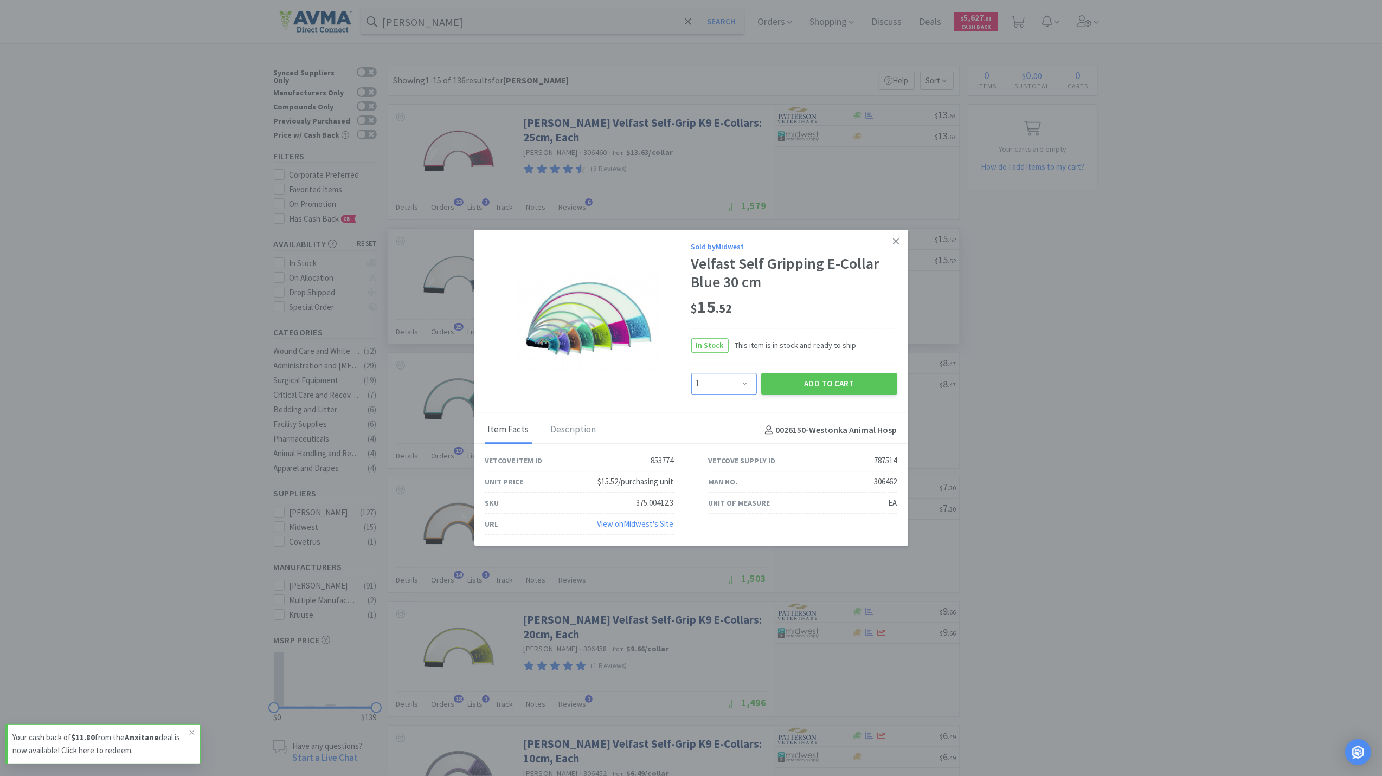
click at [744, 384] on select "Enter Quantity 1 2 3 4 5 6 7 8 9 10 11 12 13 14 15 16 17 18 19 20 Enter Quantity" at bounding box center [724, 384] width 66 height 22
select select "3"
click at [691, 373] on select "Enter Quantity 1 2 3 4 5 6 7 8 9 10 11 12 13 14 15 16 17 18 19 20 Enter Quantity" at bounding box center [724, 384] width 66 height 22
click at [807, 366] on div "Sold by Midwest Velfast Self Gripping E-Collar Blue 30 cm $ 15 . 52 In Stock Th…" at bounding box center [794, 318] width 206 height 154
click at [803, 378] on button "Add to Cart" at bounding box center [829, 384] width 136 height 22
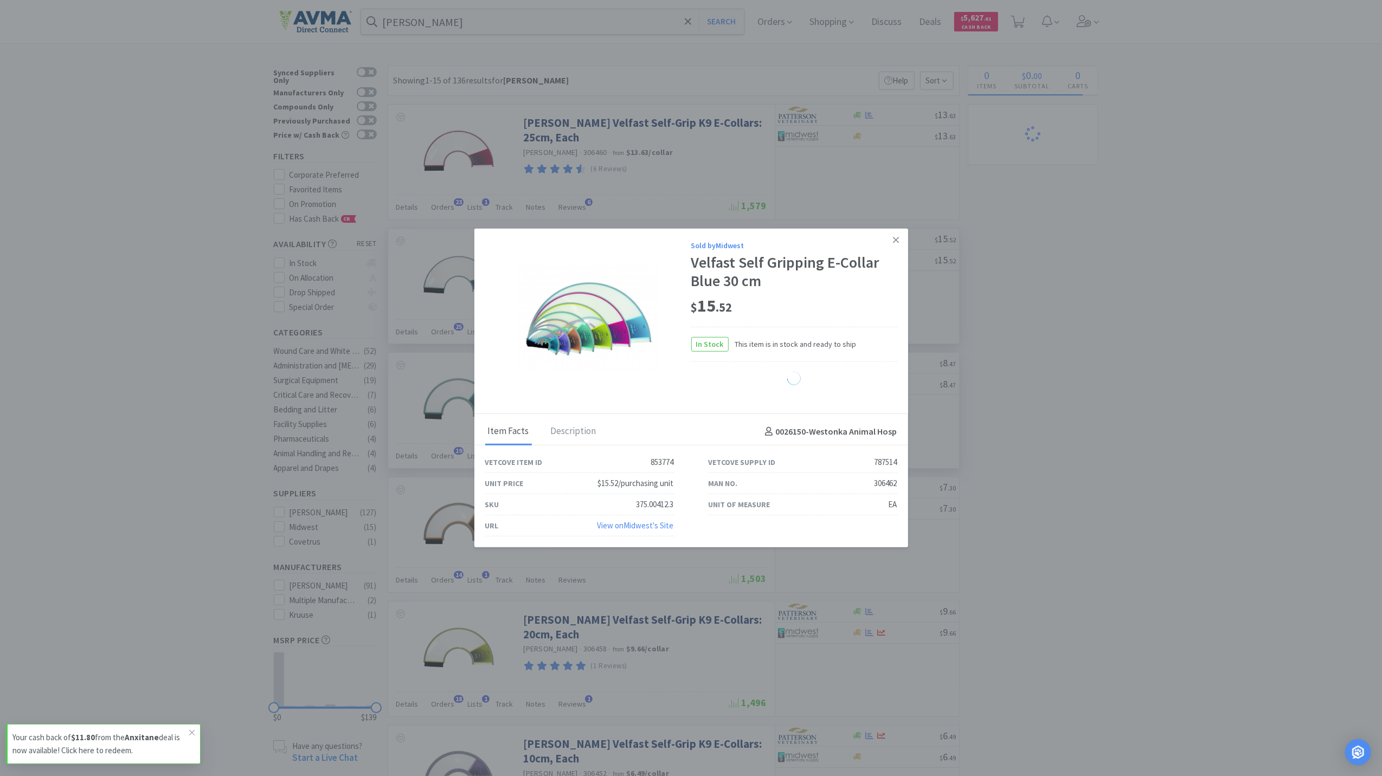
select select "3"
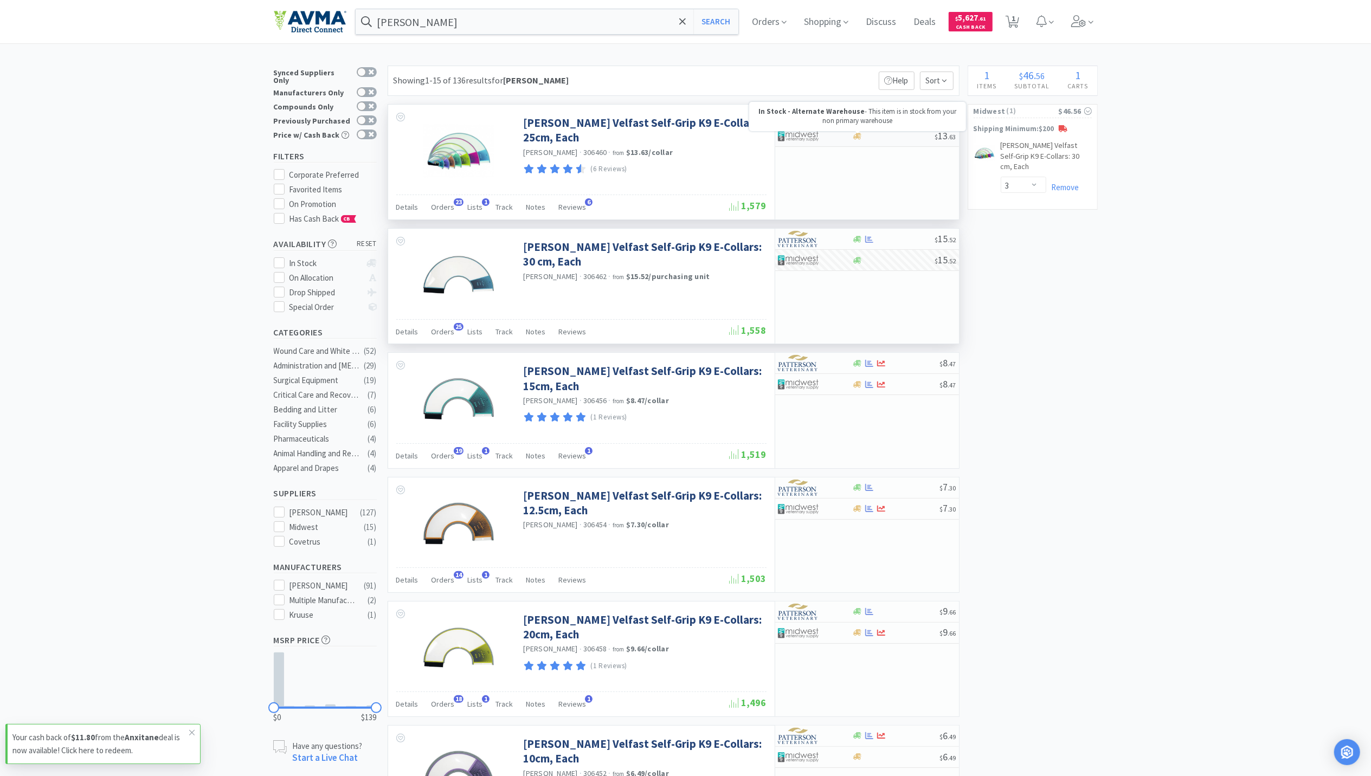
click at [860, 137] on icon at bounding box center [857, 136] width 8 height 8
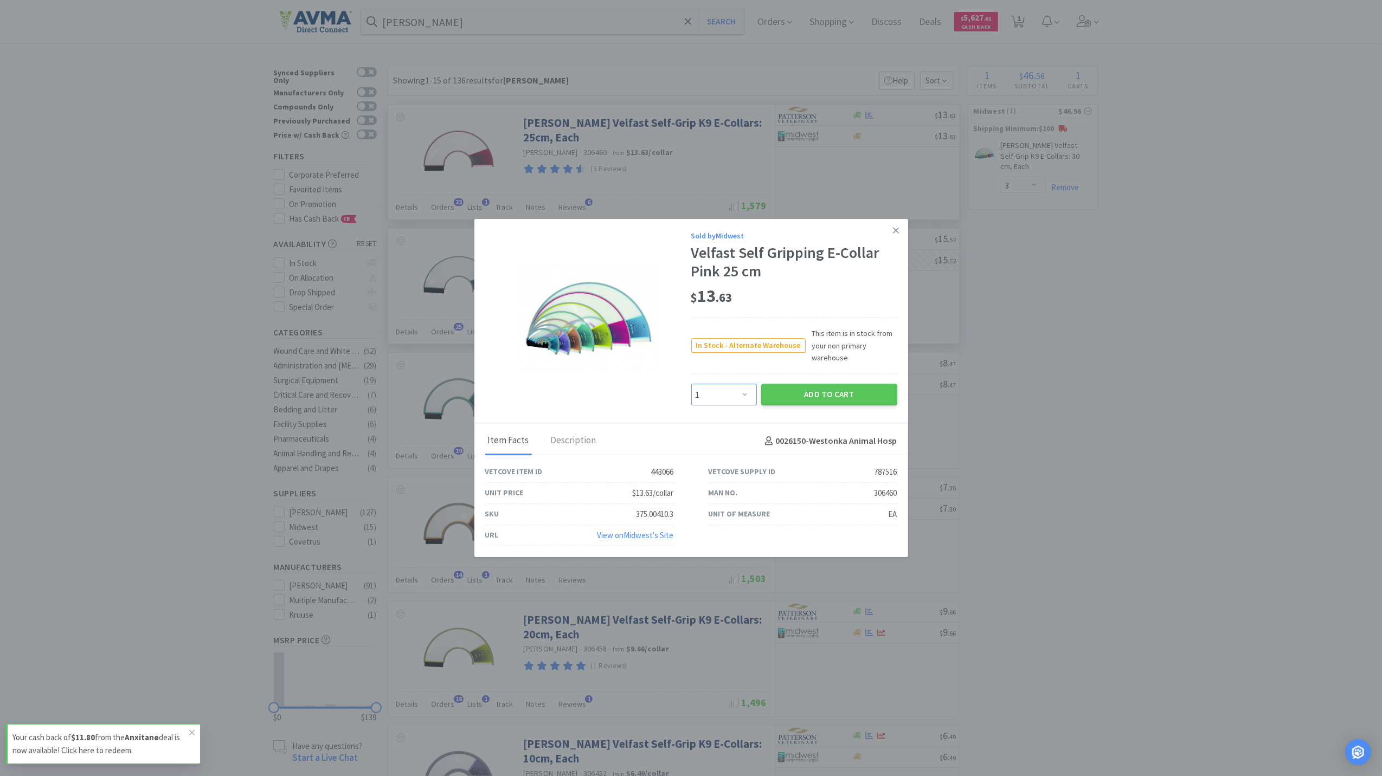
click at [745, 393] on select "Enter Quantity 1 2 3 4 5 6 7 8 9 10 11 12 13 14 15 16 17 18 19 20 Enter Quantity" at bounding box center [724, 395] width 66 height 22
select select "4"
click at [691, 384] on select "Enter Quantity 1 2 3 4 5 6 7 8 9 10 11 12 13 14 15 16 17 18 19 20 Enter Quantity" at bounding box center [724, 395] width 66 height 22
click at [818, 396] on button "Add to Cart" at bounding box center [829, 395] width 136 height 22
select select "4"
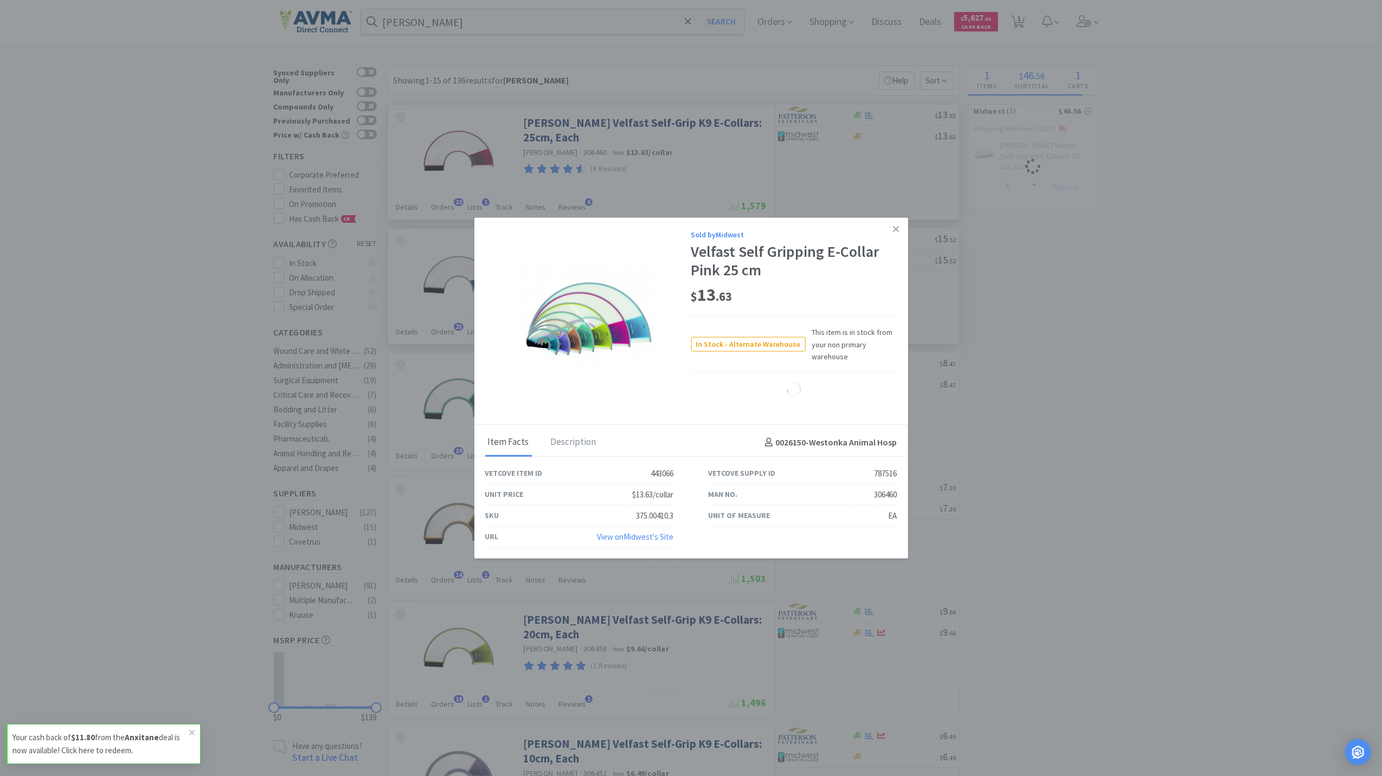
select select "3"
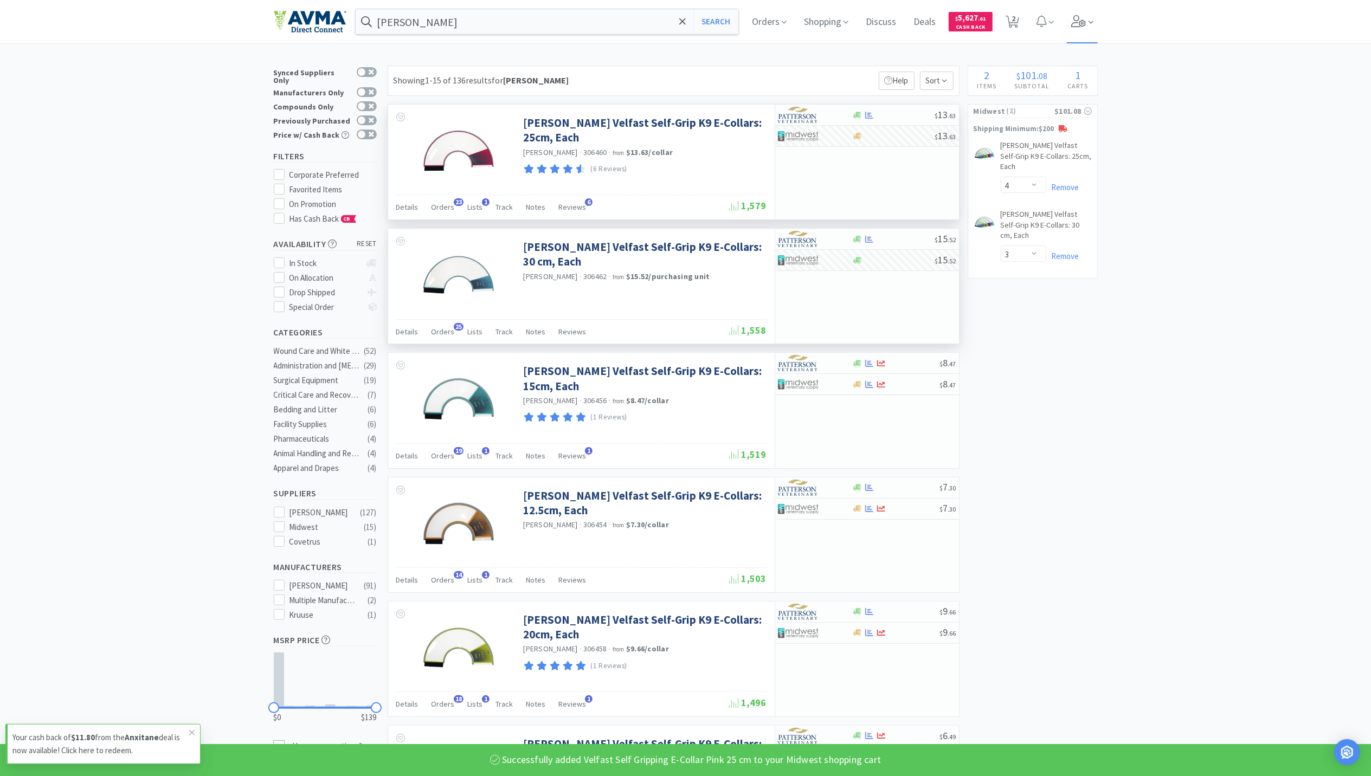
click at [1082, 25] on icon at bounding box center [1078, 21] width 15 height 12
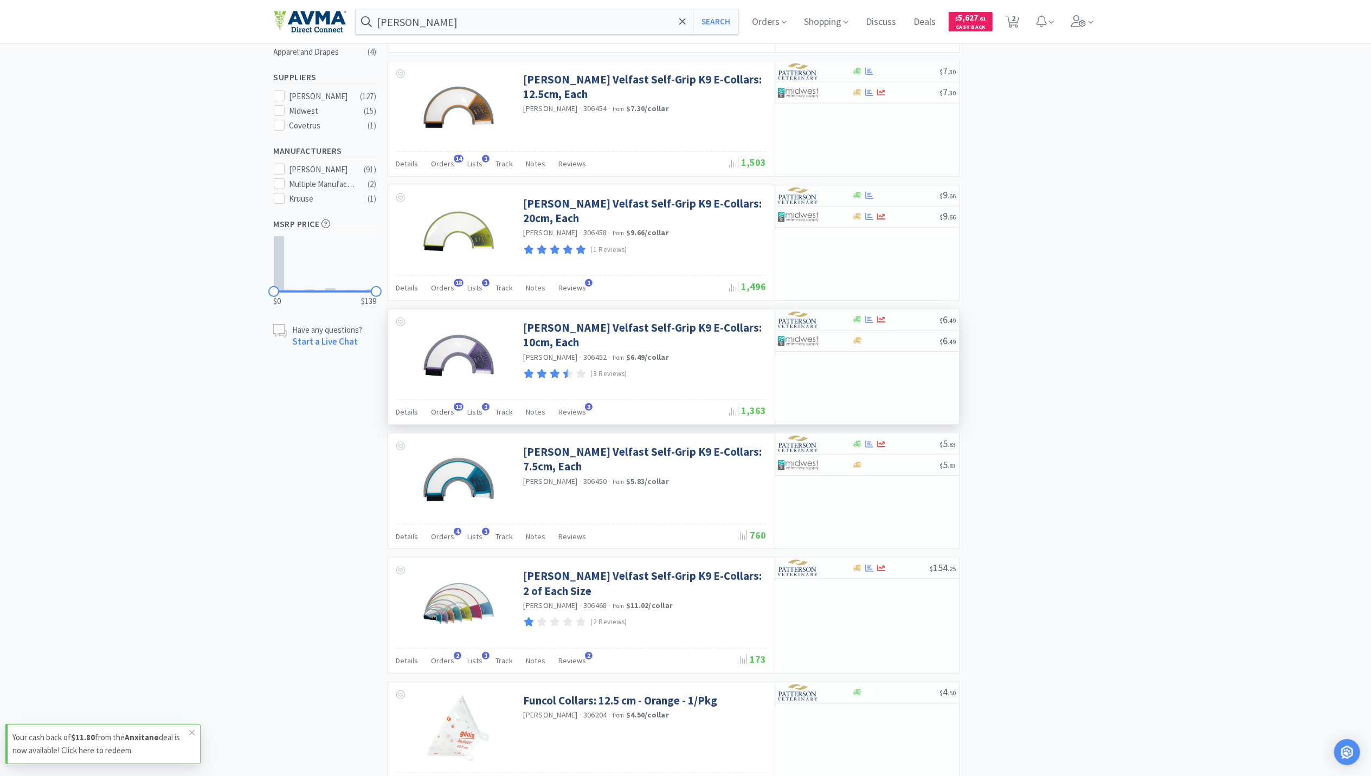
scroll to position [434, 0]
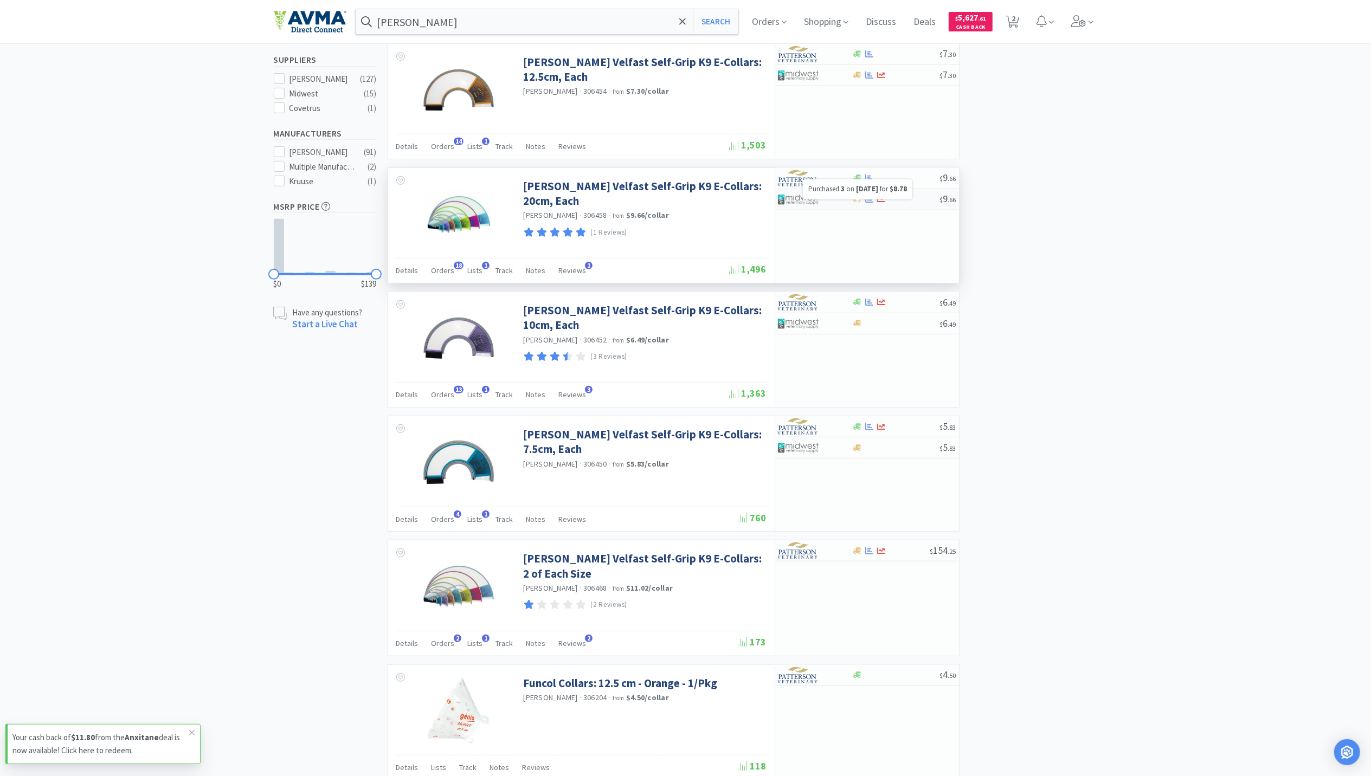
click at [866, 203] on icon at bounding box center [869, 199] width 8 height 7
select select "1"
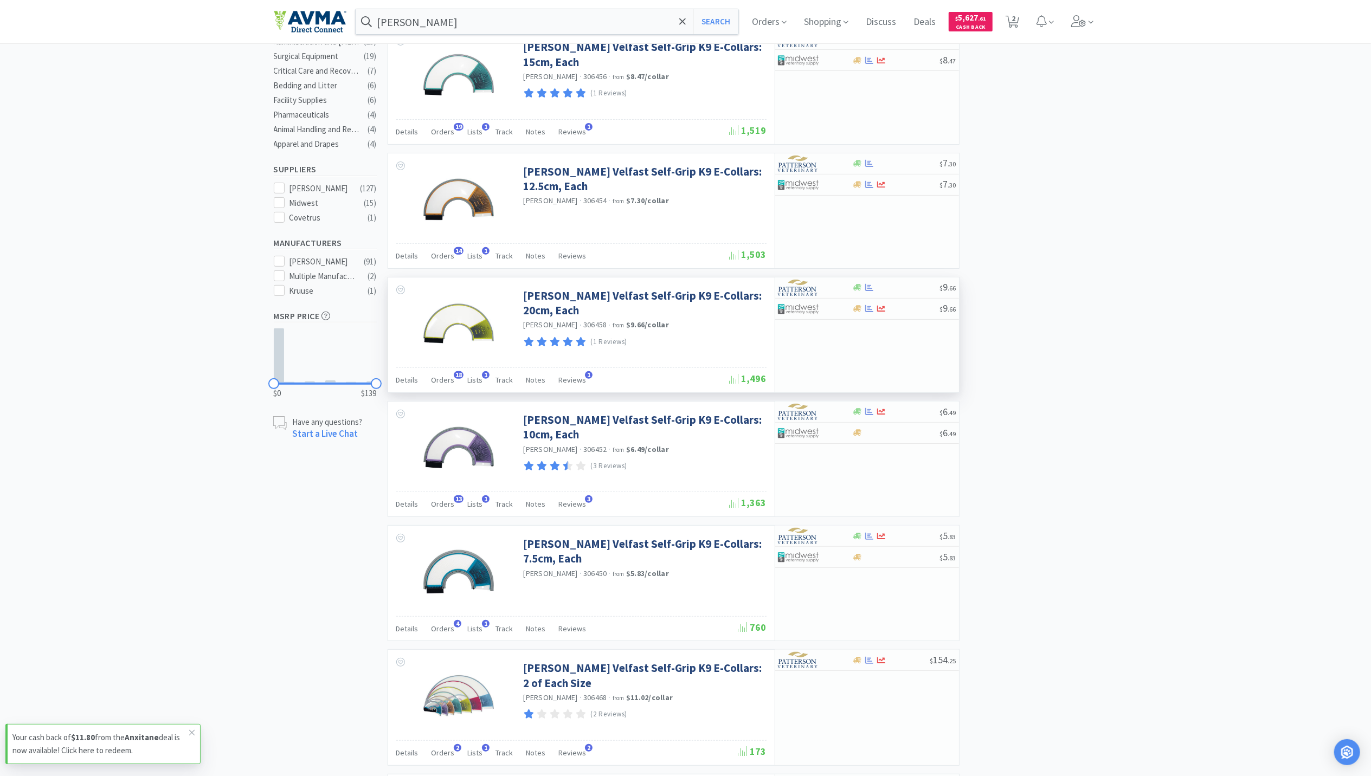
scroll to position [217, 0]
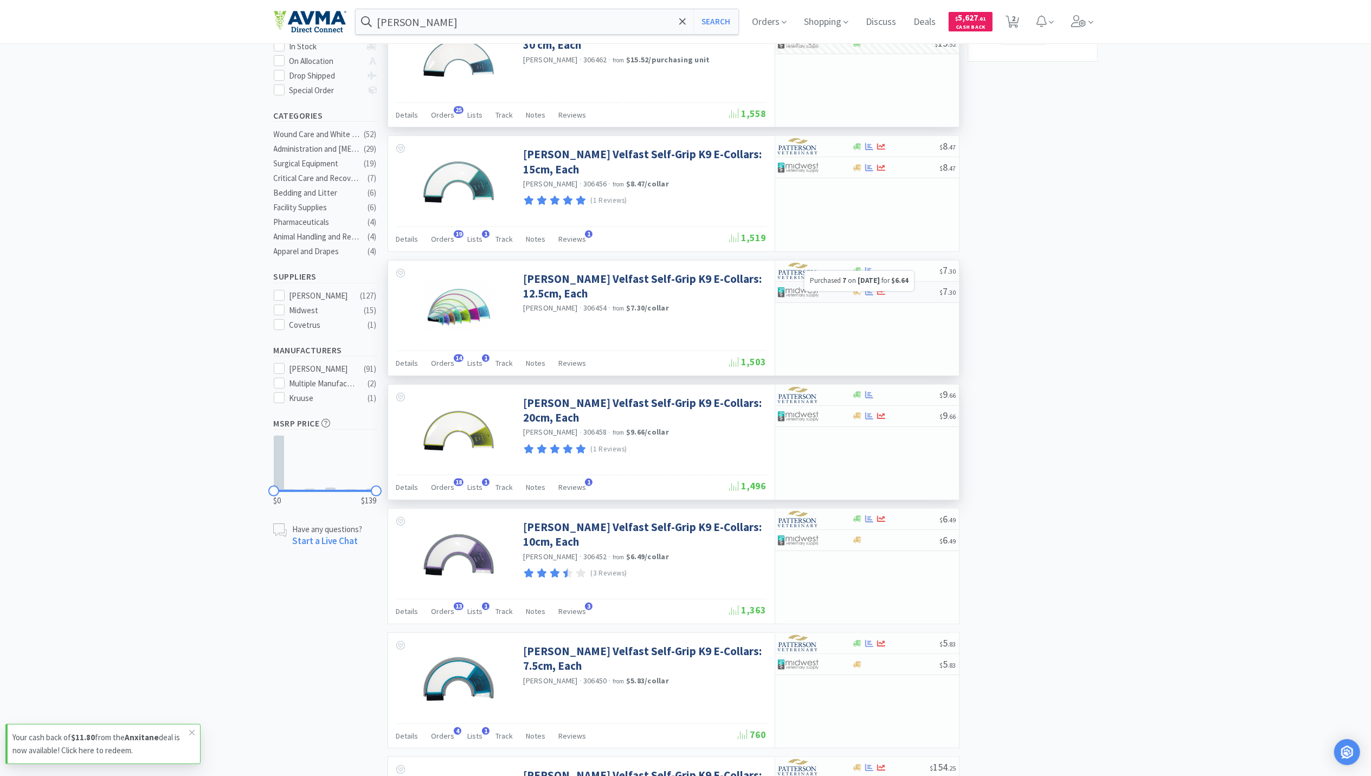
click at [867, 296] on icon at bounding box center [869, 292] width 8 height 8
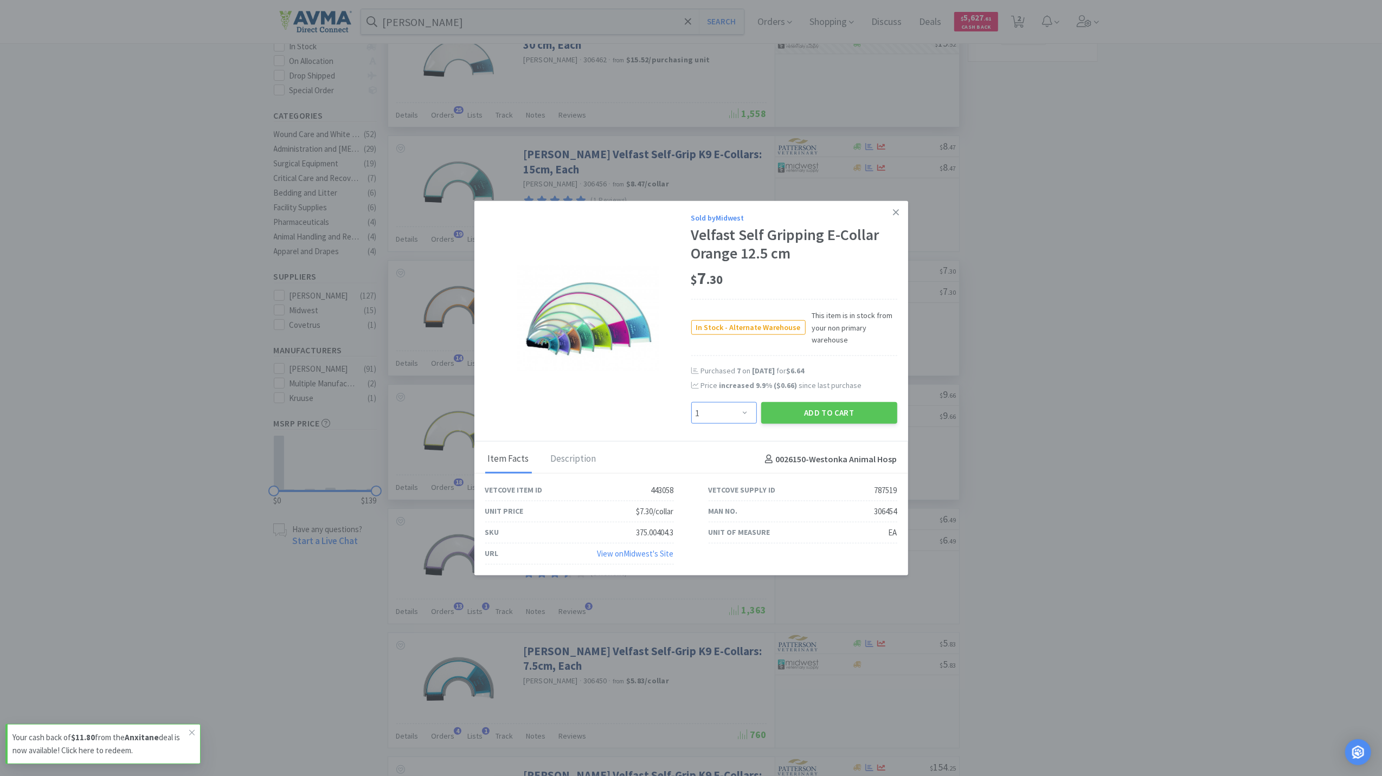
click at [727, 408] on select "Enter Quantity 1 2 3 4 5 6 7 8 9 10 11 12 13 14 15 16 17 18 19 20 Enter Quantity" at bounding box center [724, 413] width 66 height 22
select select "7"
click at [691, 402] on select "Enter Quantity 1 2 3 4 5 6 7 8 9 10 11 12 13 14 15 16 17 18 19 20 Enter Quantity" at bounding box center [724, 413] width 66 height 22
click at [848, 416] on button "Add to Cart" at bounding box center [829, 413] width 136 height 22
select select "7"
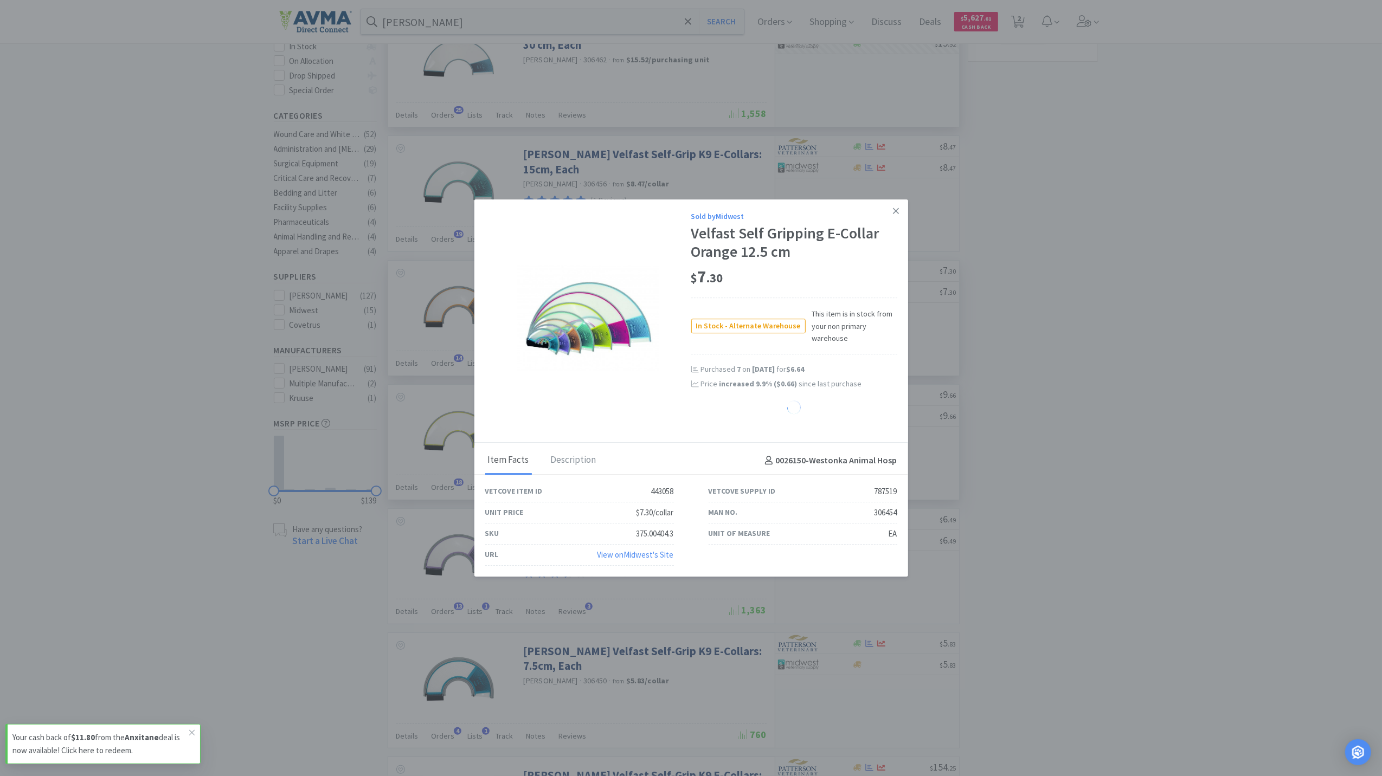
select select "4"
select select "3"
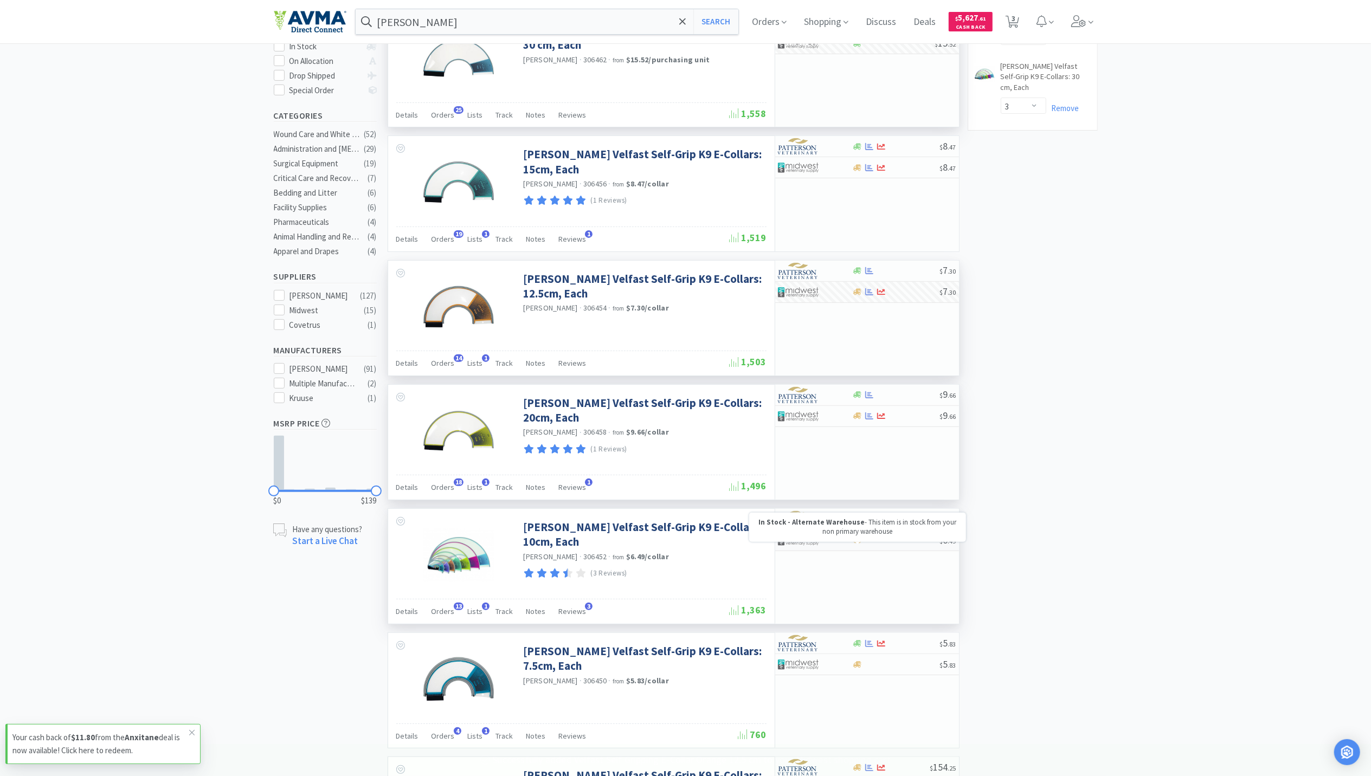
click at [859, 544] on icon at bounding box center [857, 540] width 8 height 8
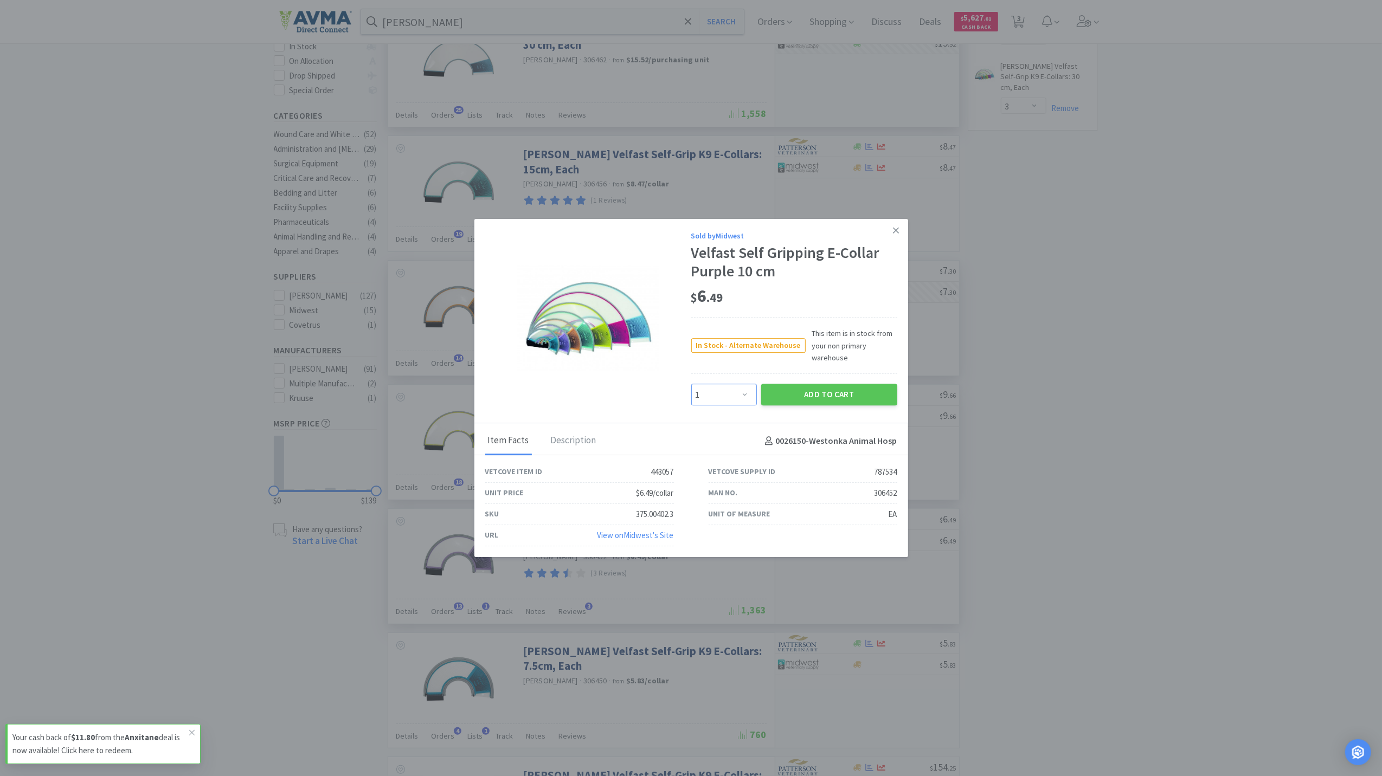
click at [748, 396] on select "Enter Quantity 1 2 3 4 5 6 7 8 9 10 11 12 13 14 15 16 17 18 19 20 Enter Quantity" at bounding box center [724, 395] width 66 height 22
select select "4"
click at [691, 384] on select "Enter Quantity 1 2 3 4 5 6 7 8 9 10 11 12 13 14 15 16 17 18 19 20 Enter Quantity" at bounding box center [724, 395] width 66 height 22
click at [816, 387] on button "Add to Cart" at bounding box center [829, 395] width 136 height 22
select select "4"
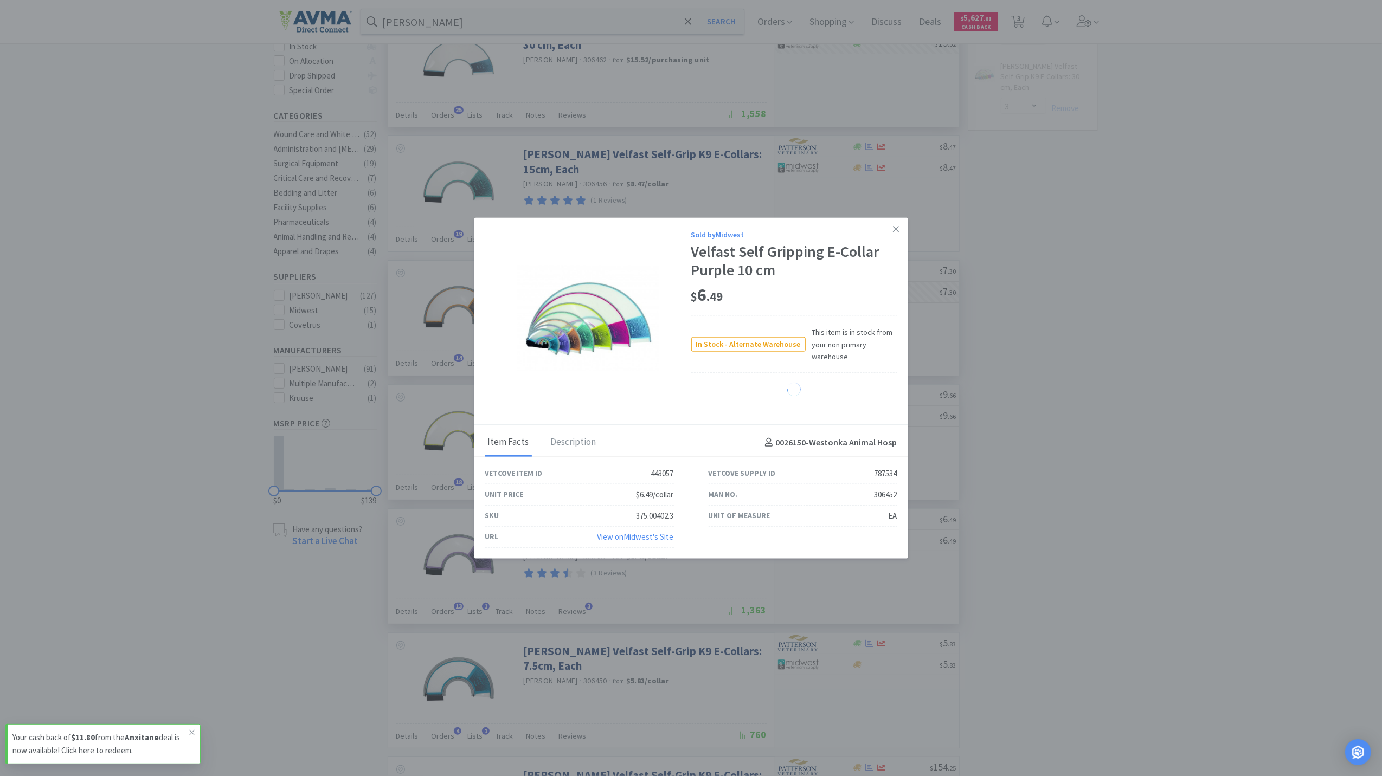
select select "7"
select select "4"
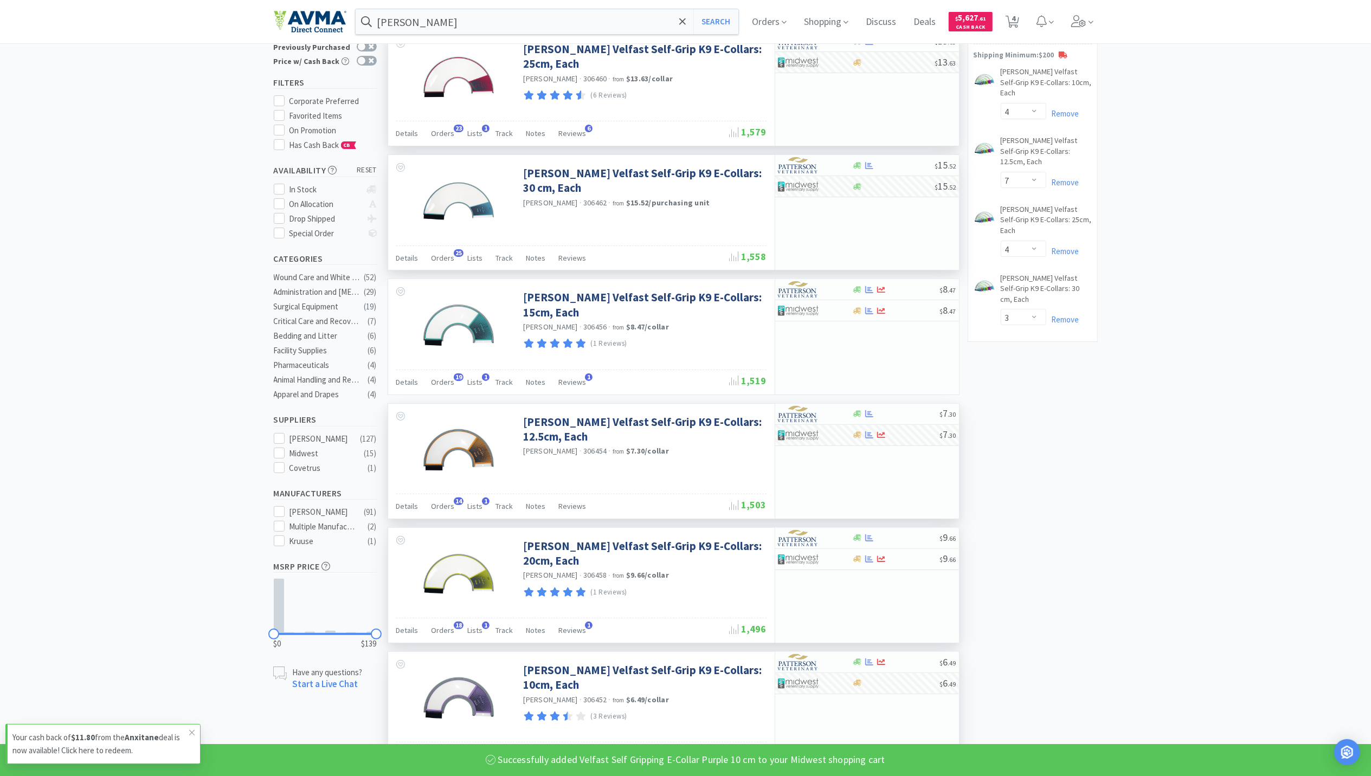
scroll to position [72, 0]
click at [1076, 18] on icon at bounding box center [1078, 21] width 15 height 12
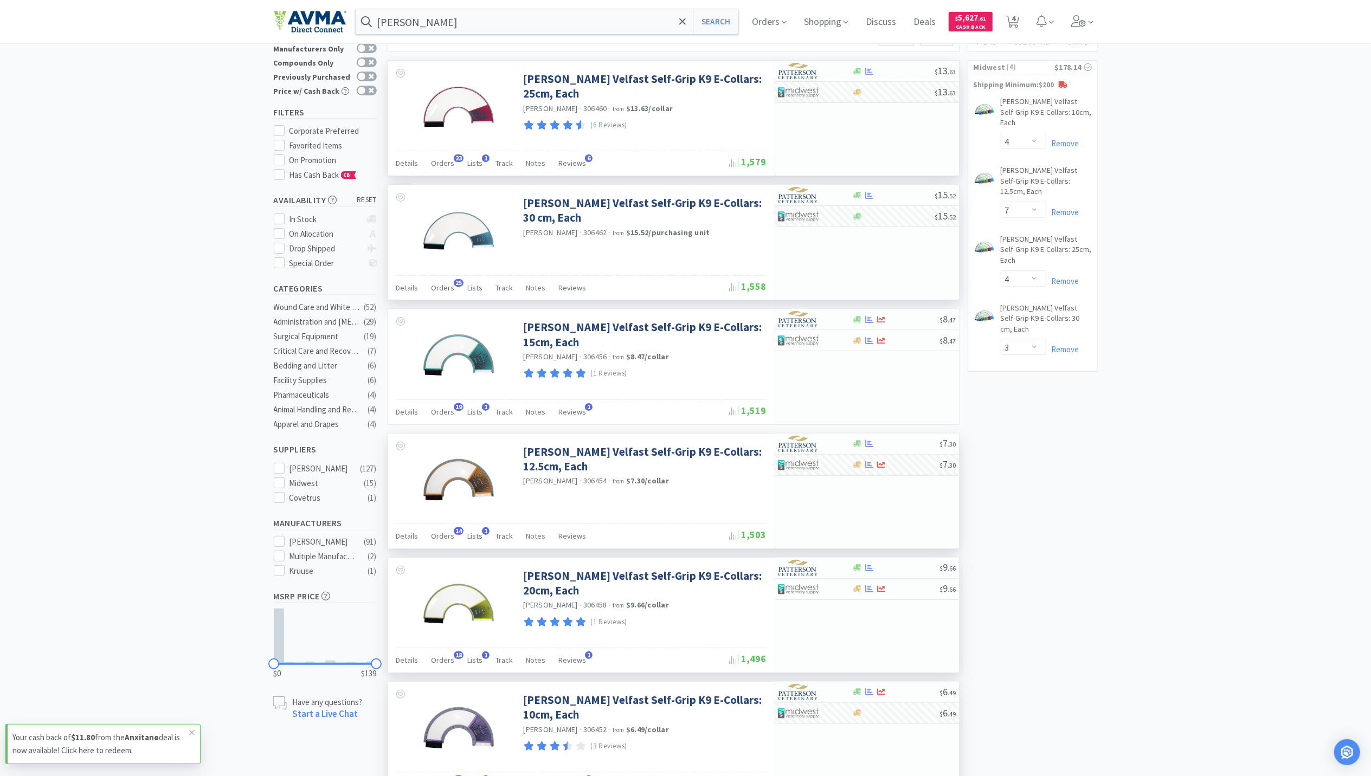
scroll to position [0, 0]
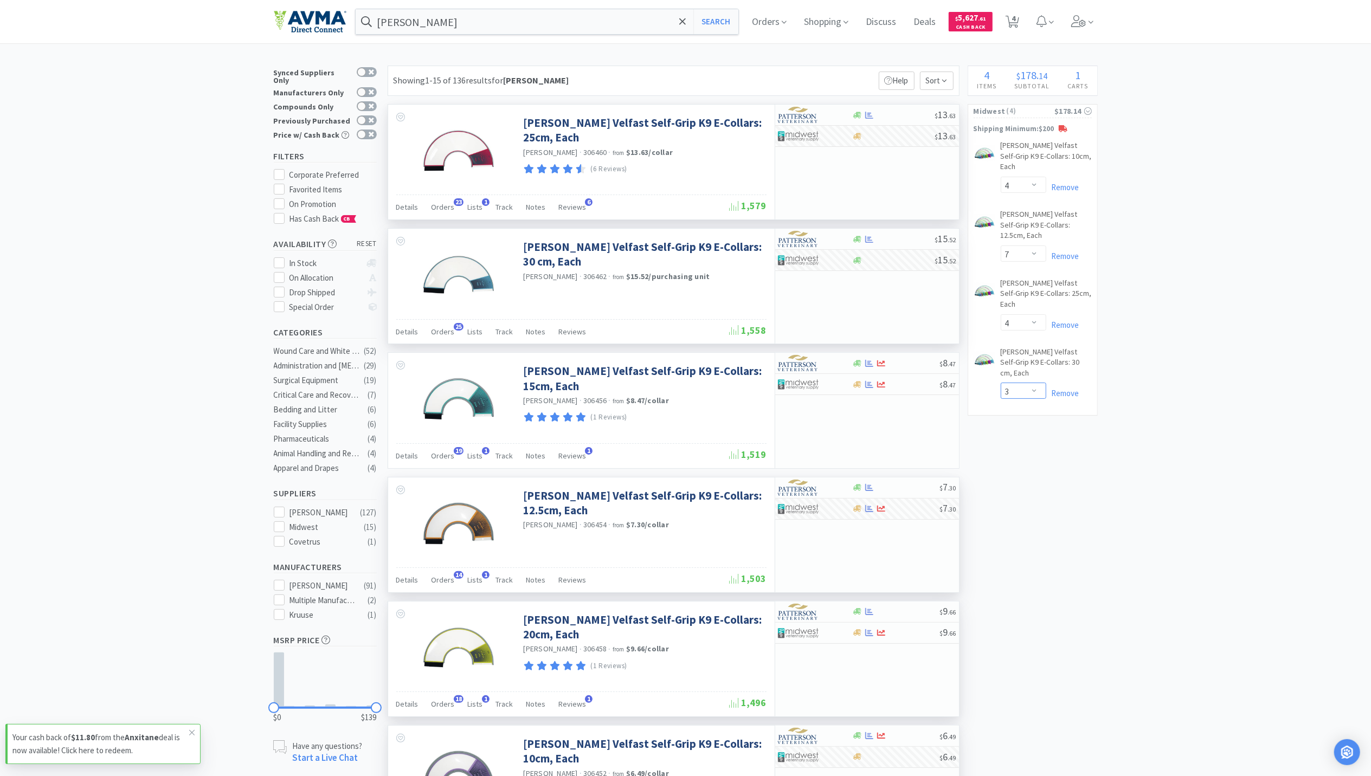
click at [1032, 383] on select "Enter Quantity 1 2 3 4 5 6 7 8 9 10 11 12 13 14 15 16 17 18 19 20 Enter Quantity" at bounding box center [1023, 391] width 46 height 16
click at [1000, 383] on select "Enter Quantity 1 2 3 4 5 6 7 8 9 10 11 12 13 14 15 16 17 18 19 20 Enter Quantity" at bounding box center [1023, 391] width 46 height 16
select select "4"
click at [1036, 314] on select "Enter Quantity 1 2 3 4 5 6 7 8 9 10 11 12 13 14 15 16 17 18 19 20 Enter Quantity" at bounding box center [1023, 322] width 46 height 16
click at [1000, 314] on select "Enter Quantity 1 2 3 4 5 6 7 8 9 10 11 12 13 14 15 16 17 18 19 20 Enter Quantity" at bounding box center [1023, 322] width 46 height 16
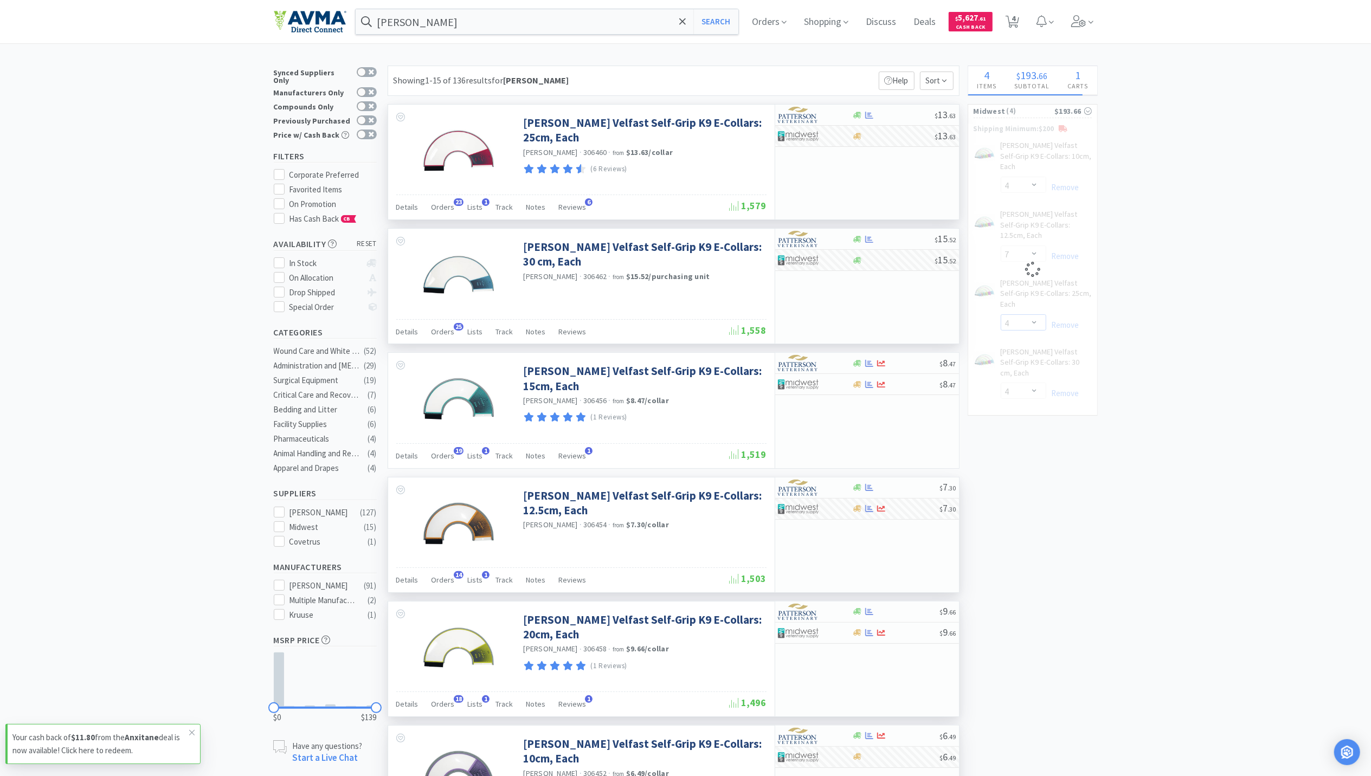
select select "5"
click at [1011, 14] on span "4" at bounding box center [1012, 21] width 14 height 15
select select "4"
select select "7"
select select "5"
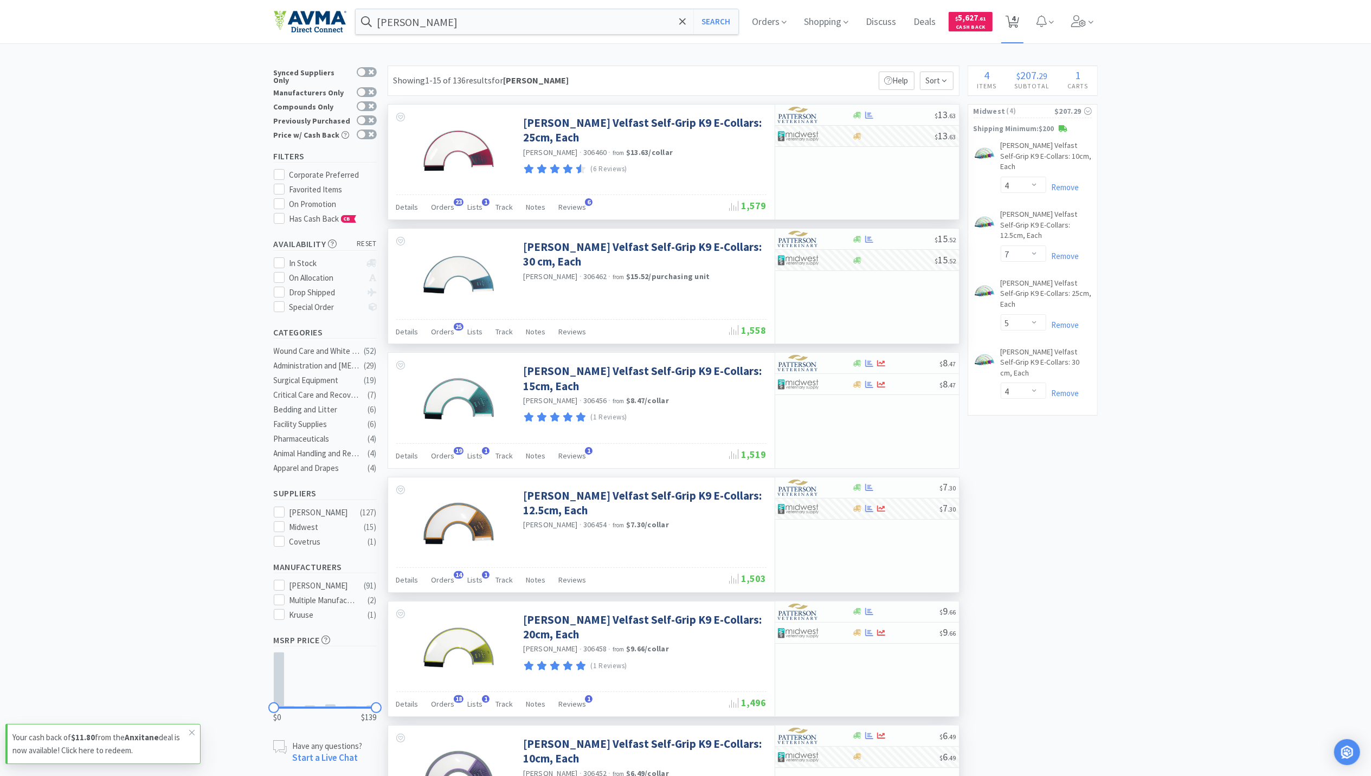
select select "4"
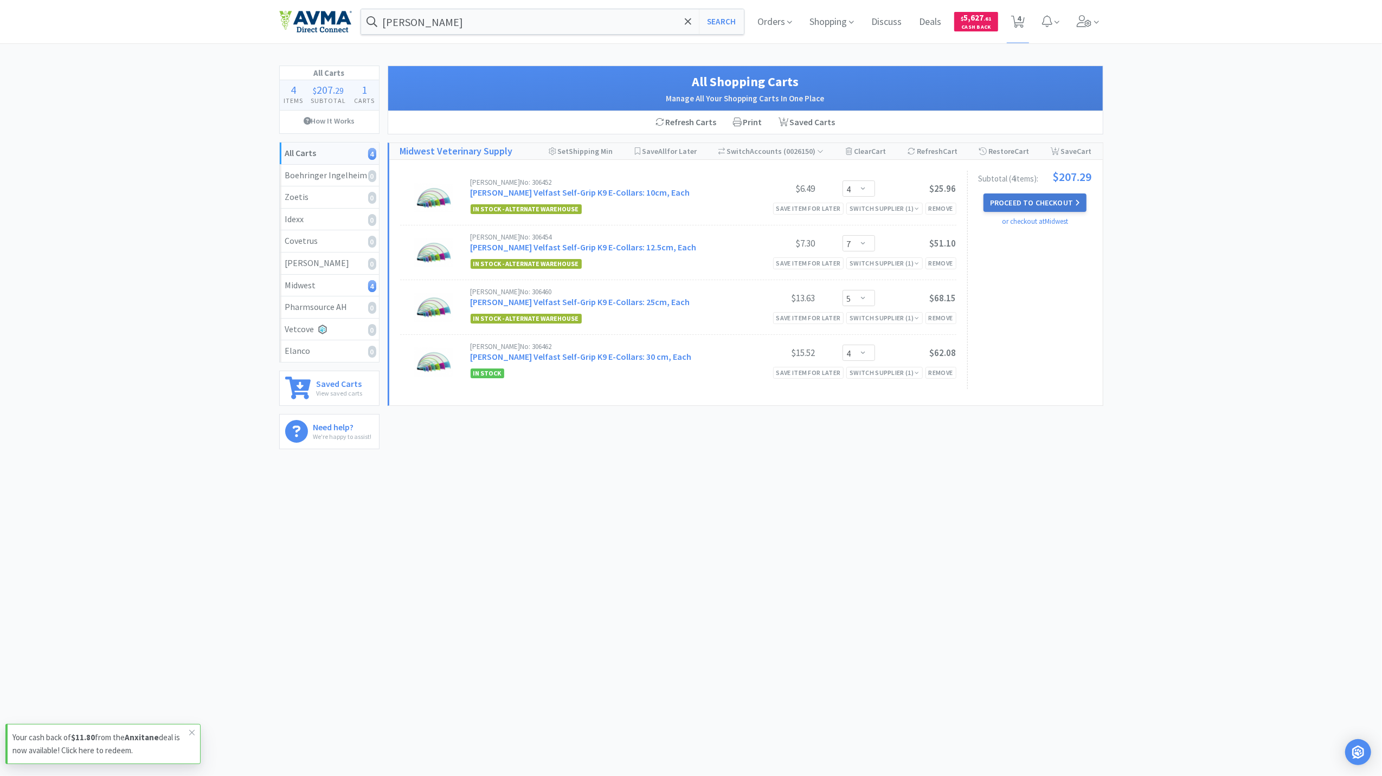
click at [1040, 208] on button "Proceed to Checkout" at bounding box center [1034, 202] width 103 height 18
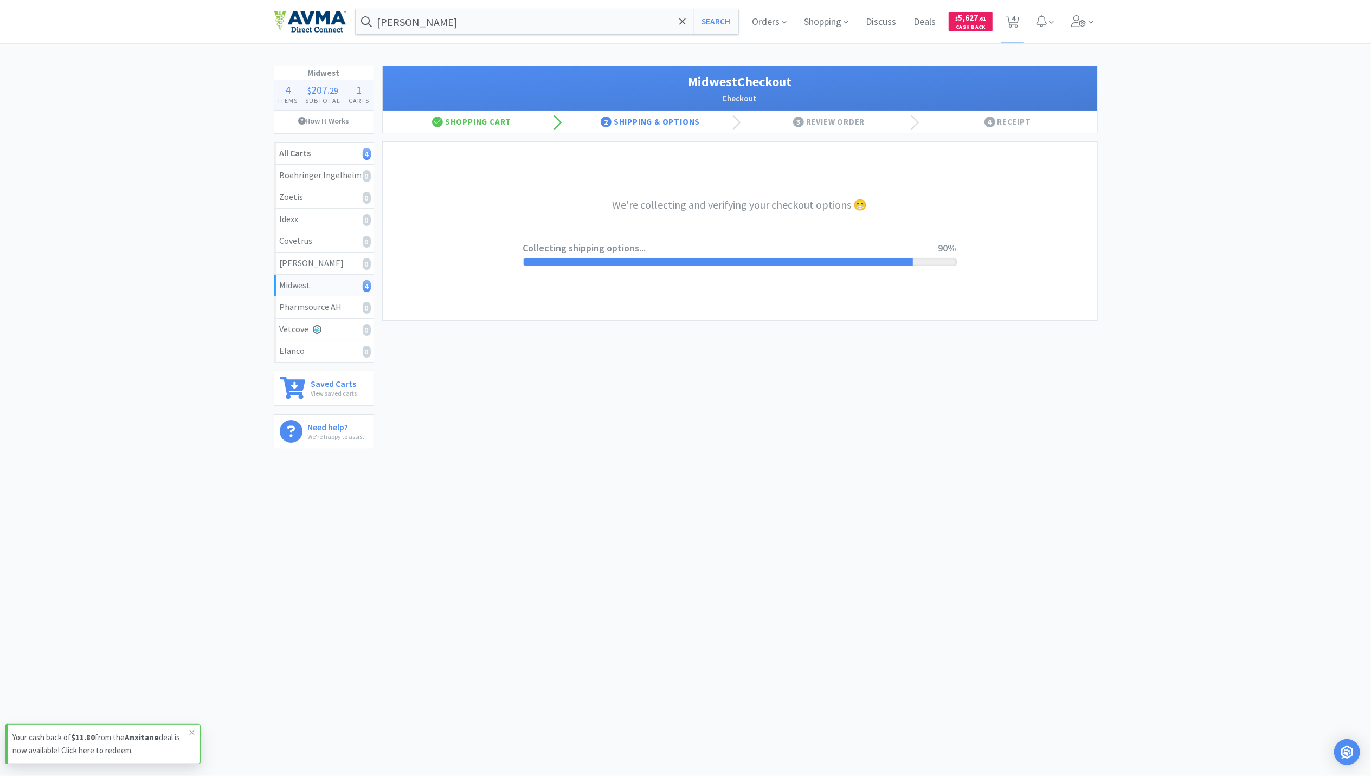
select select "3"
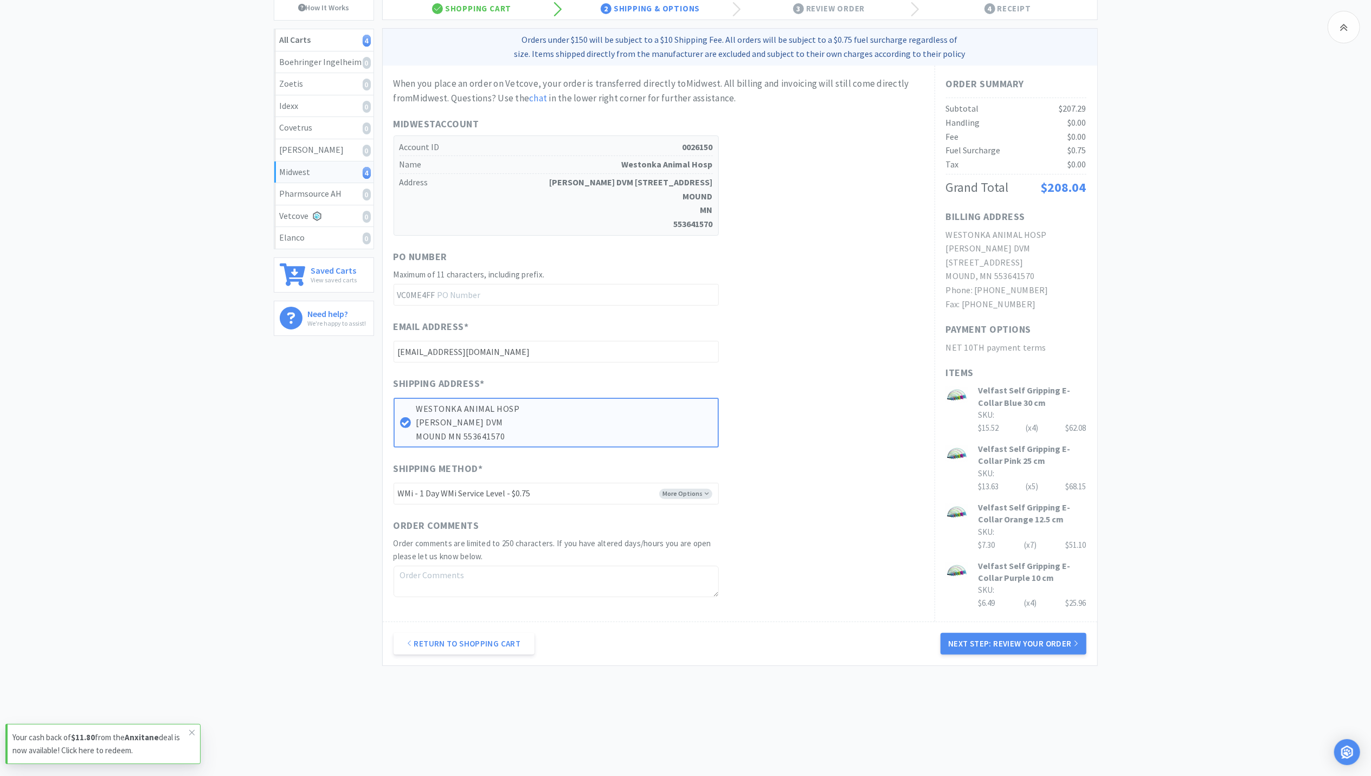
scroll to position [117, 0]
click at [1019, 644] on button "Next Step: Review Your Order" at bounding box center [1012, 643] width 145 height 22
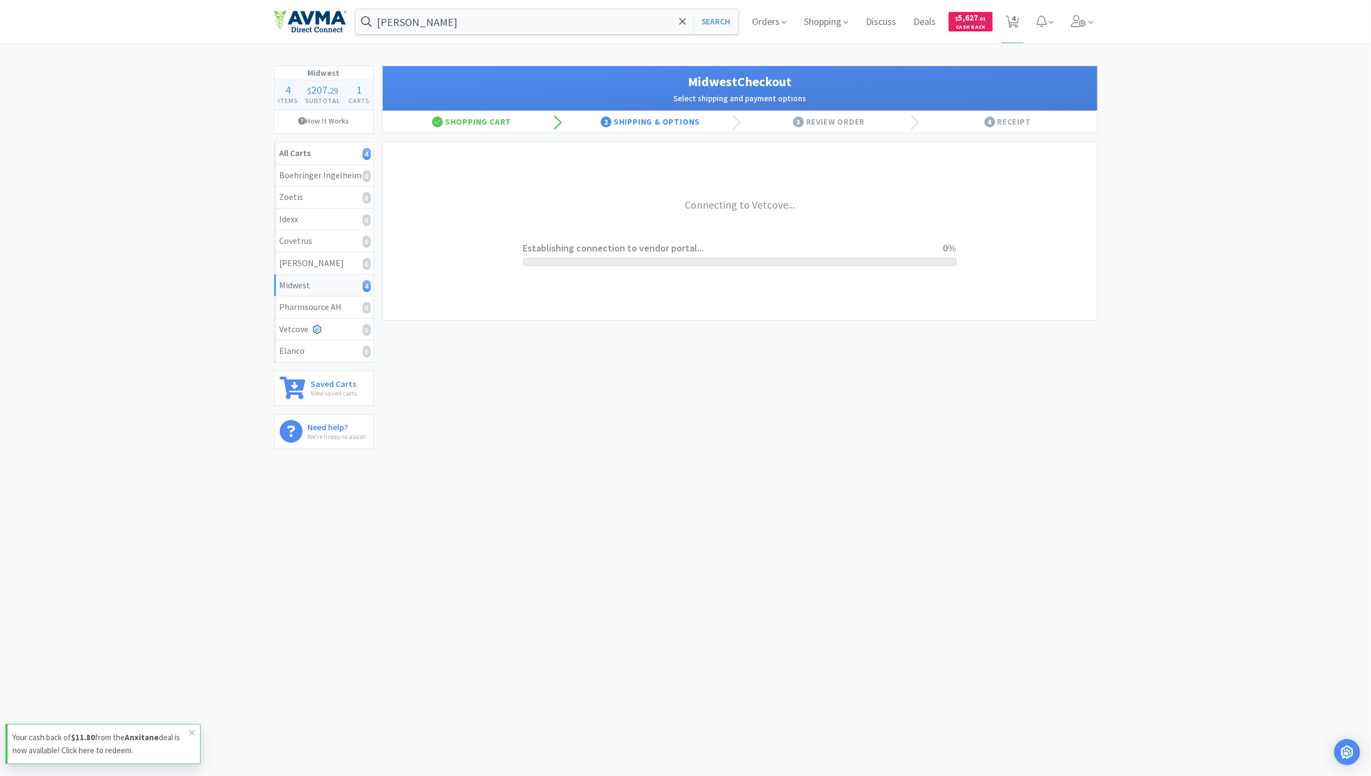
scroll to position [0, 0]
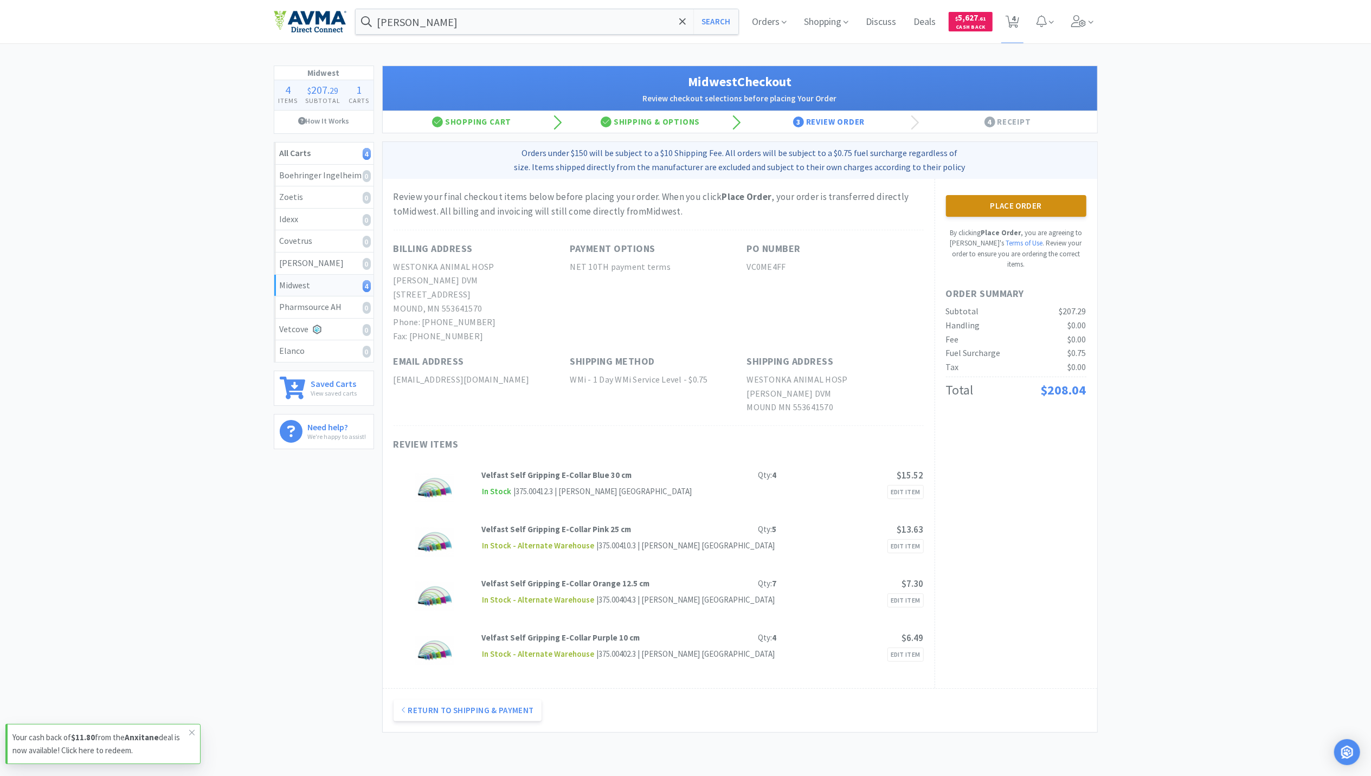
click at [1000, 206] on button "Place Order" at bounding box center [1016, 206] width 140 height 22
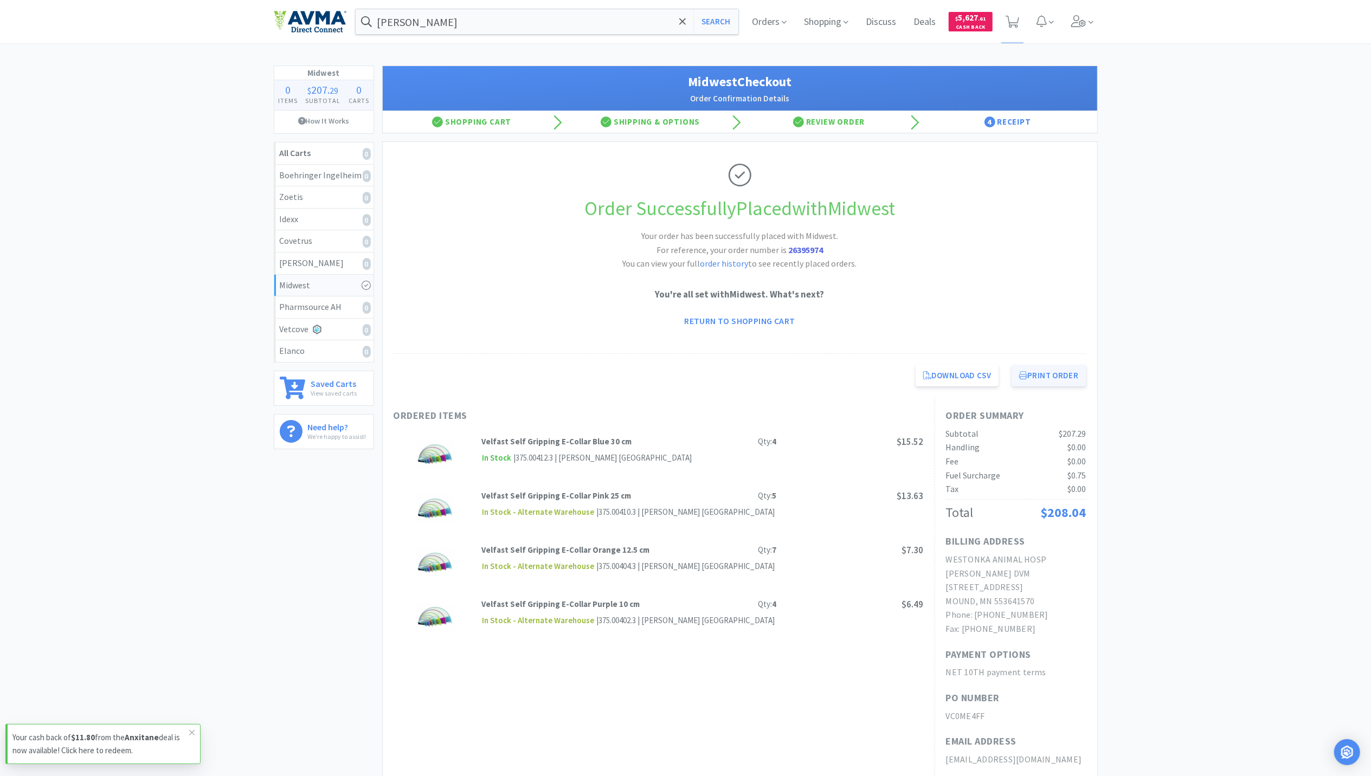
click at [1073, 380] on button "Print Order" at bounding box center [1048, 376] width 74 height 22
click at [302, 18] on img at bounding box center [310, 21] width 73 height 23
